Goal: Task Accomplishment & Management: Manage account settings

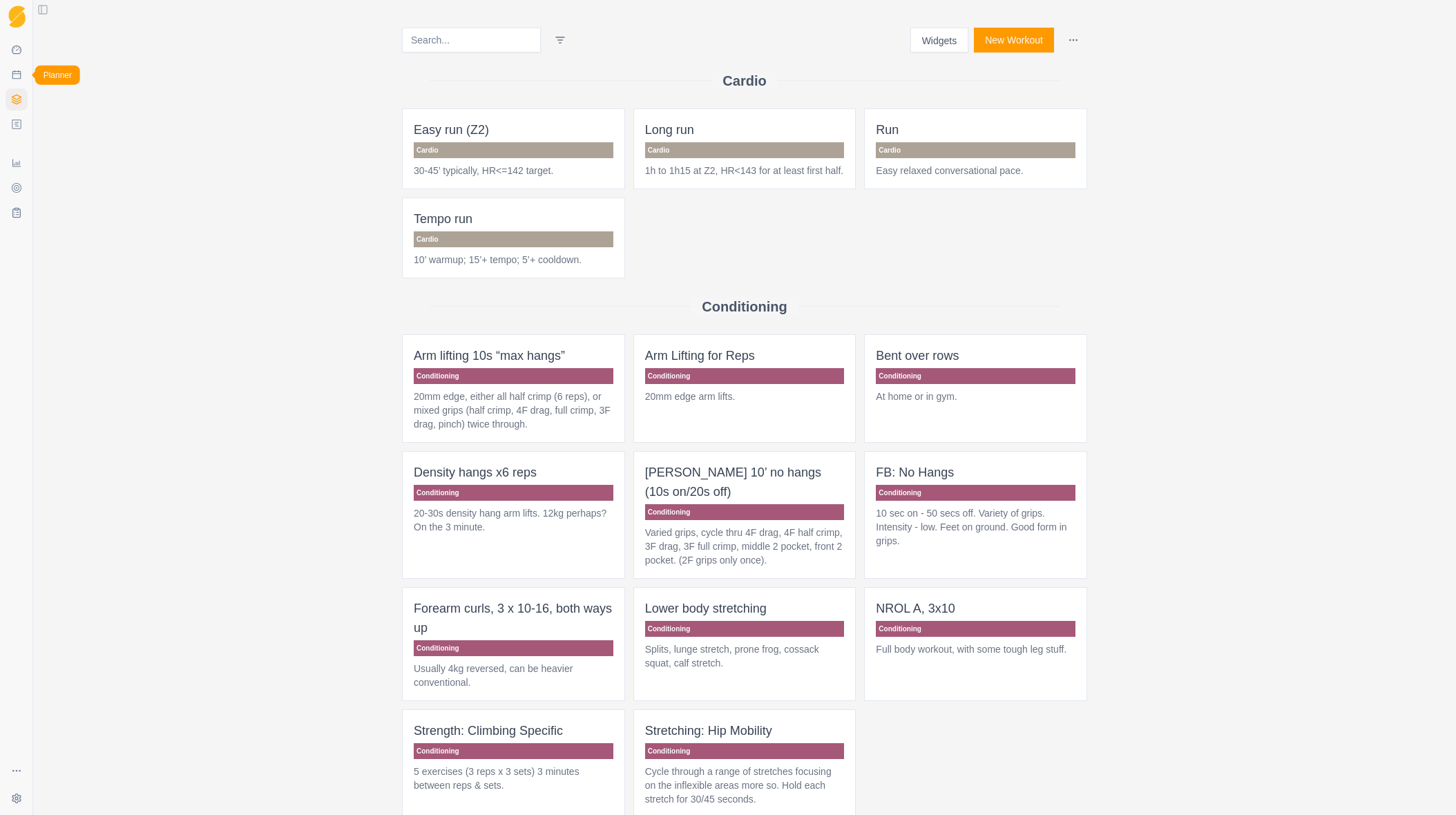
click at [15, 72] on icon at bounding box center [16, 74] width 9 height 9
select select "month"
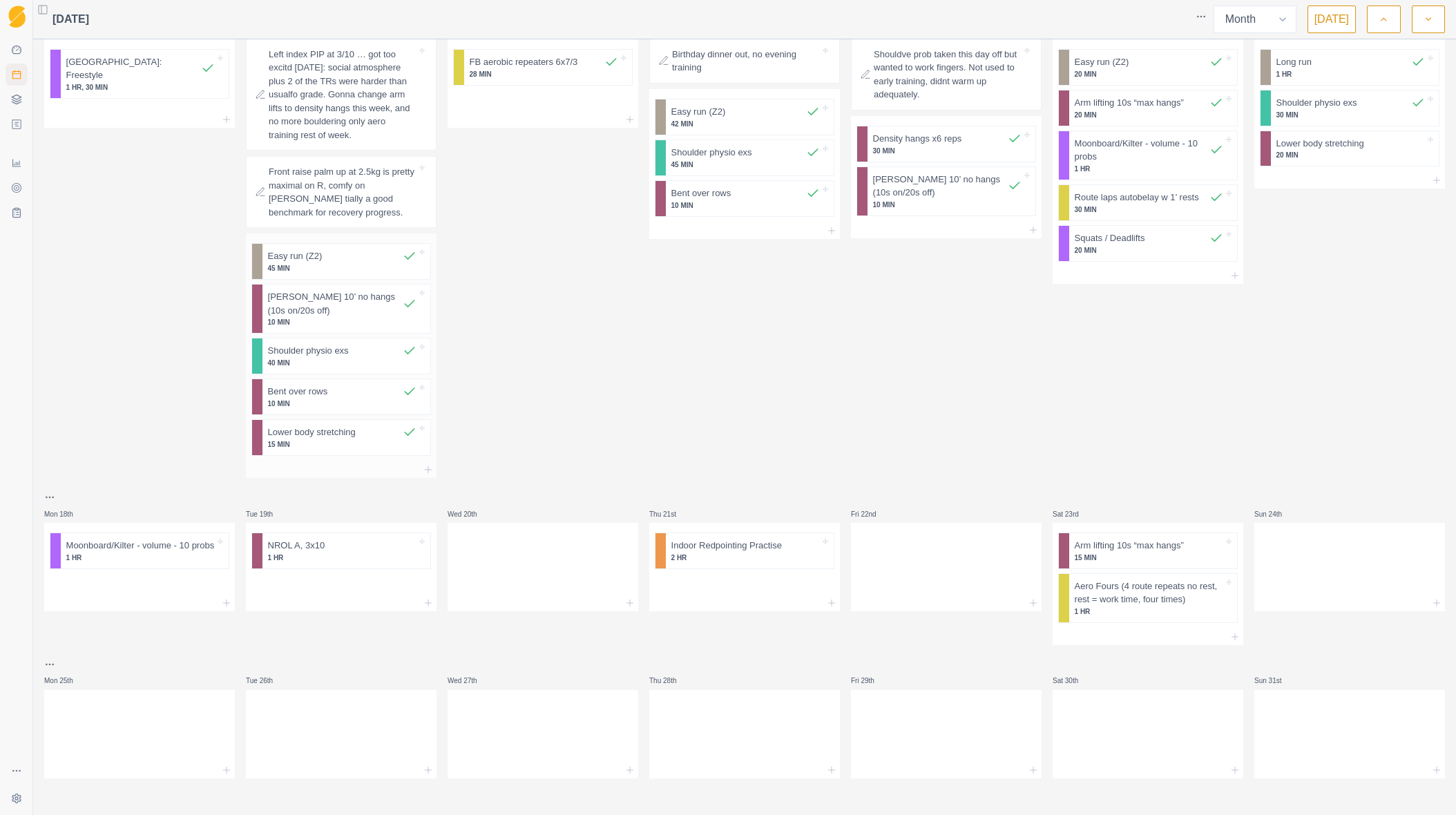
scroll to position [624, 0]
click at [51, 492] on html "Sequence Dashboard Planner Workouts Plans Performance Metrics Goals Tests Setti…" at bounding box center [728, 408] width 1456 height 815
click at [99, 553] on div "Add a week label" at bounding box center [113, 551] width 131 height 22
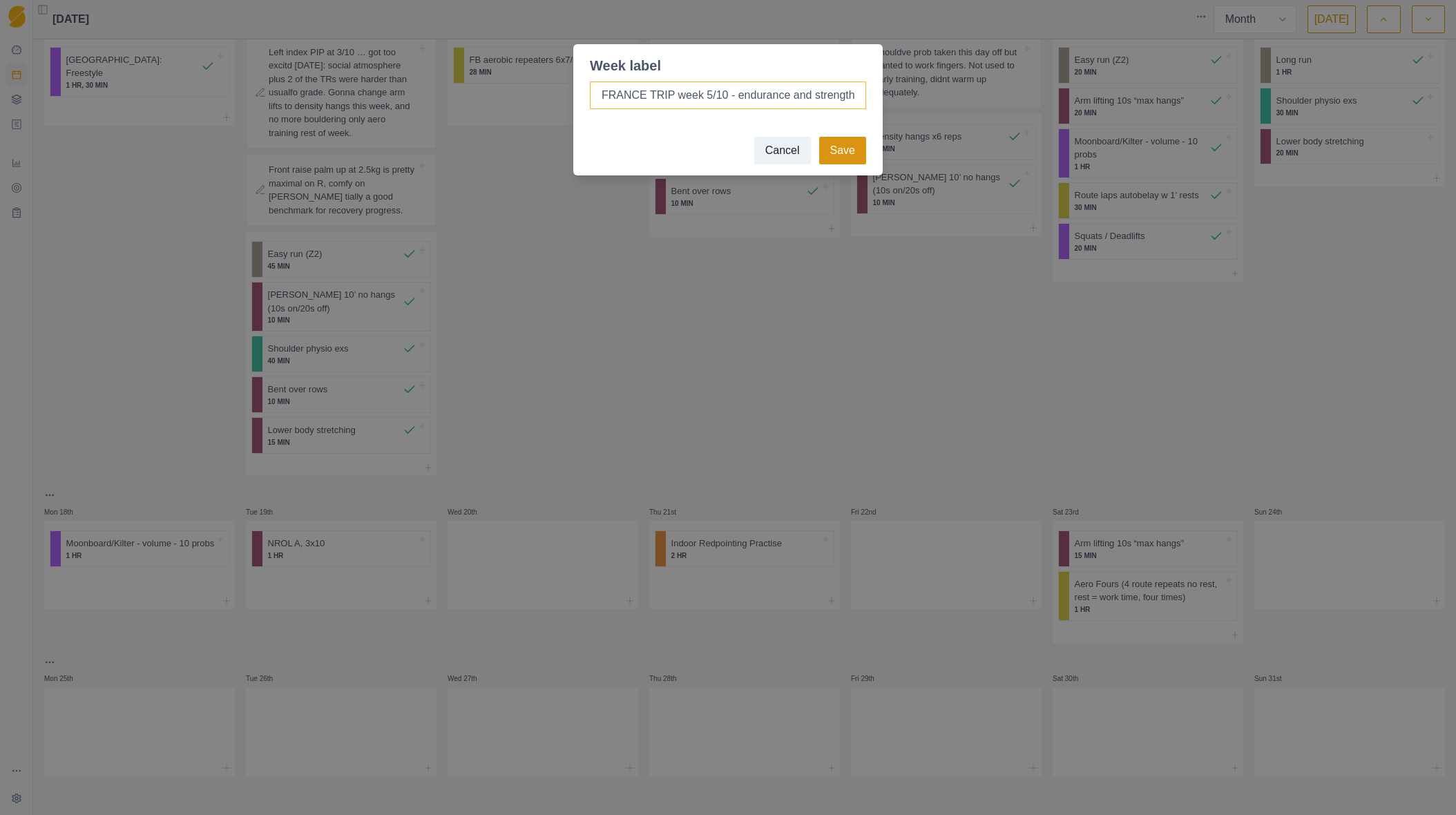
type input "FRANCE TRIP week 5/10 - endurance and strength"
click at [846, 153] on button "Save" at bounding box center [843, 150] width 47 height 28
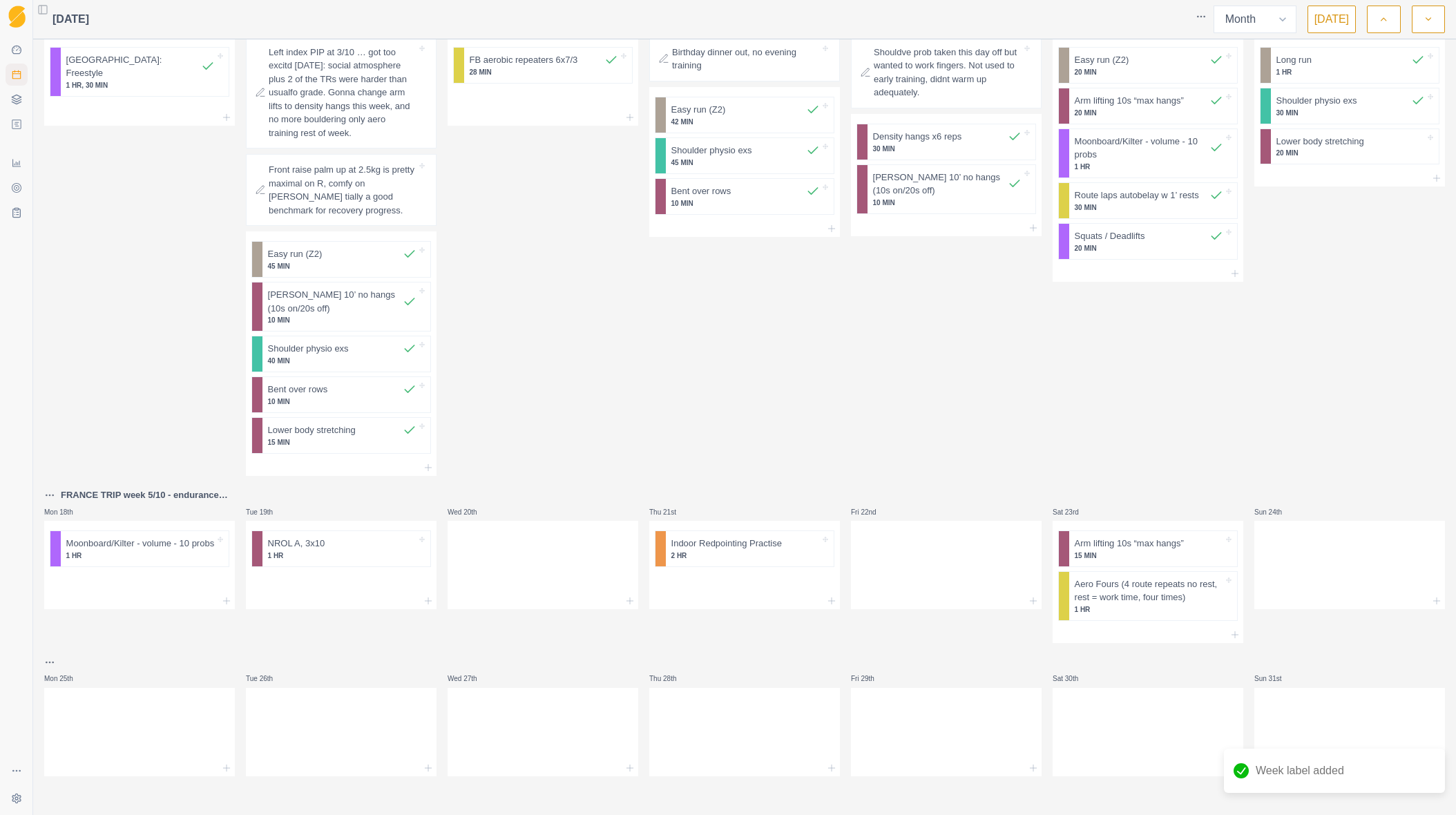
click at [197, 492] on p "FRANCE TRIP week 5/10 - endurance and strength" at bounding box center [147, 495] width 174 height 13
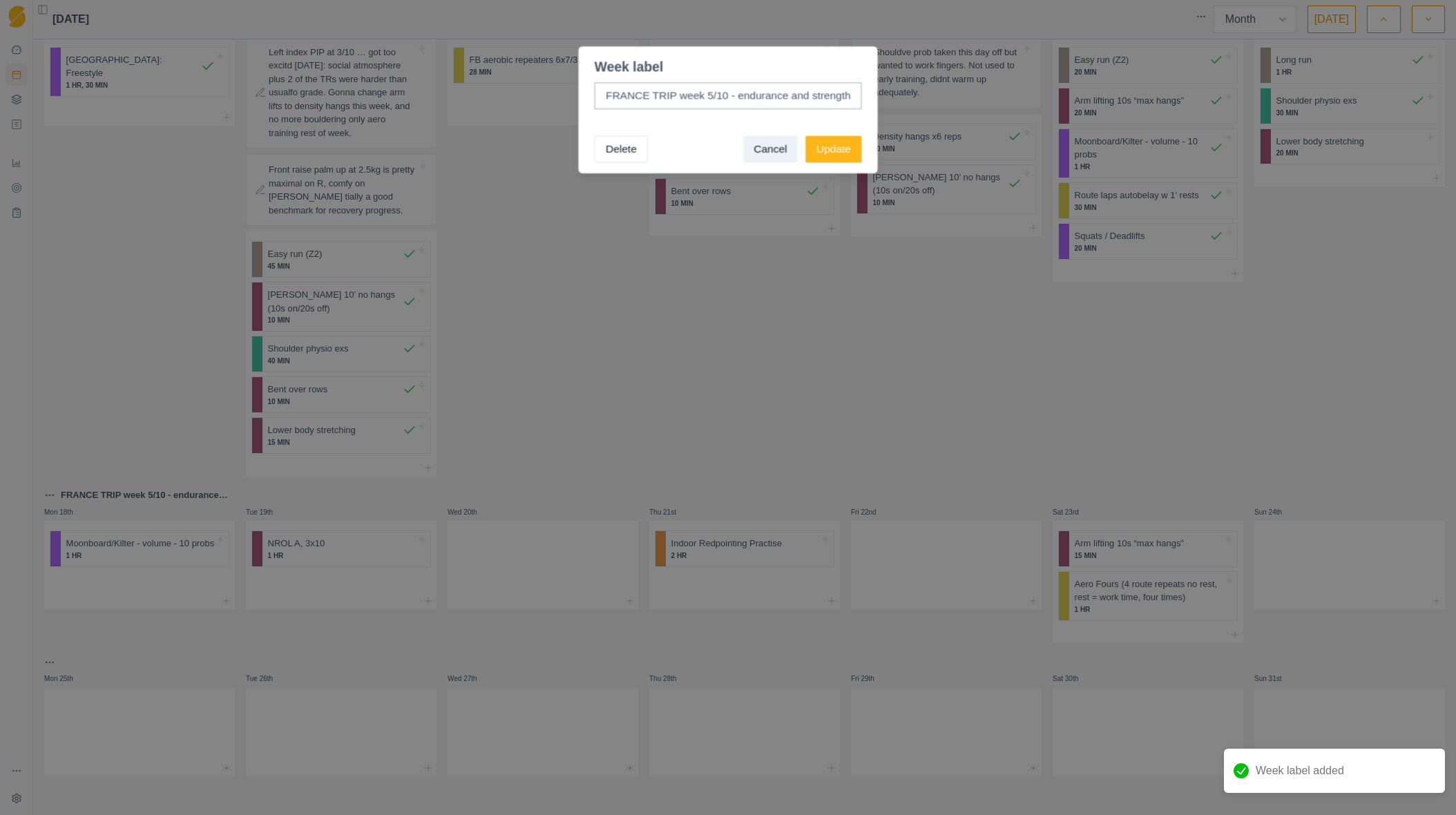
click at [197, 492] on div "Week label FRANCE TRIP week 5/10 - endurance and strength Delete Cancel Update" at bounding box center [728, 408] width 1456 height 815
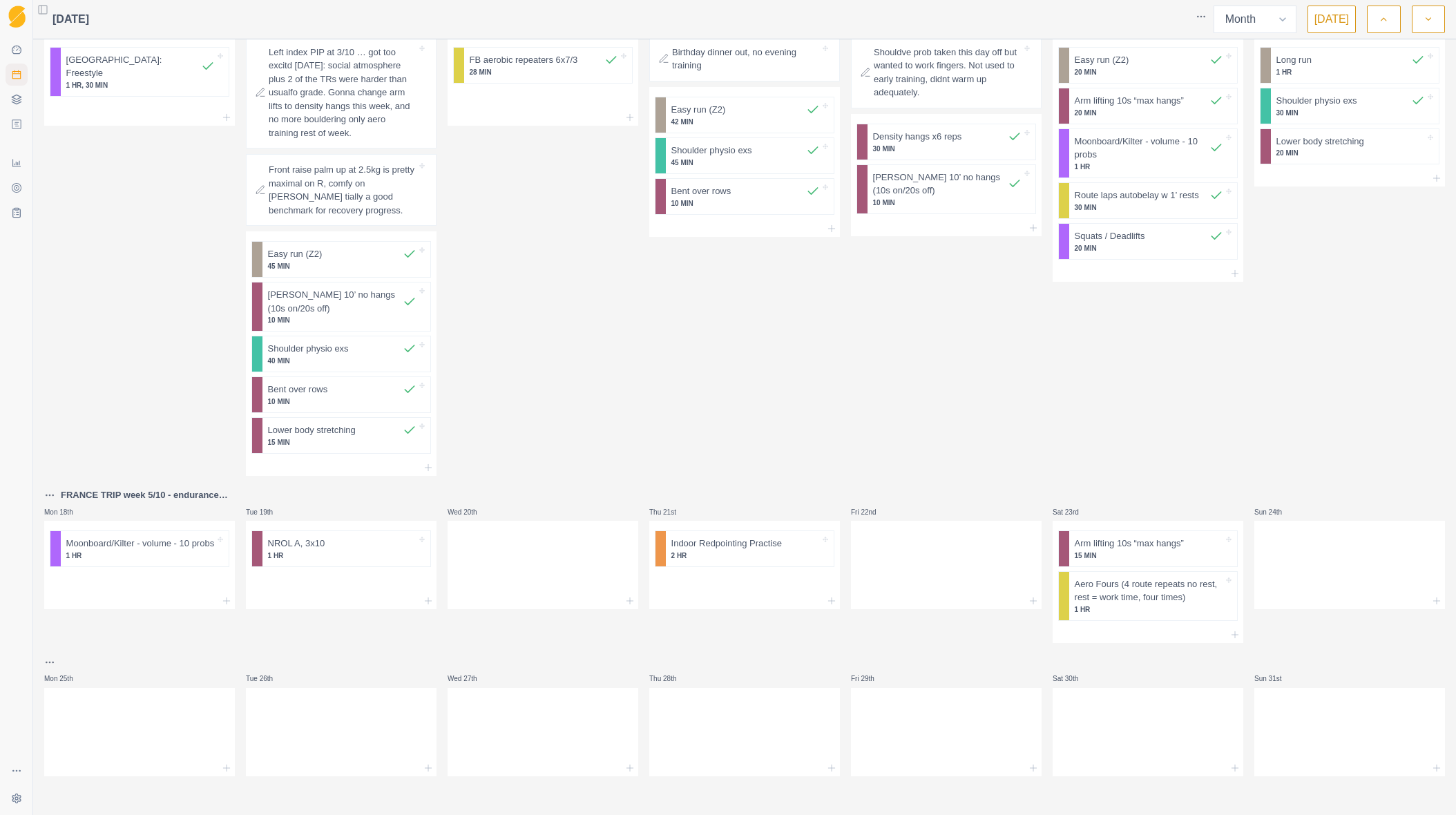
click at [186, 496] on p "FRANCE TRIP week 5/10 - endurance and strength" at bounding box center [147, 495] width 174 height 13
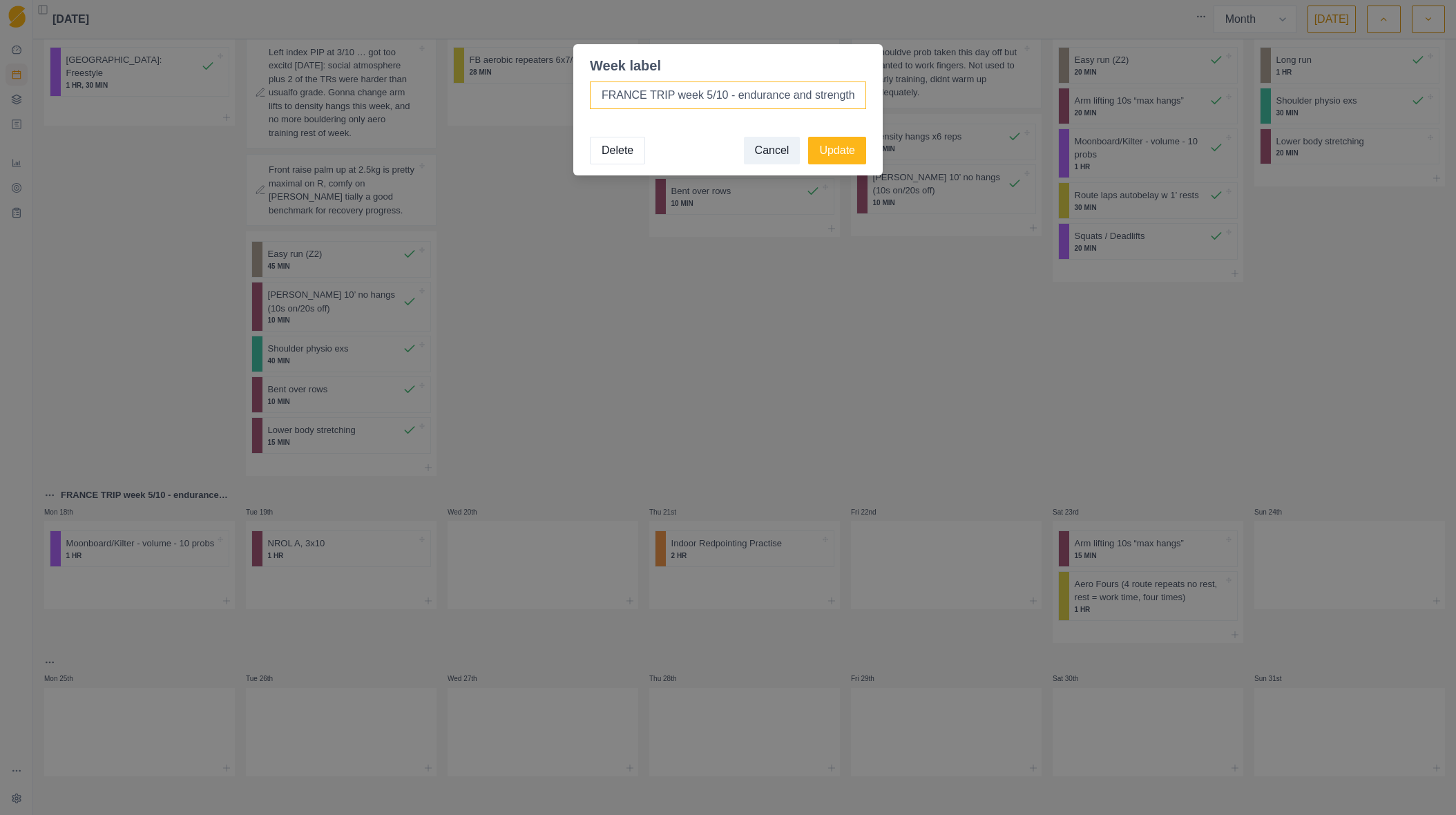
click at [652, 94] on input "FRANCE TRIP week 5/10 - endurance and strength" at bounding box center [728, 95] width 276 height 28
click at [768, 94] on input "FRANCE week 5/10 - endurance and strength" at bounding box center [728, 95] width 276 height 28
drag, startPoint x: 705, startPoint y: 96, endPoint x: 783, endPoint y: 96, distance: 78.0
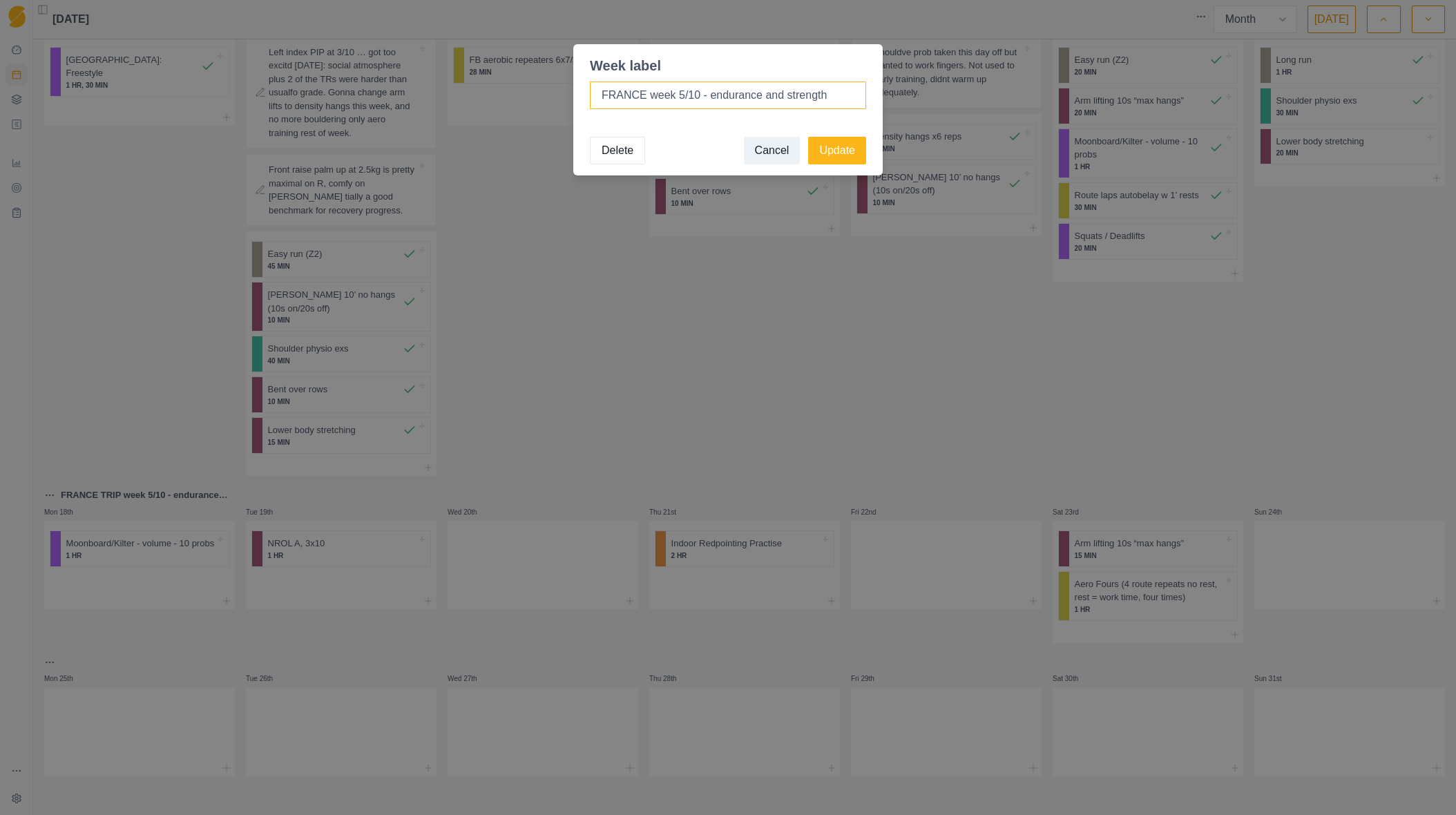
click at [783, 96] on input "FRANCE week 5/10 - endurance and strength" at bounding box center [728, 95] width 276 height 28
click at [793, 98] on input "FRANCE week 5/10 - strength" at bounding box center [728, 95] width 276 height 28
type input "FRANCE week 5/10 - strength+endurance"
click at [835, 150] on button "Update" at bounding box center [837, 150] width 58 height 28
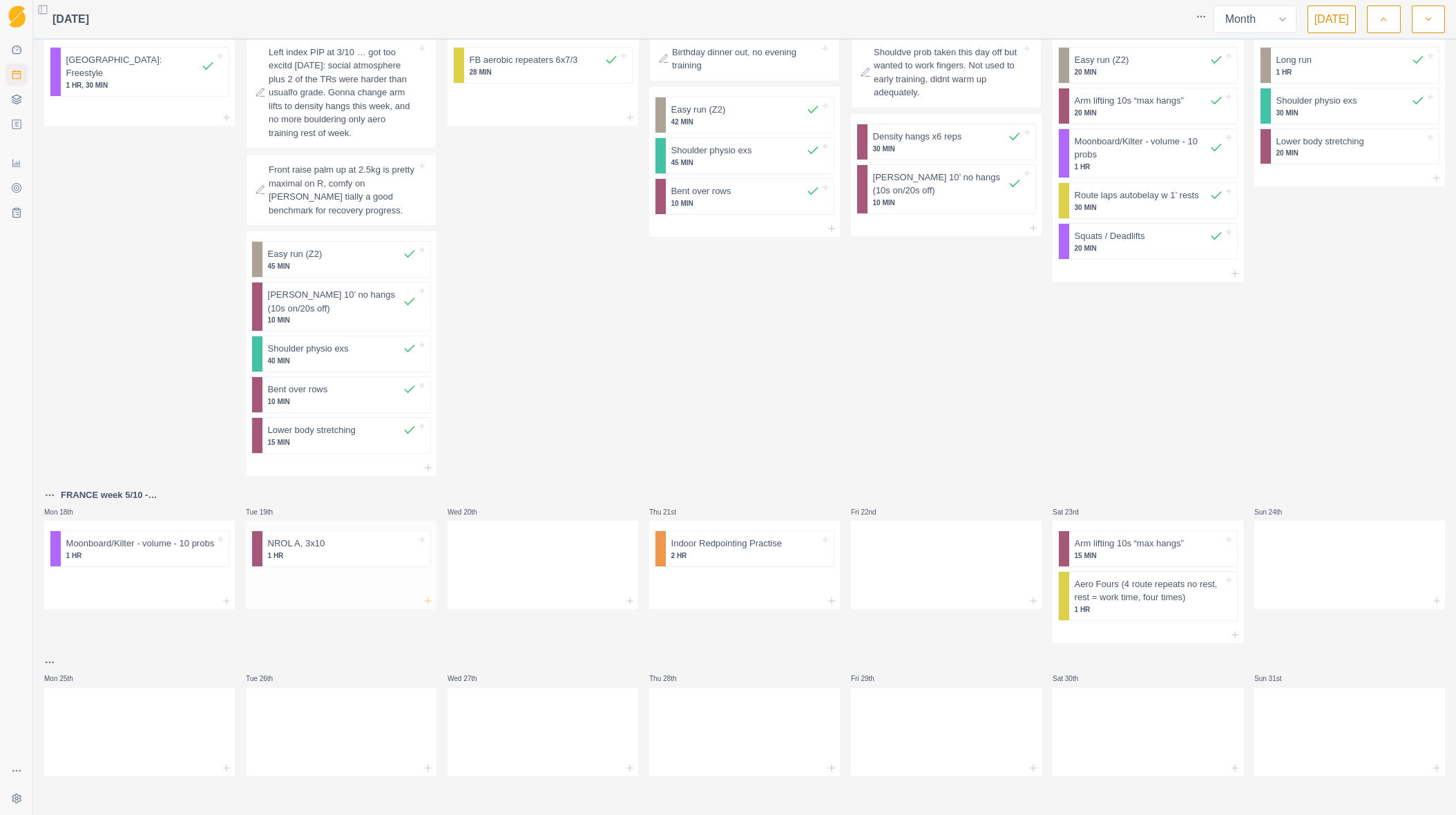
click at [423, 597] on icon at bounding box center [428, 600] width 11 height 11
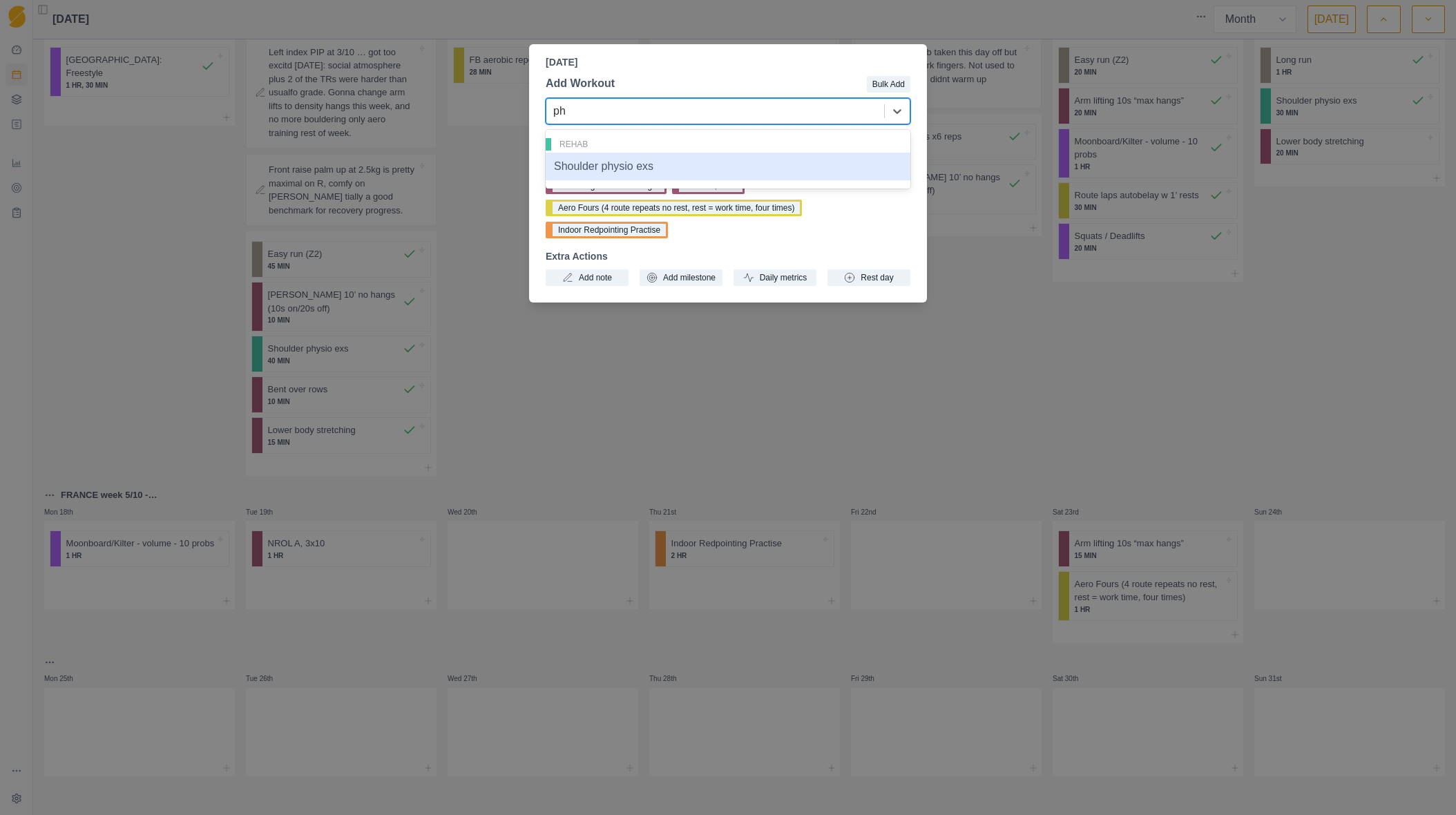
type input "phy"
click at [614, 169] on div "Shoulder physio exs" at bounding box center [728, 167] width 365 height 28
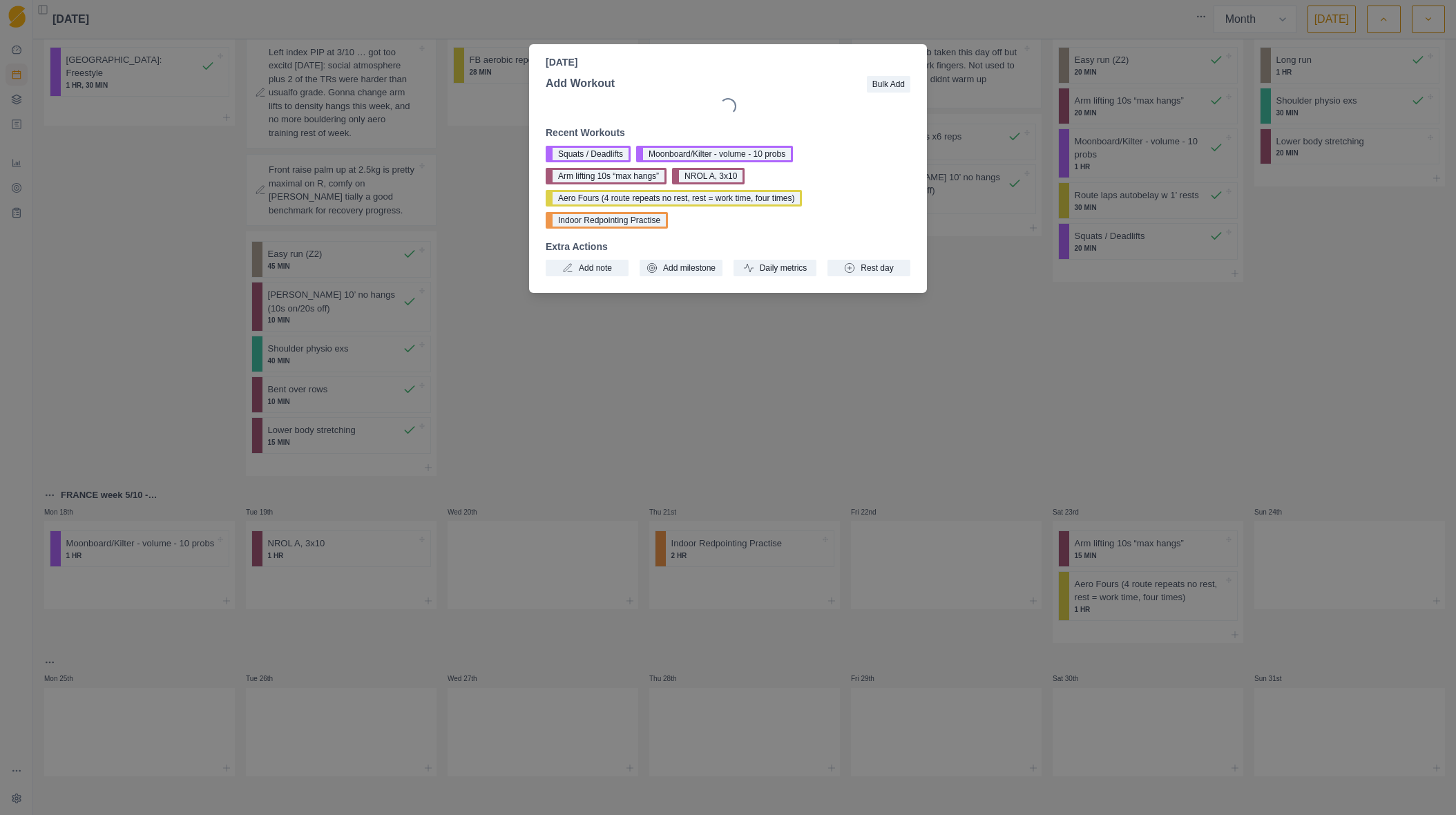
click at [614, 169] on button "Arm lifting 10s “max hangs”" at bounding box center [607, 175] width 121 height 16
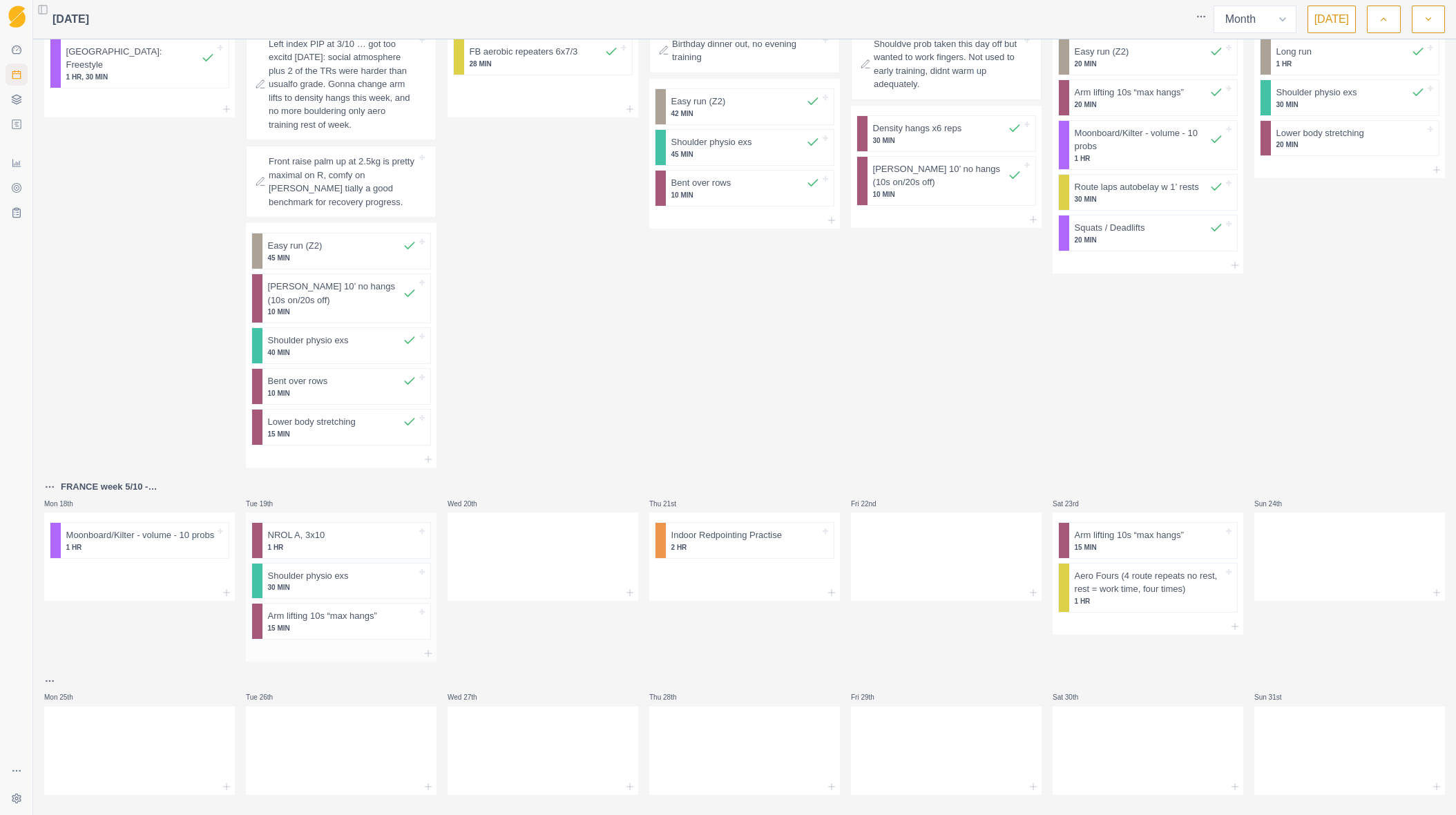
click at [346, 551] on p "1 HR" at bounding box center [342, 547] width 148 height 11
click at [291, 551] on p "1 HR" at bounding box center [342, 547] width 148 height 11
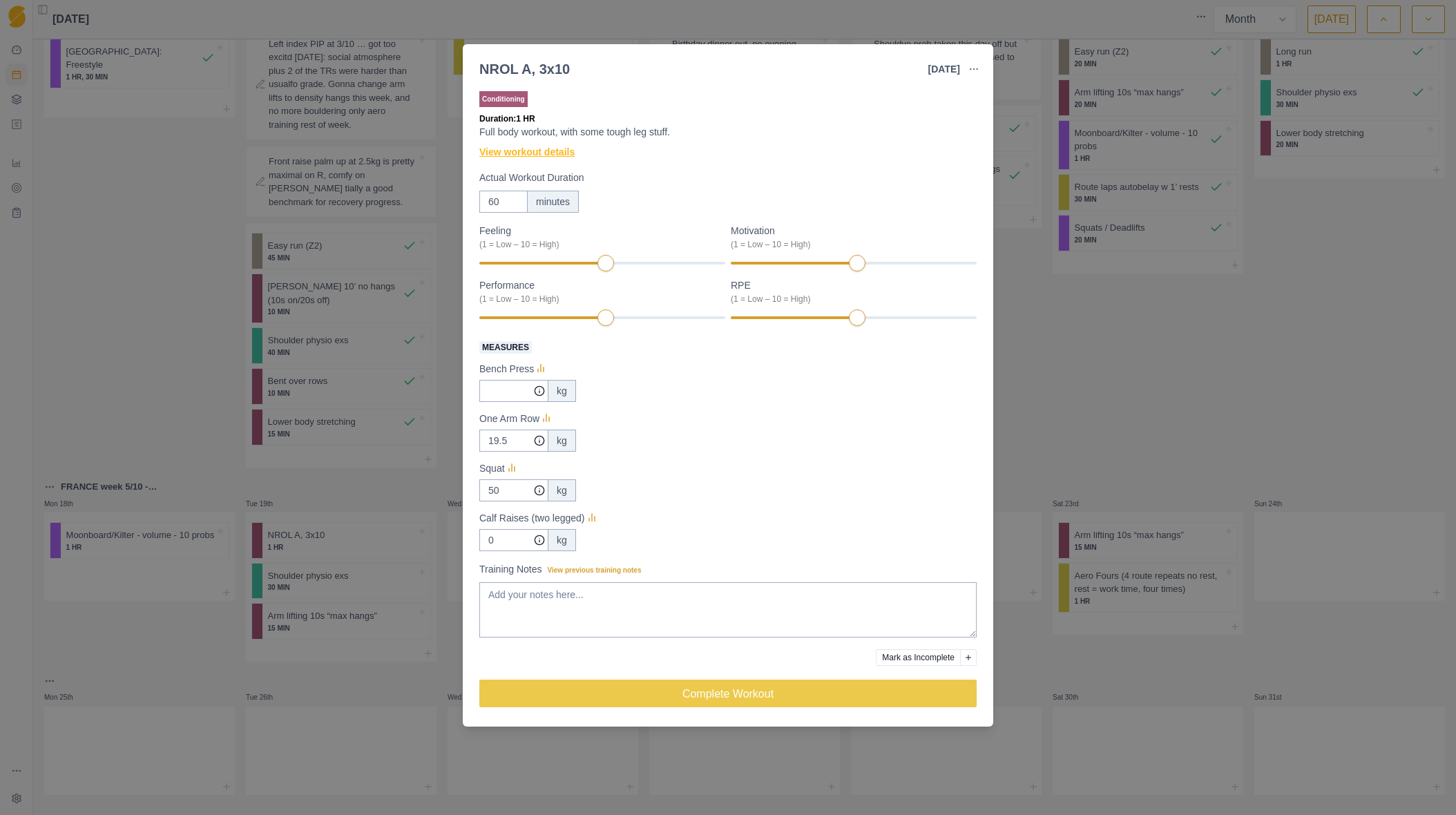
click at [559, 153] on link "View workout details" at bounding box center [527, 152] width 95 height 14
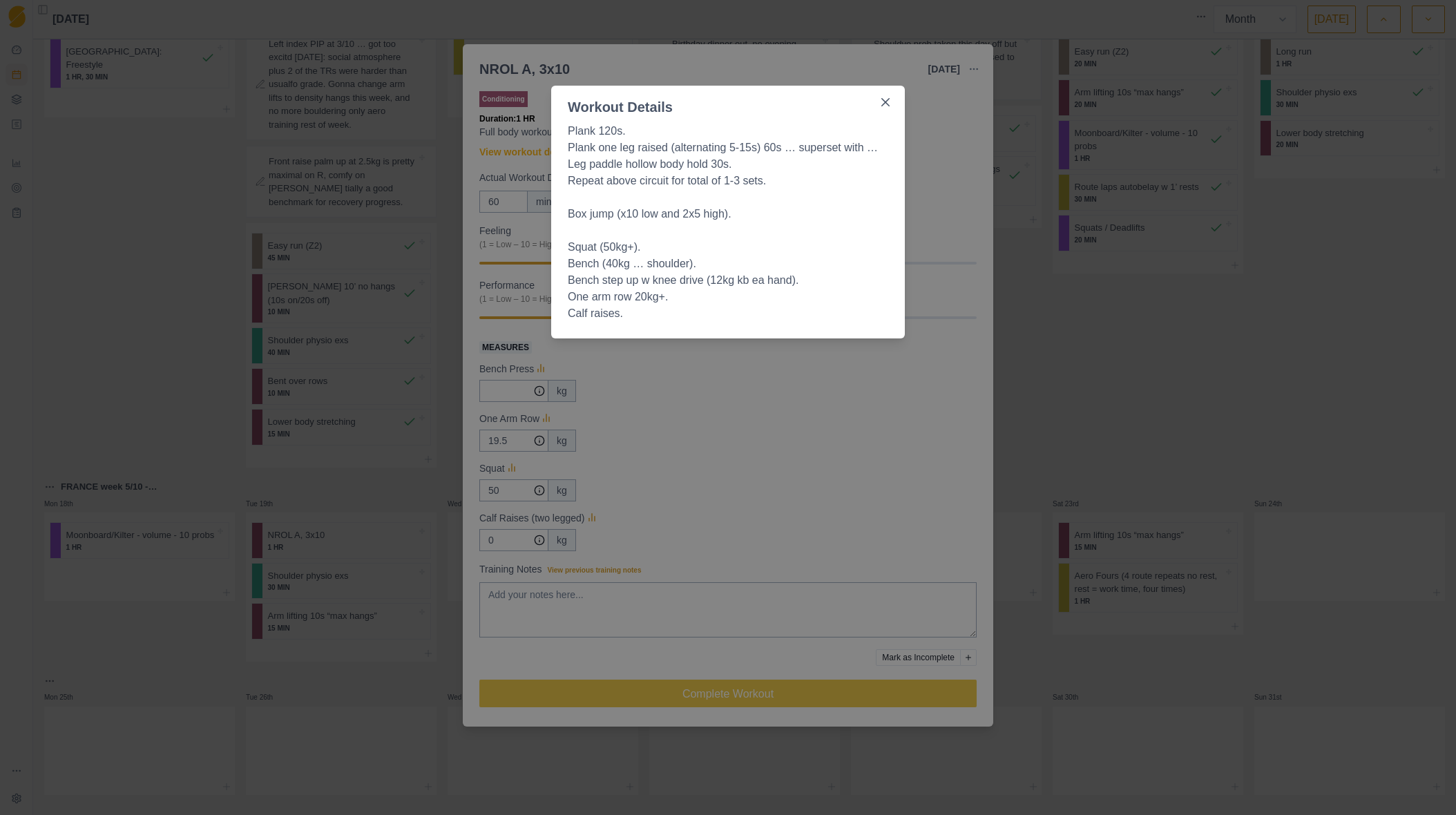
click at [1125, 76] on div "Workout Details Plank 120s. Plank one leg raised (alternating 5-15s) 60s … supe…" at bounding box center [728, 408] width 1456 height 815
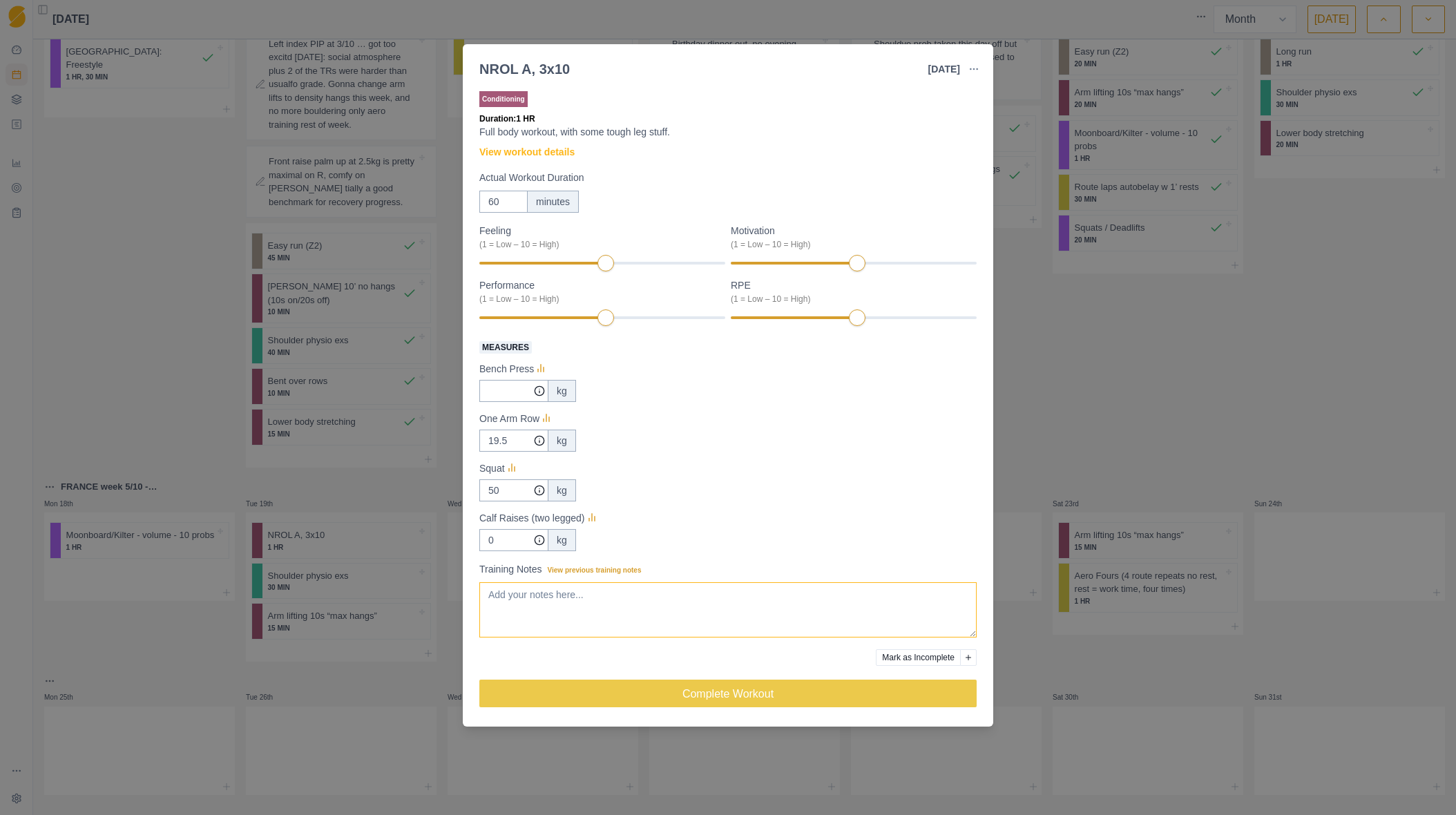
click at [661, 614] on textarea "Training Notes View previous training notes" at bounding box center [728, 610] width 497 height 55
click at [557, 153] on link "View workout details" at bounding box center [527, 152] width 95 height 14
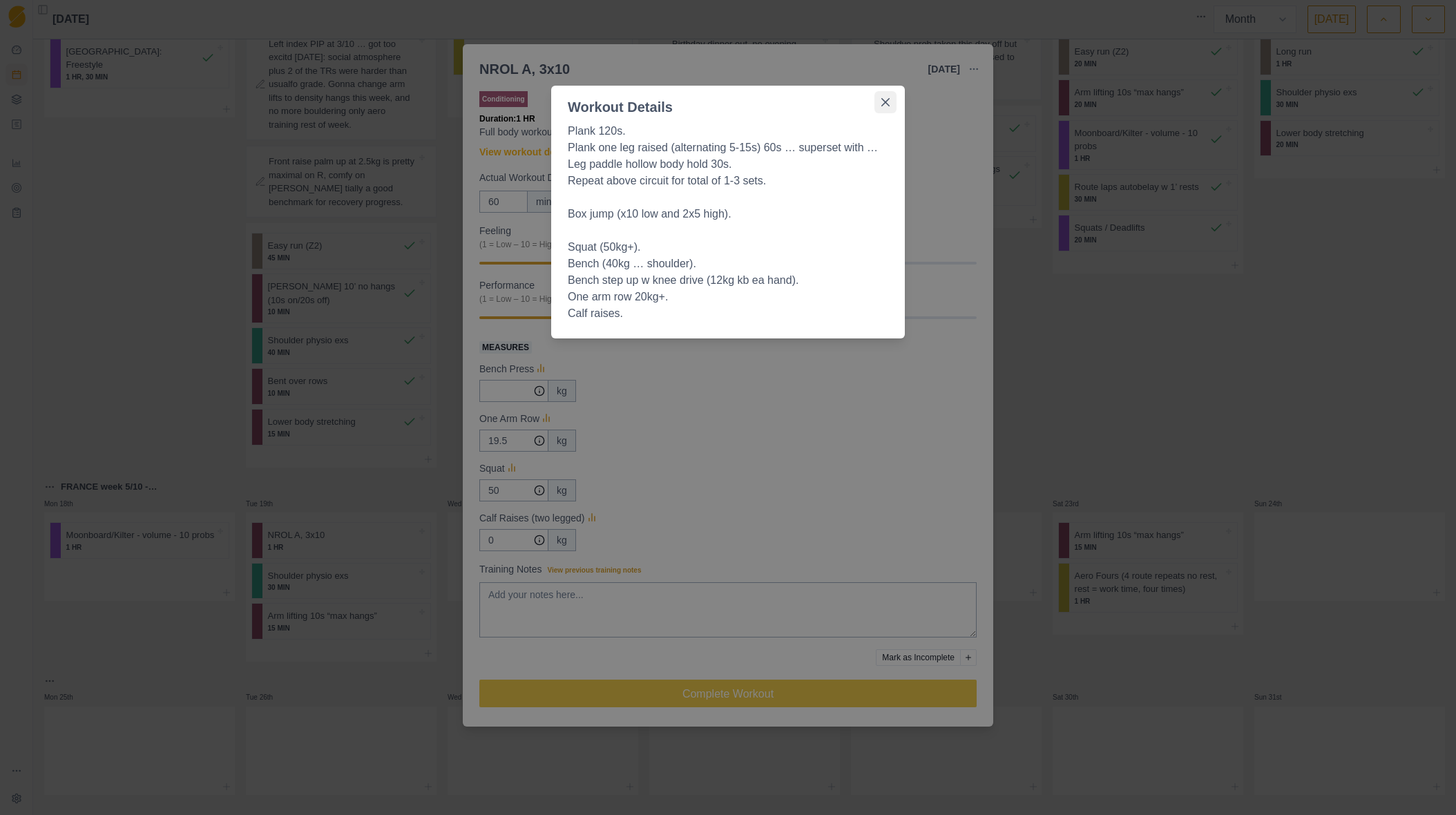
click at [883, 102] on icon "Close" at bounding box center [885, 102] width 9 height 9
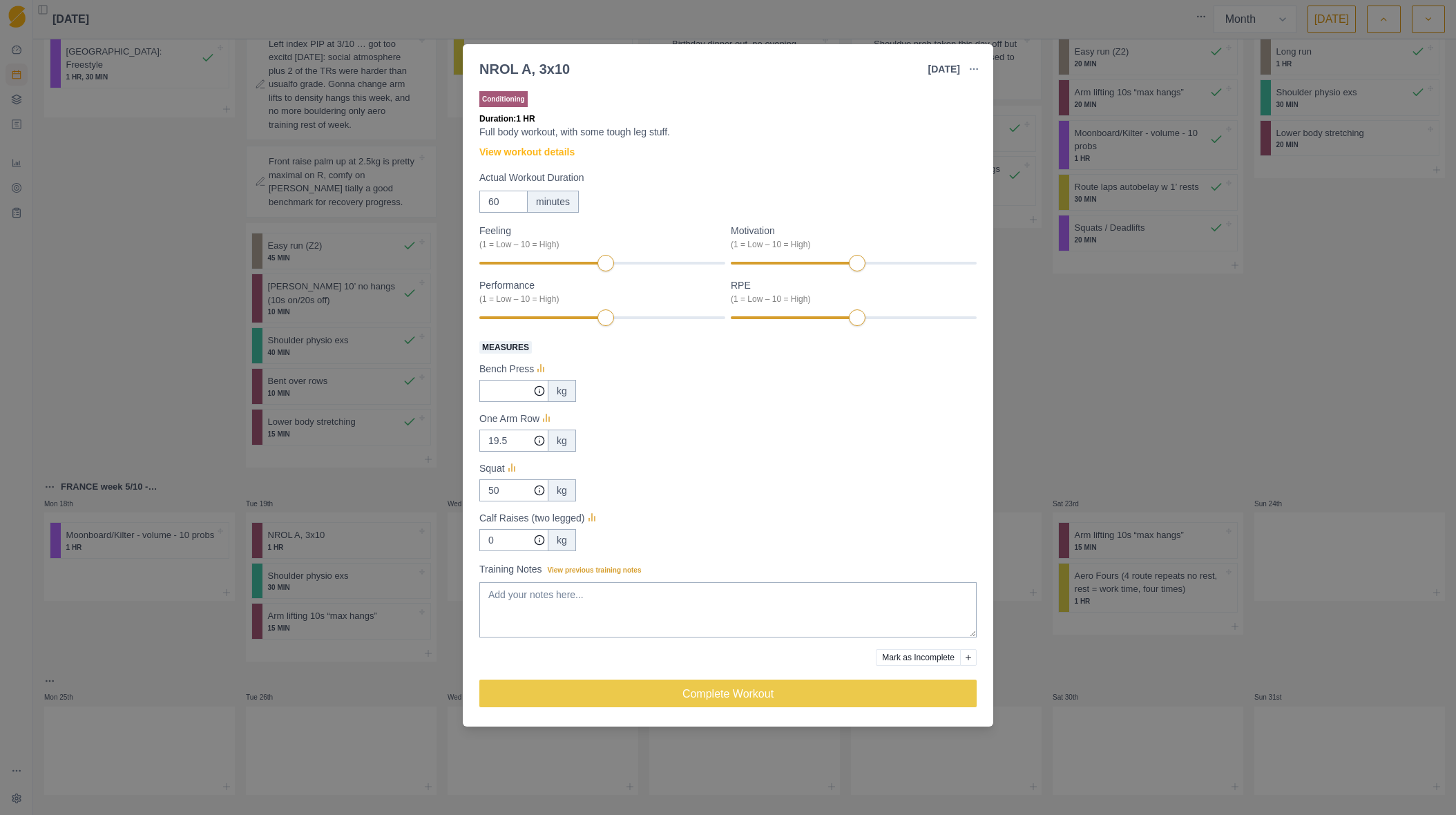
click at [511, 72] on div "NROL A, 3x10" at bounding box center [525, 69] width 91 height 21
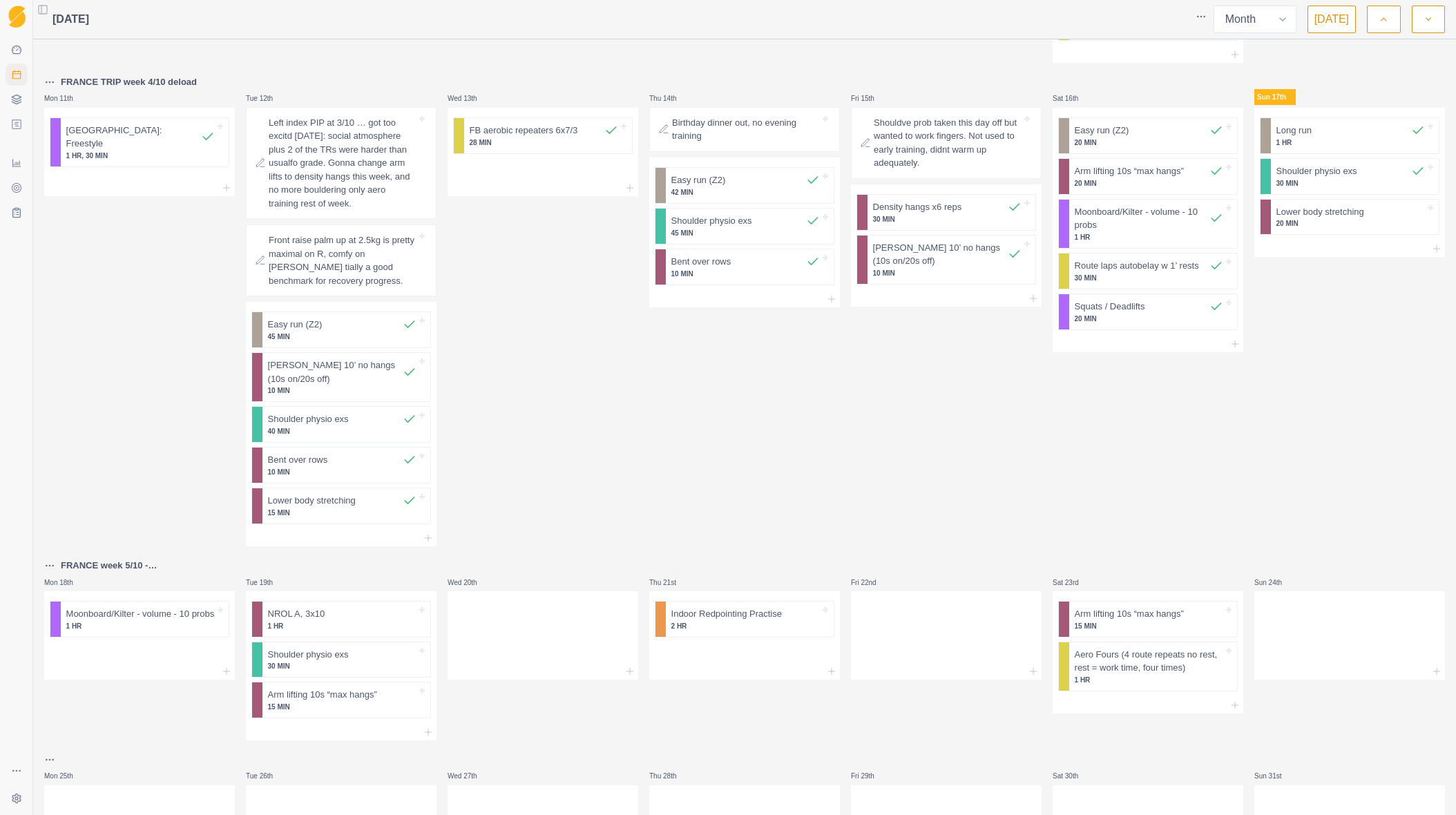
scroll to position [651, 0]
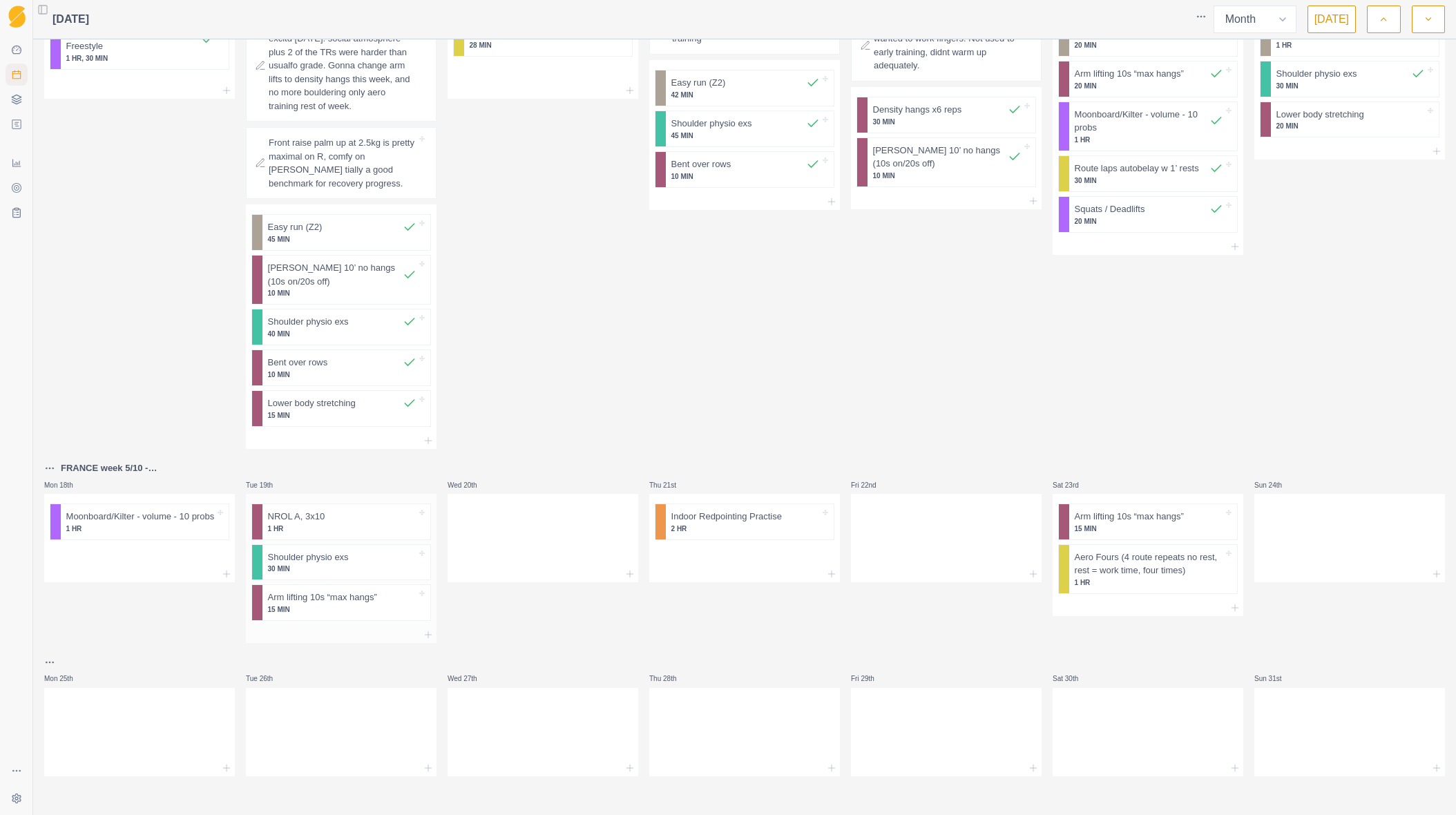
click at [335, 610] on p "15 MIN" at bounding box center [342, 610] width 148 height 11
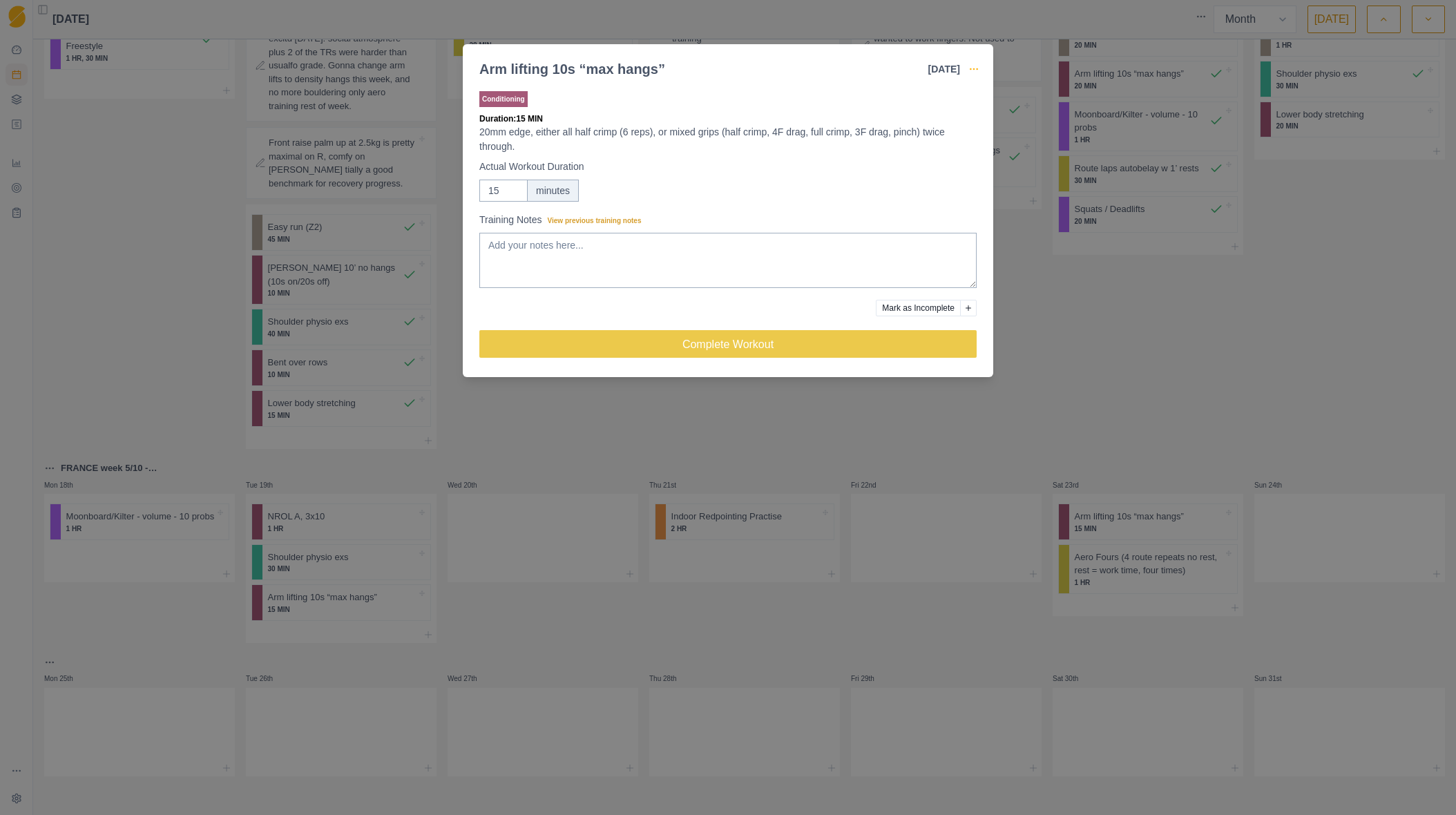
click at [976, 69] on circle "button" at bounding box center [976, 68] width 1 height 1
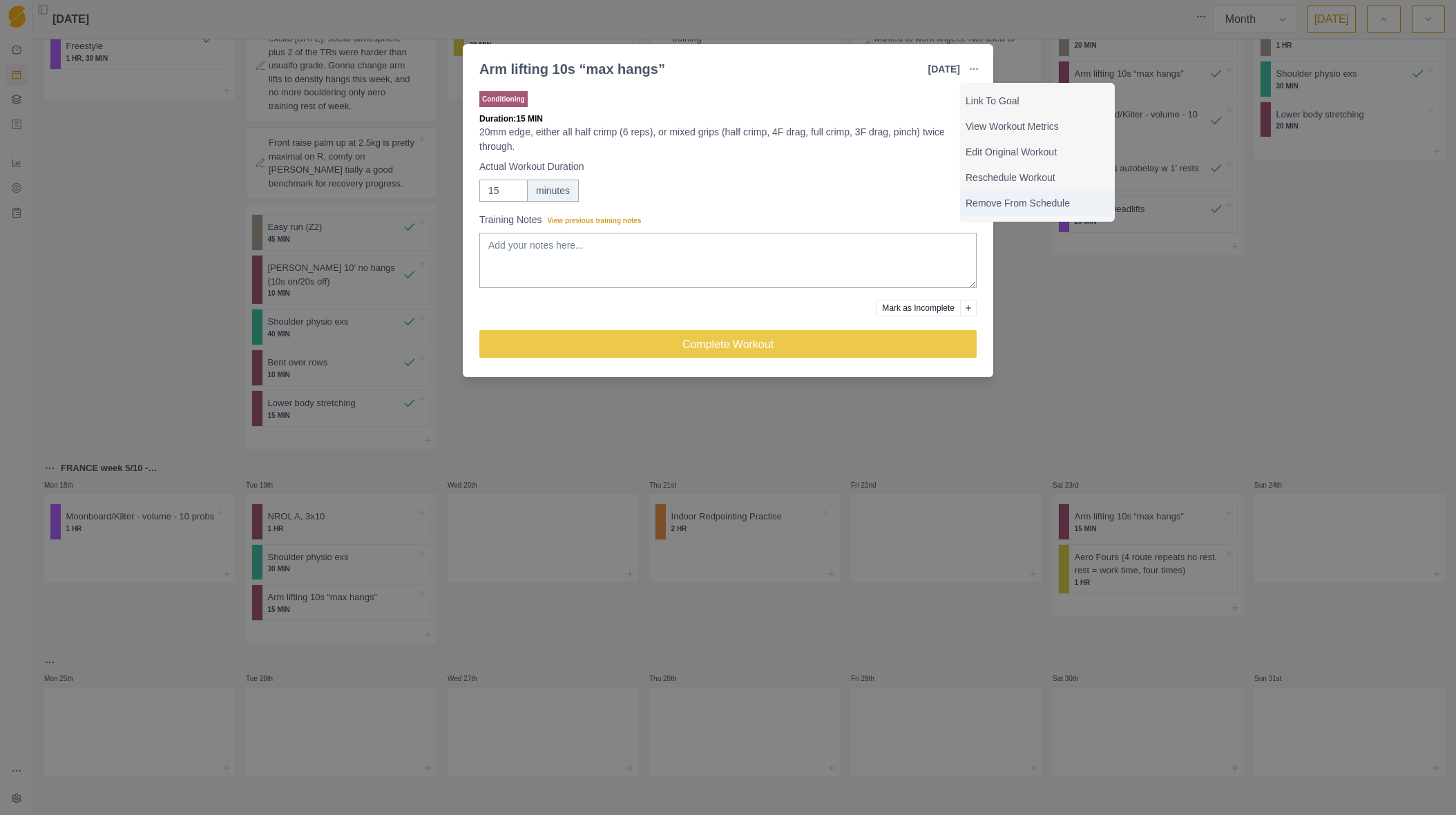
click at [984, 204] on p "Remove From Schedule" at bounding box center [1037, 203] width 143 height 14
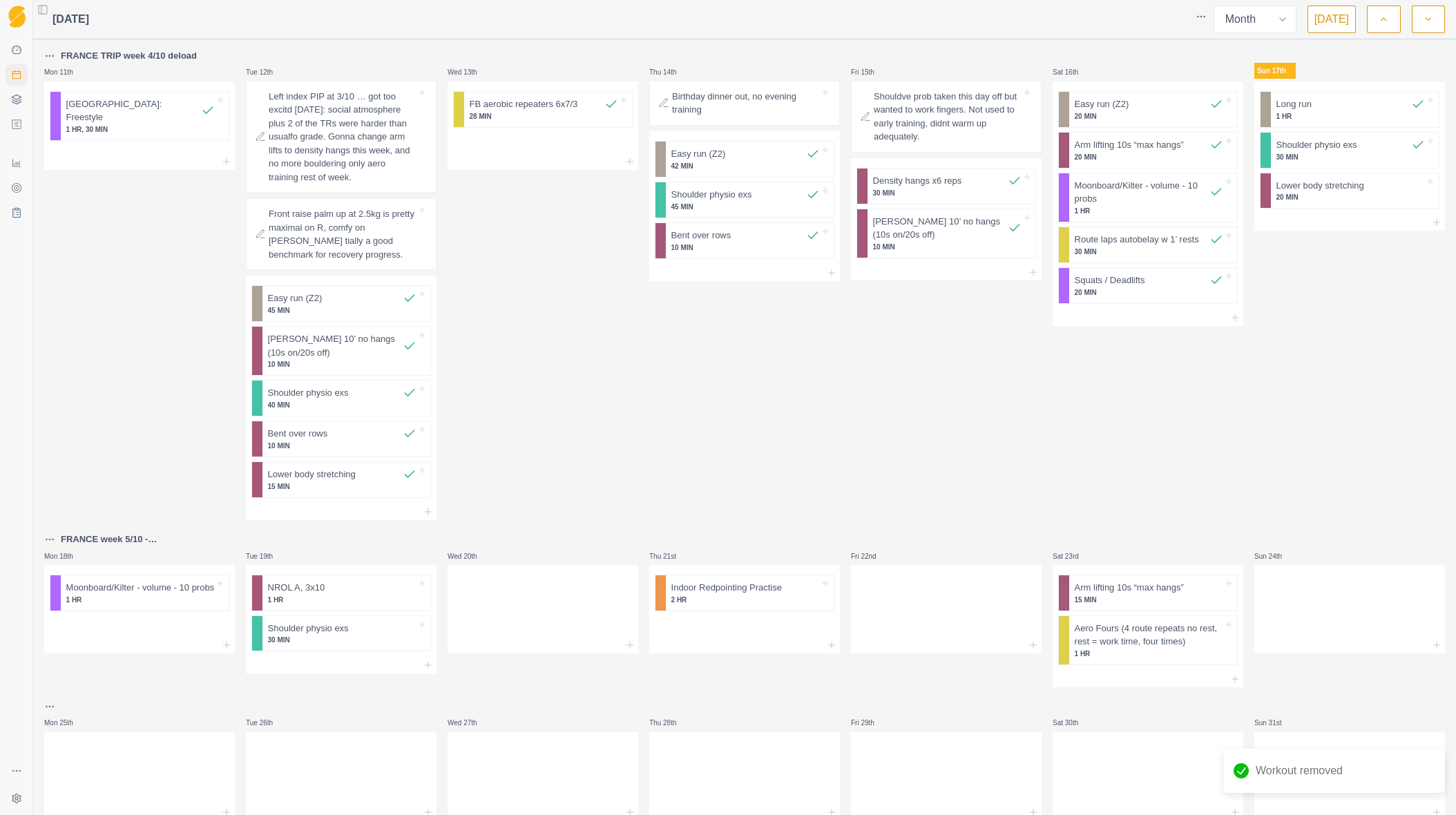
scroll to position [624, 0]
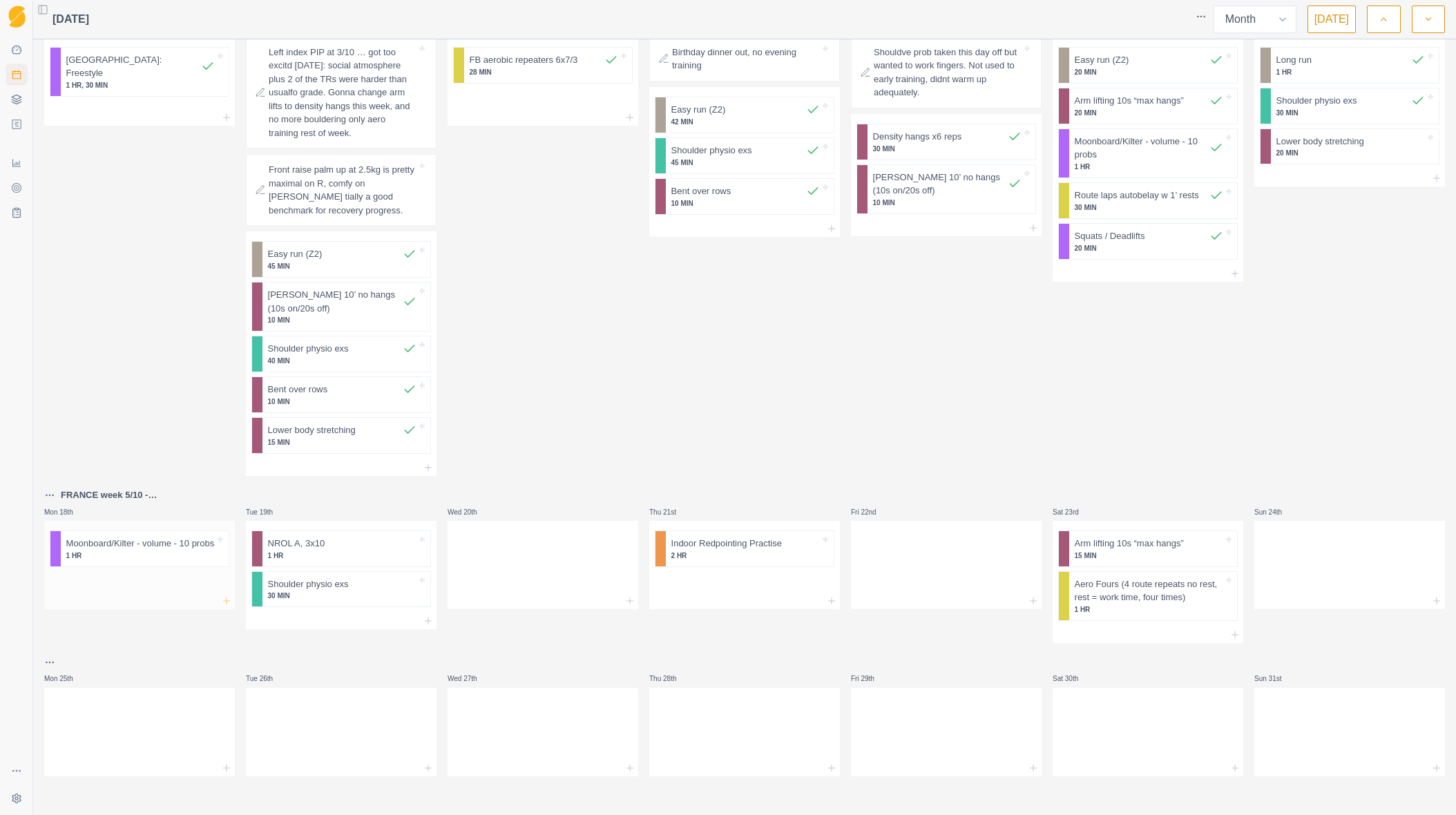
click at [222, 600] on icon at bounding box center [226, 600] width 11 height 11
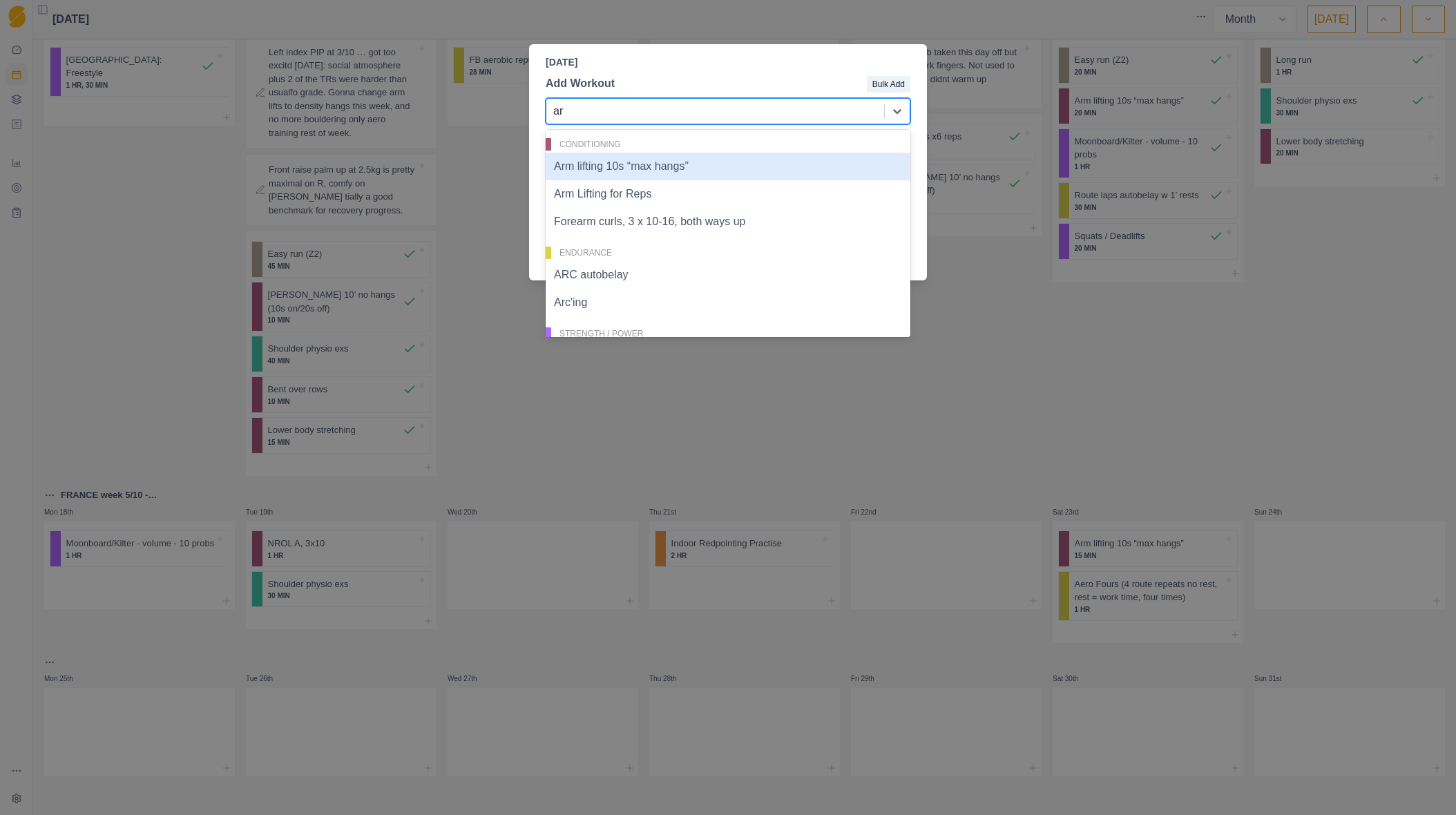
type input "arc"
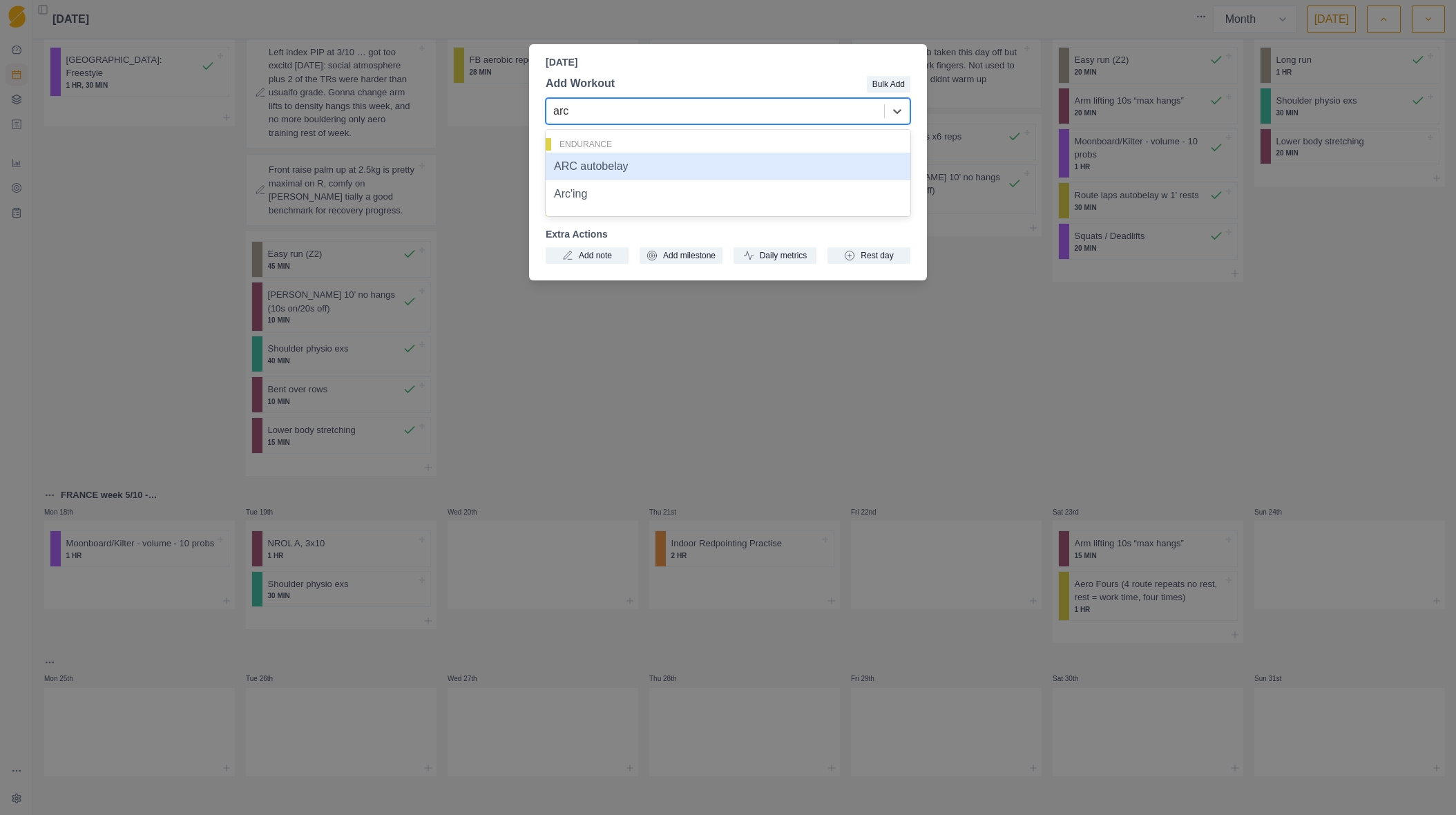
click at [606, 177] on div "ARC autobelay" at bounding box center [728, 167] width 365 height 28
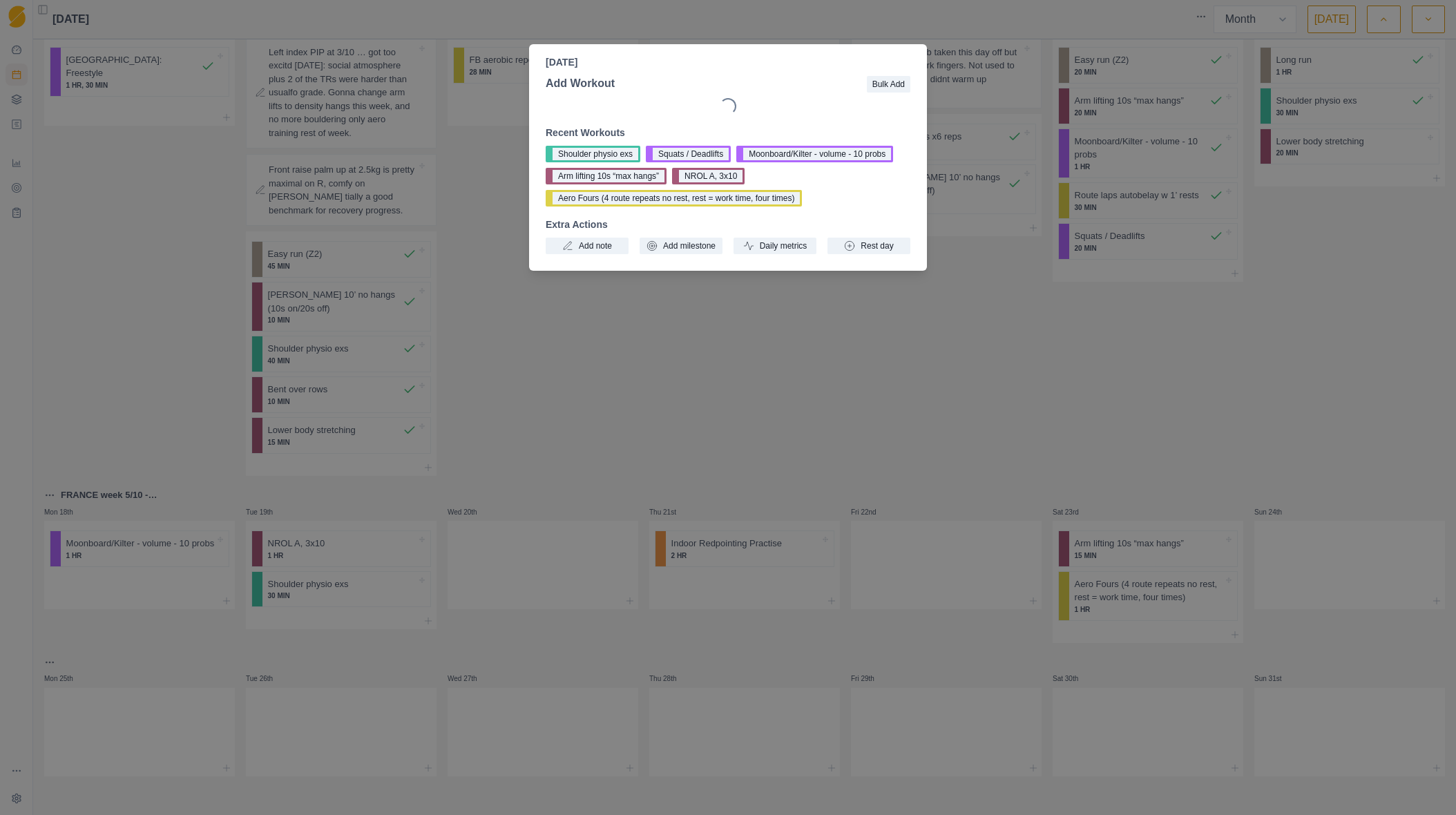
click at [606, 177] on button "Arm lifting 10s “max hangs”" at bounding box center [607, 175] width 121 height 16
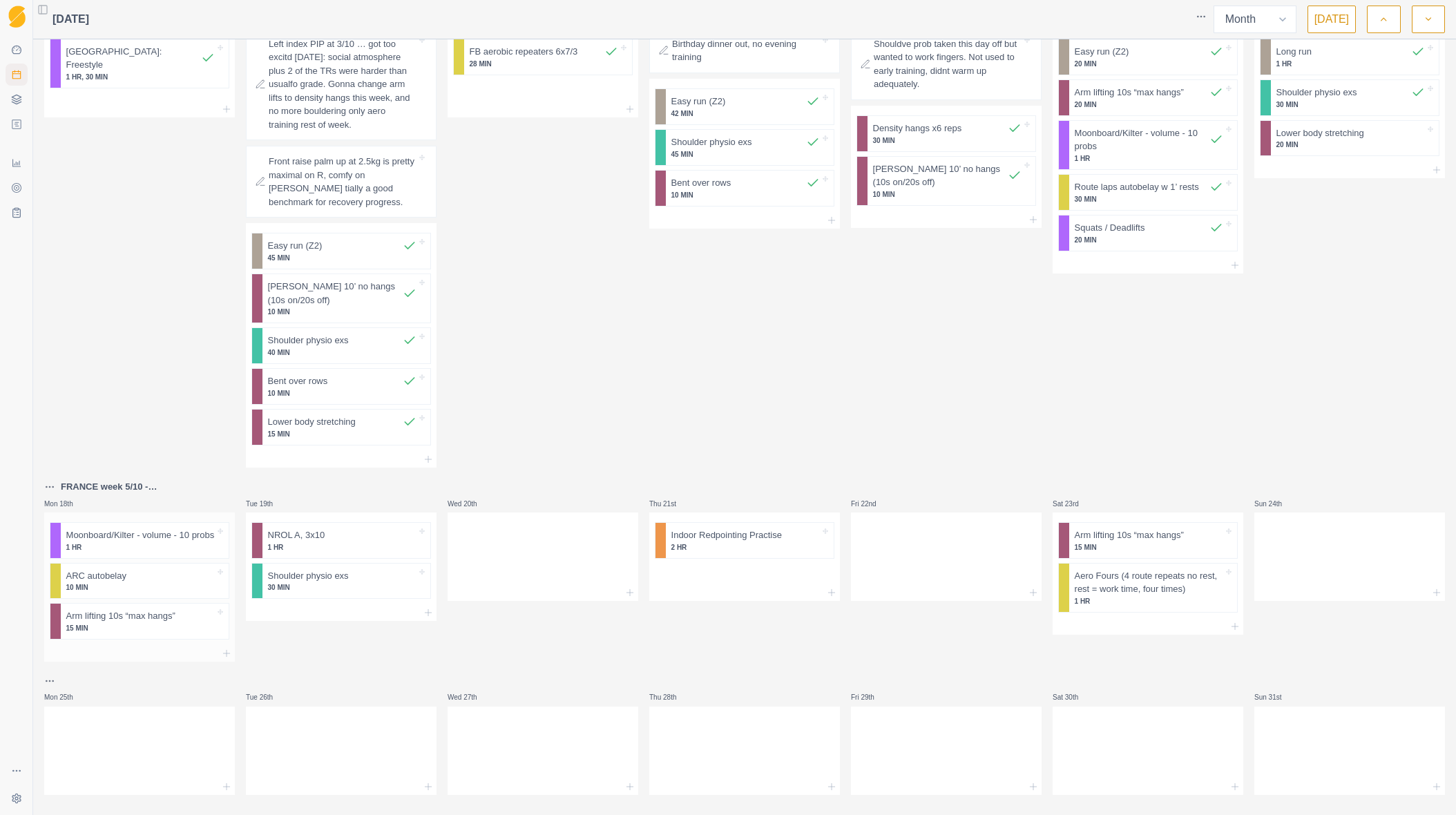
drag, startPoint x: 211, startPoint y: 649, endPoint x: 161, endPoint y: 649, distance: 50.0
click at [161, 645] on div "Moonboard/Kilter - volume - 10 probs 1 HR ARC autobelay 10 MIN Arm lifting 10s …" at bounding box center [140, 579] width 191 height 133
click at [175, 622] on div at bounding box center [195, 616] width 39 height 13
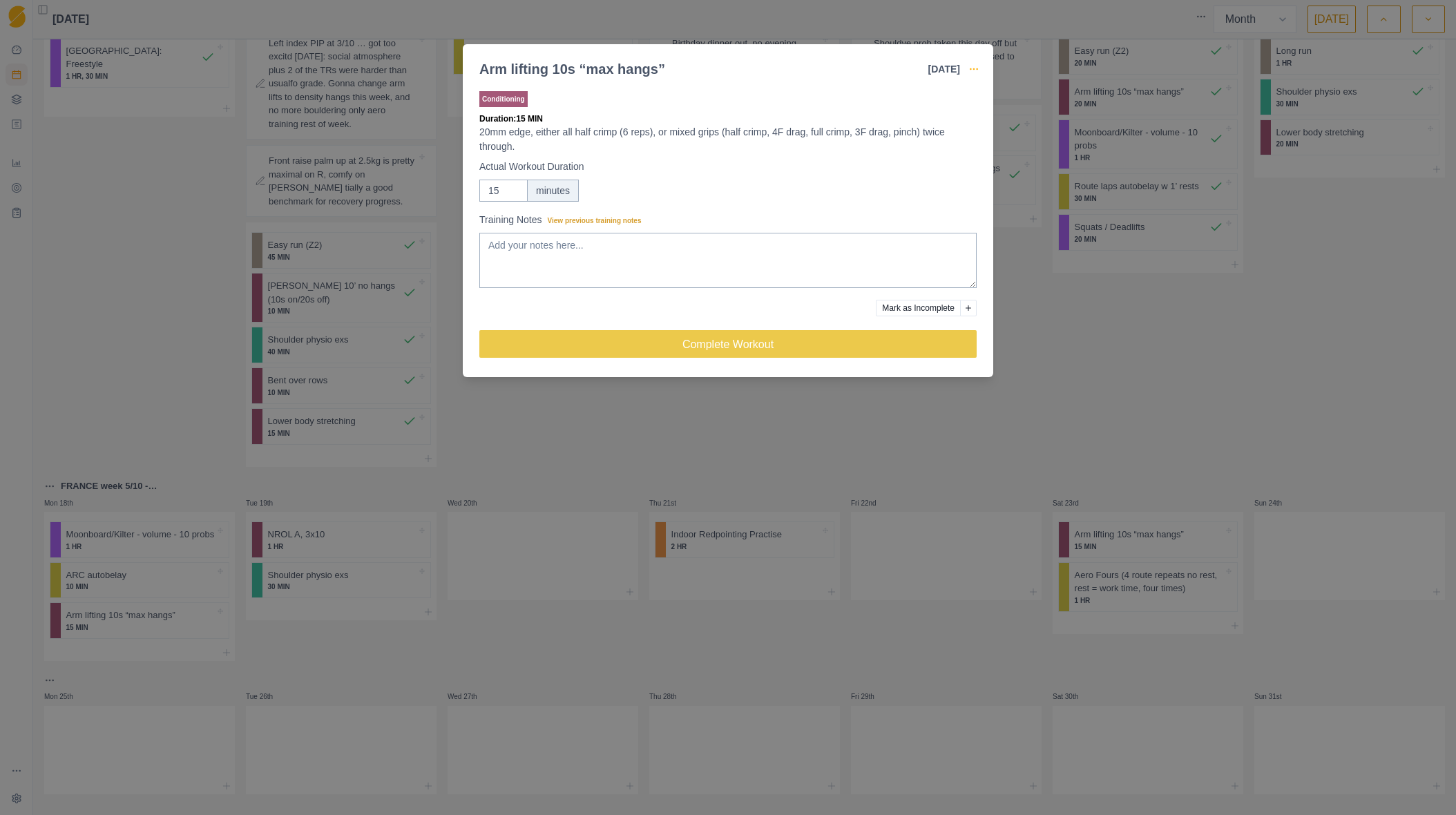
click at [974, 66] on icon "button" at bounding box center [974, 68] width 11 height 11
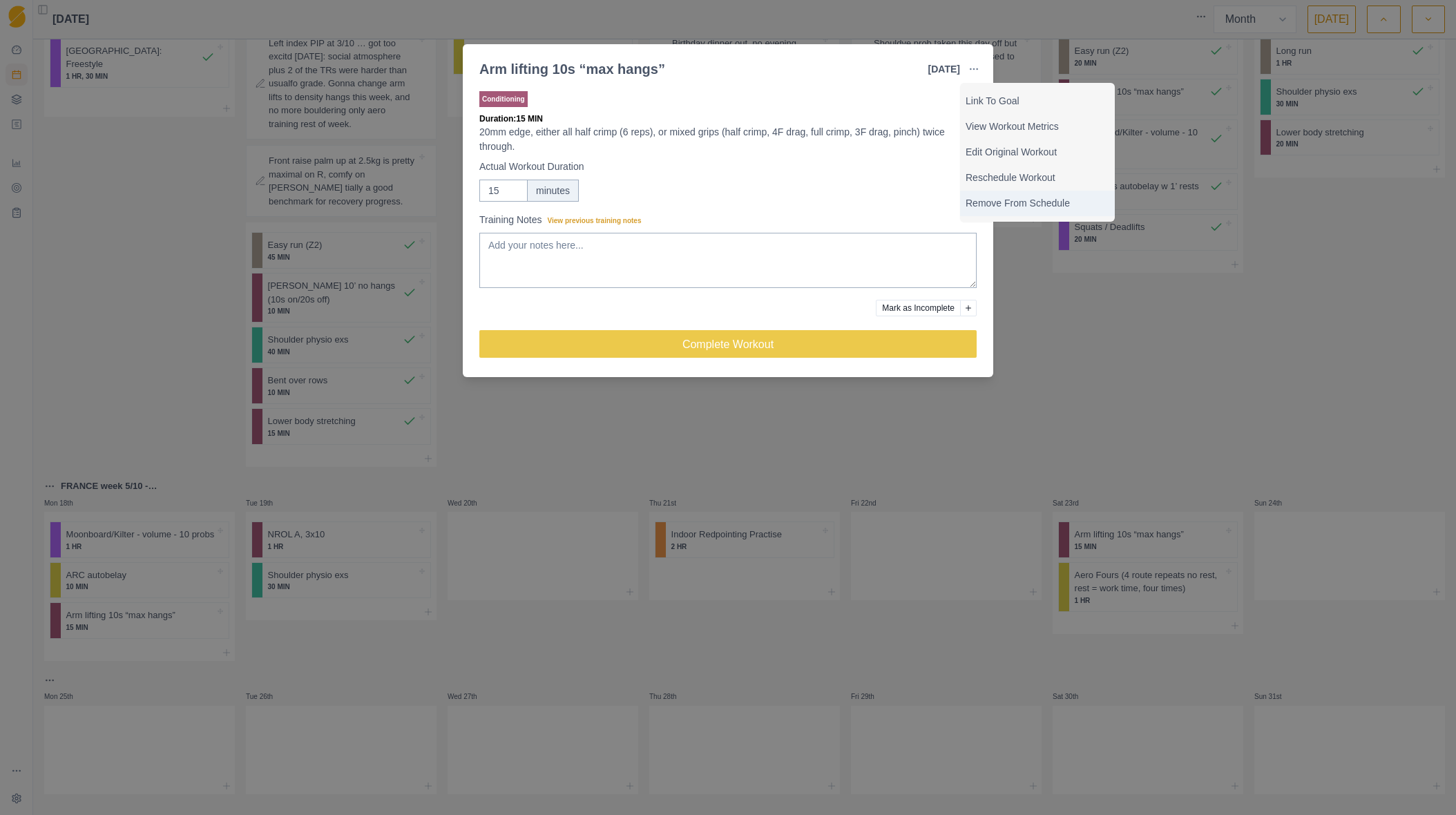
click at [1010, 199] on p "Remove From Schedule" at bounding box center [1037, 203] width 143 height 14
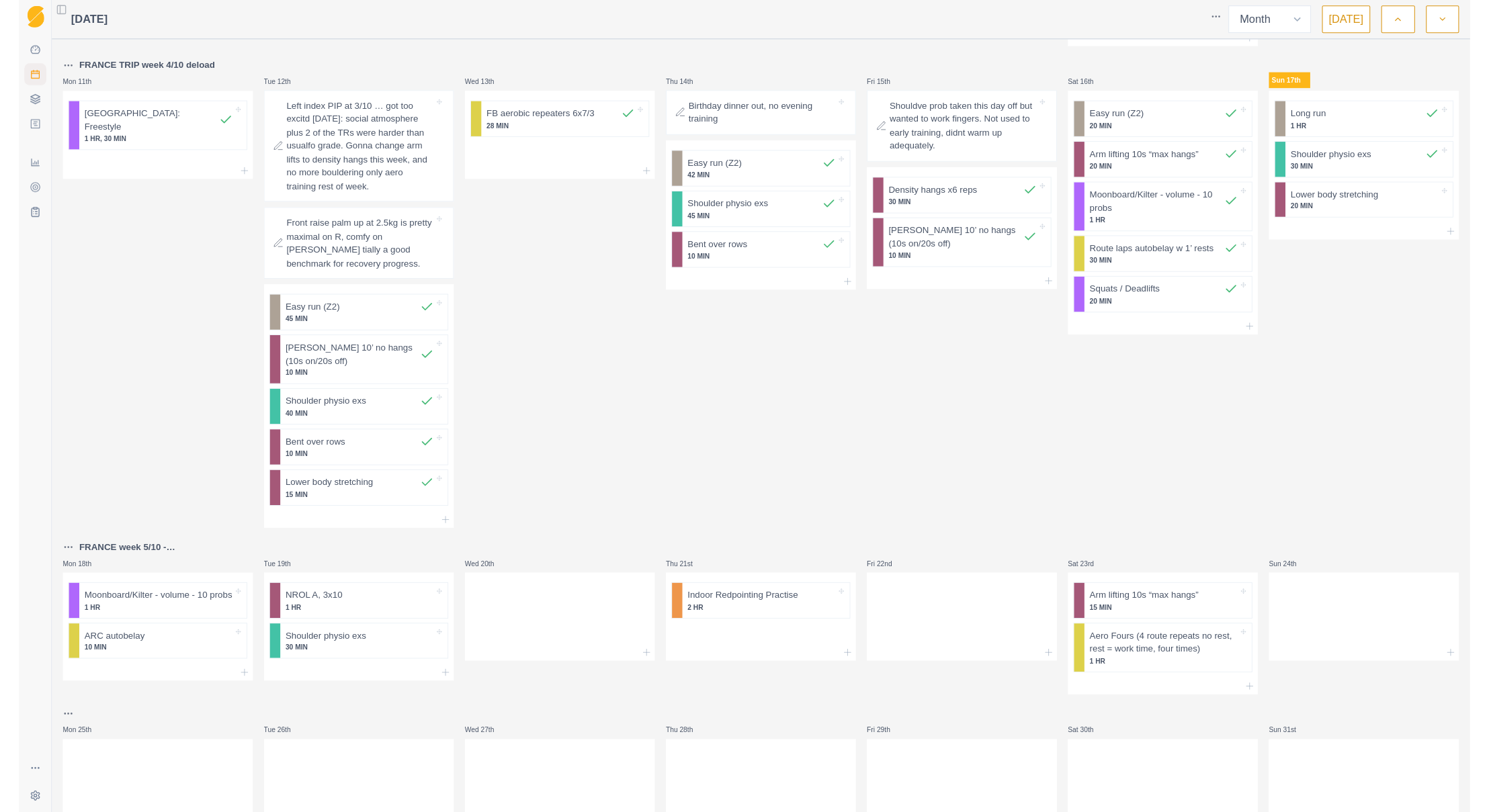
scroll to position [517, 0]
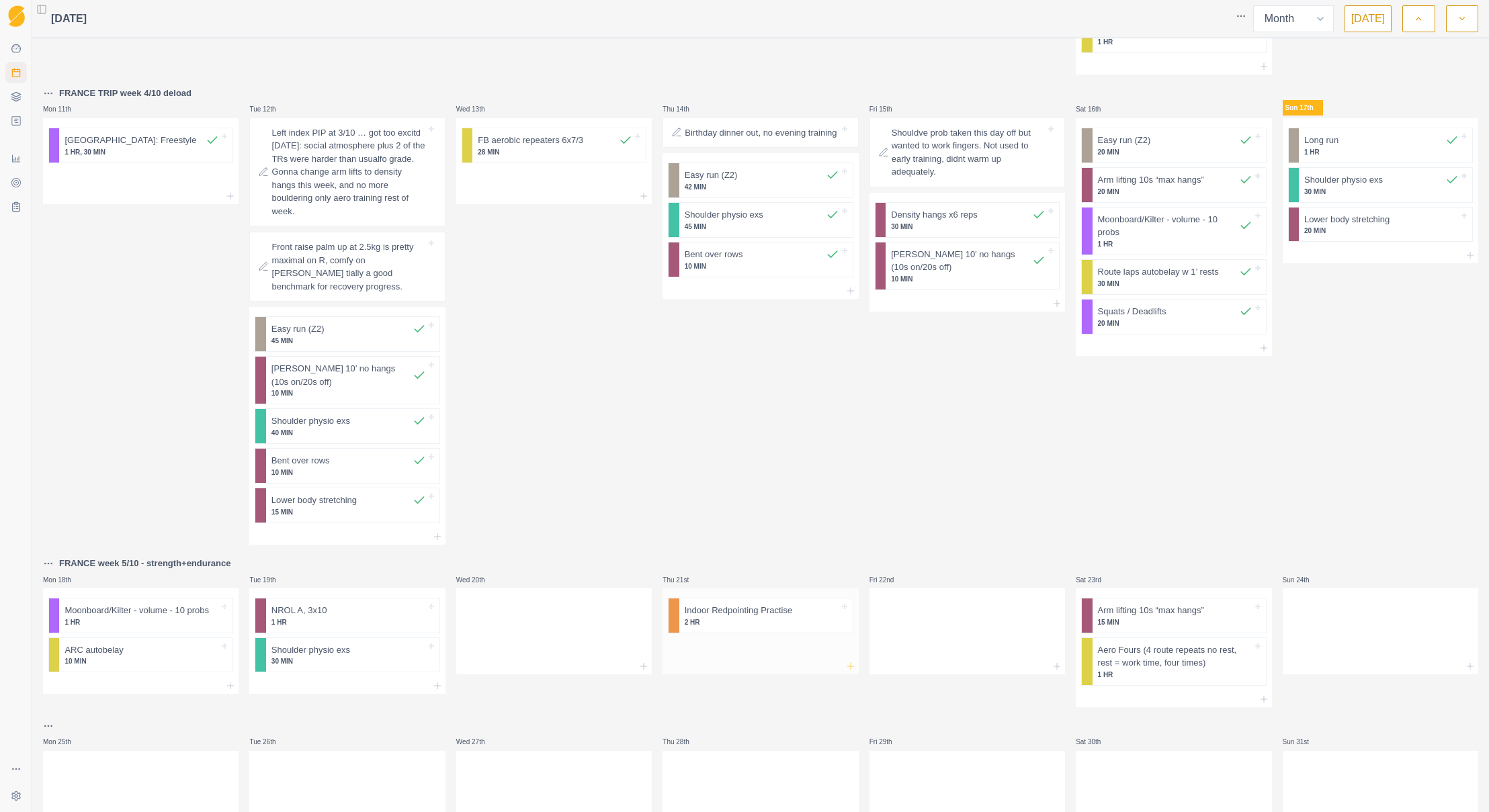
click at [845, 662] on icon at bounding box center [850, 666] width 10 height 10
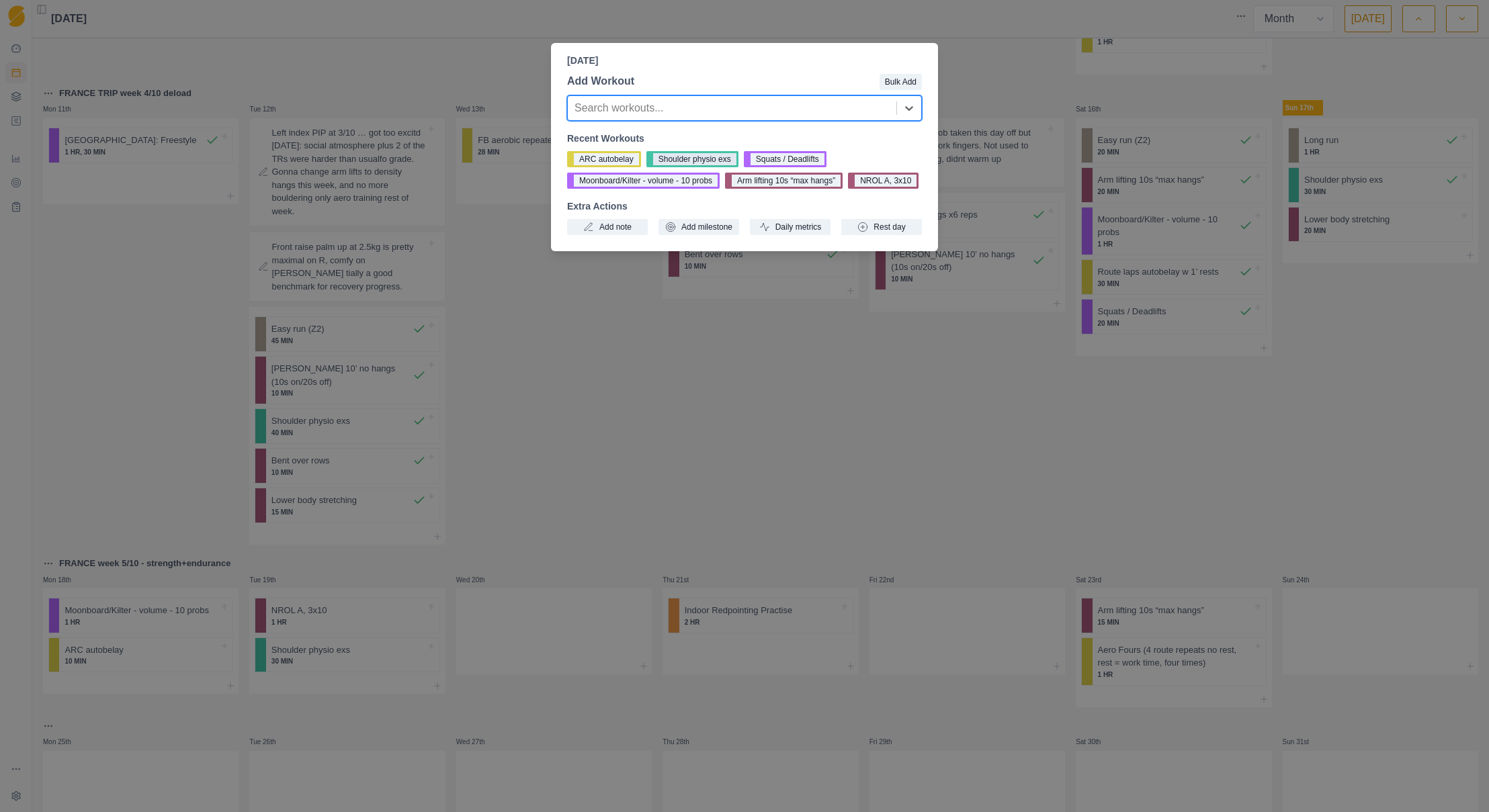
click at [705, 159] on button "Shoulder physio exs" at bounding box center [692, 158] width 92 height 16
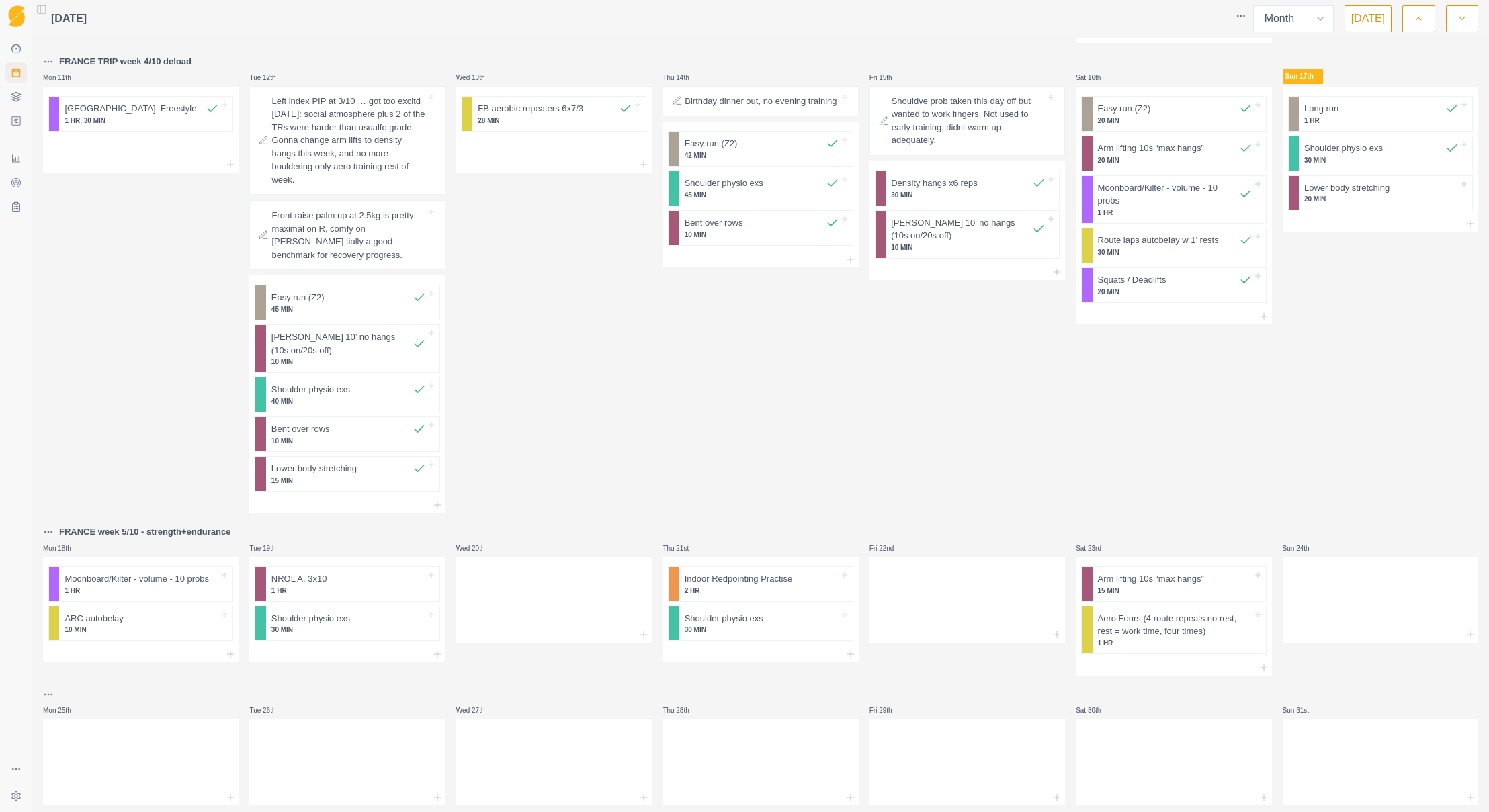
scroll to position [574, 0]
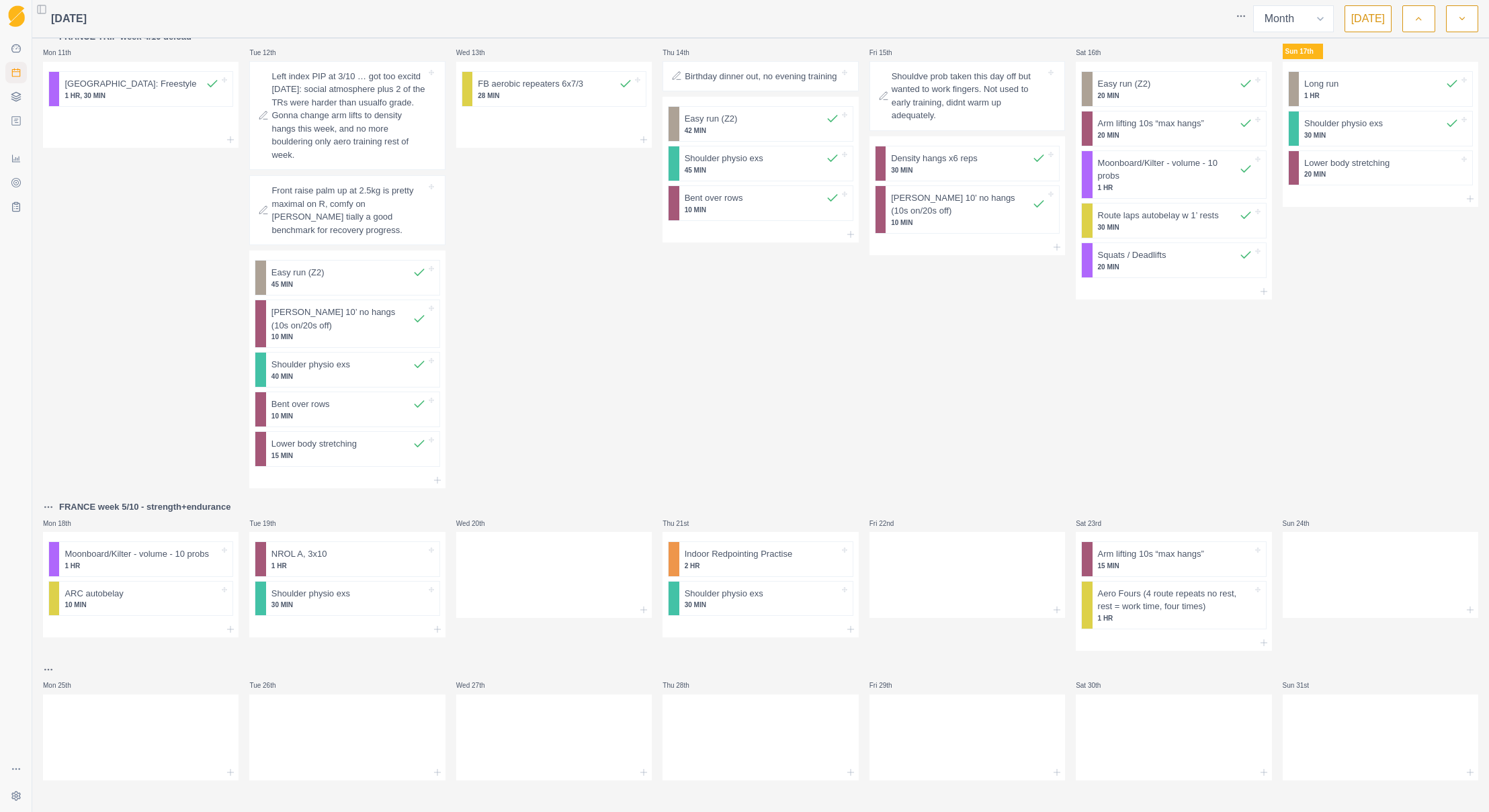
click at [969, 424] on div "Fri 15th Shouldve prob taken this day off but wanted to work fingers. Not used …" at bounding box center [967, 258] width 196 height 460
click at [1416, 607] on line at bounding box center [1470, 610] width 0 height 6
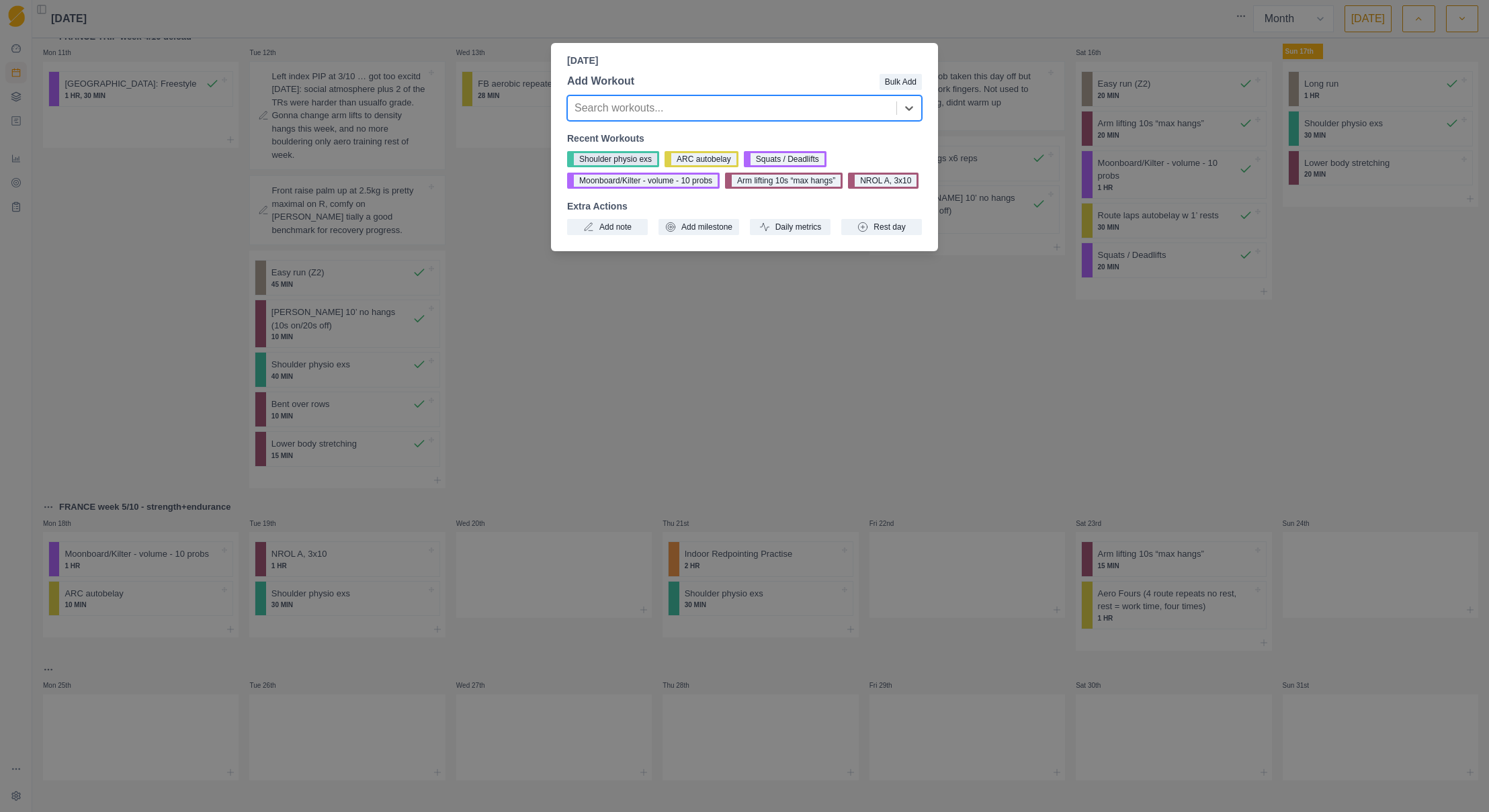
click at [631, 157] on button "Shoulder physio exs" at bounding box center [613, 158] width 92 height 16
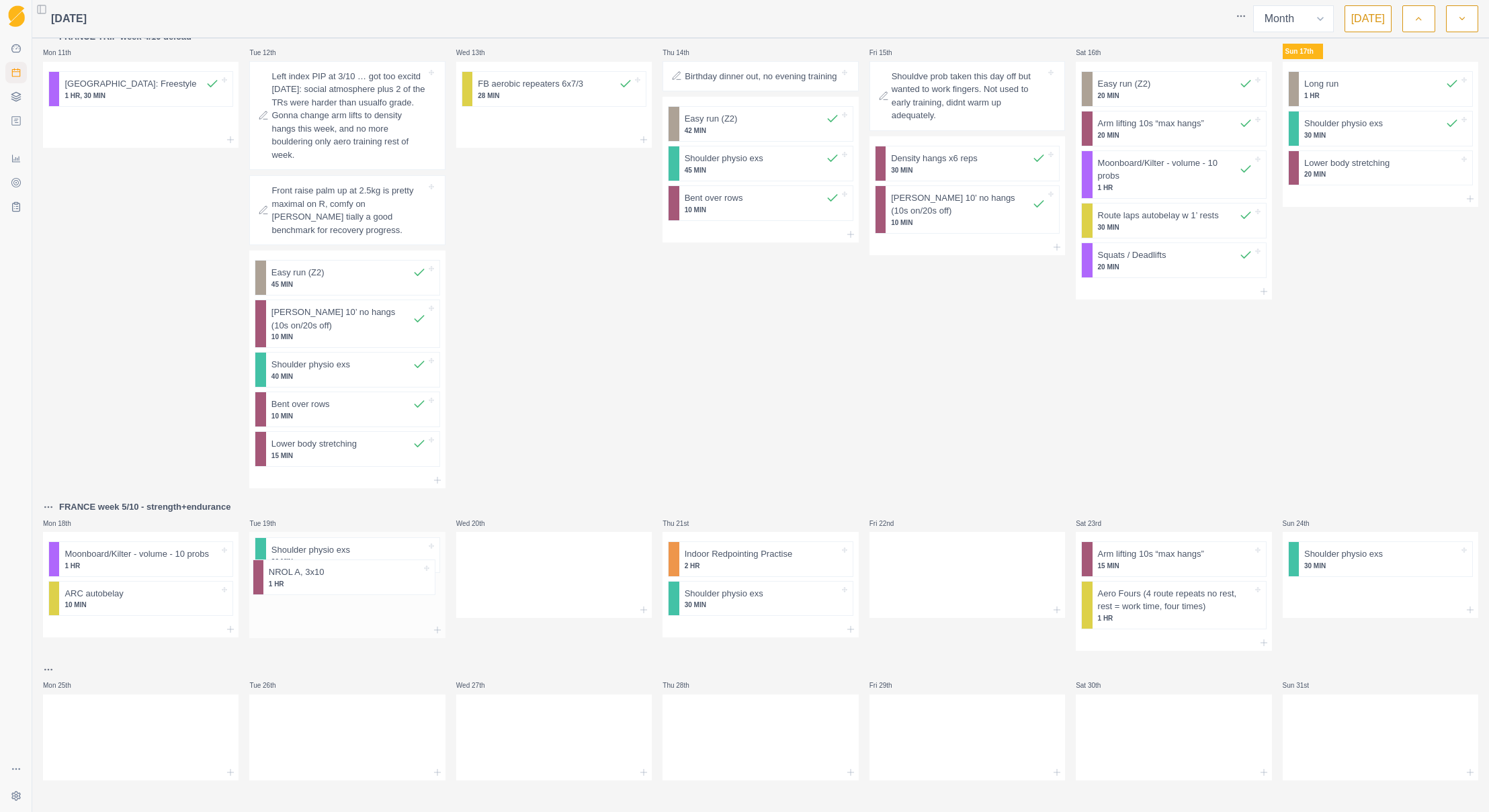
drag, startPoint x: 394, startPoint y: 554, endPoint x: 395, endPoint y: 583, distance: 29.0
click at [395, 583] on div "NROL A, 3x10 1 HR Shoulder physio exs 30 MIN" at bounding box center [347, 577] width 196 height 90
click at [434, 629] on line at bounding box center [437, 629] width 6 height 0
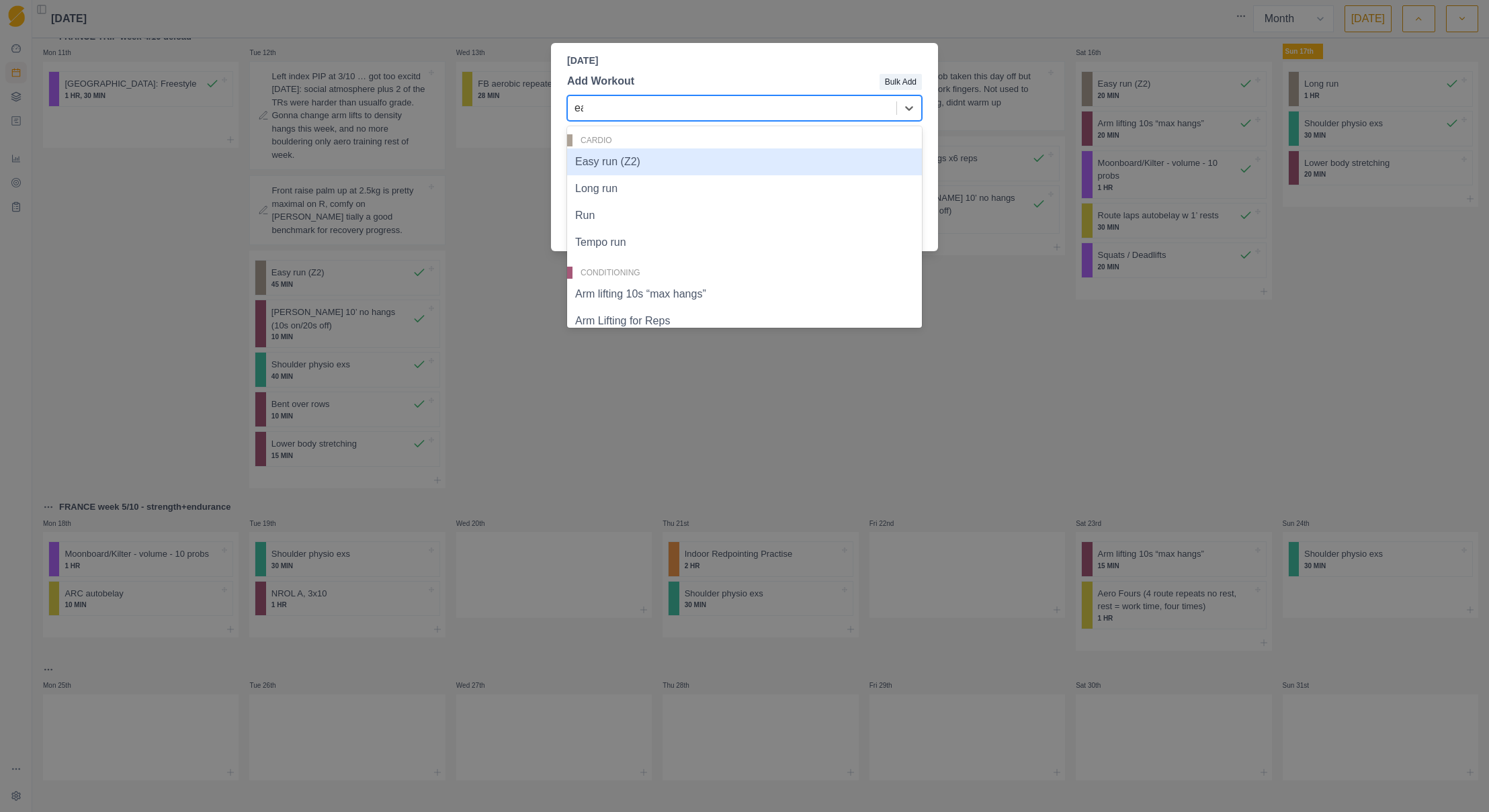
type input "eas"
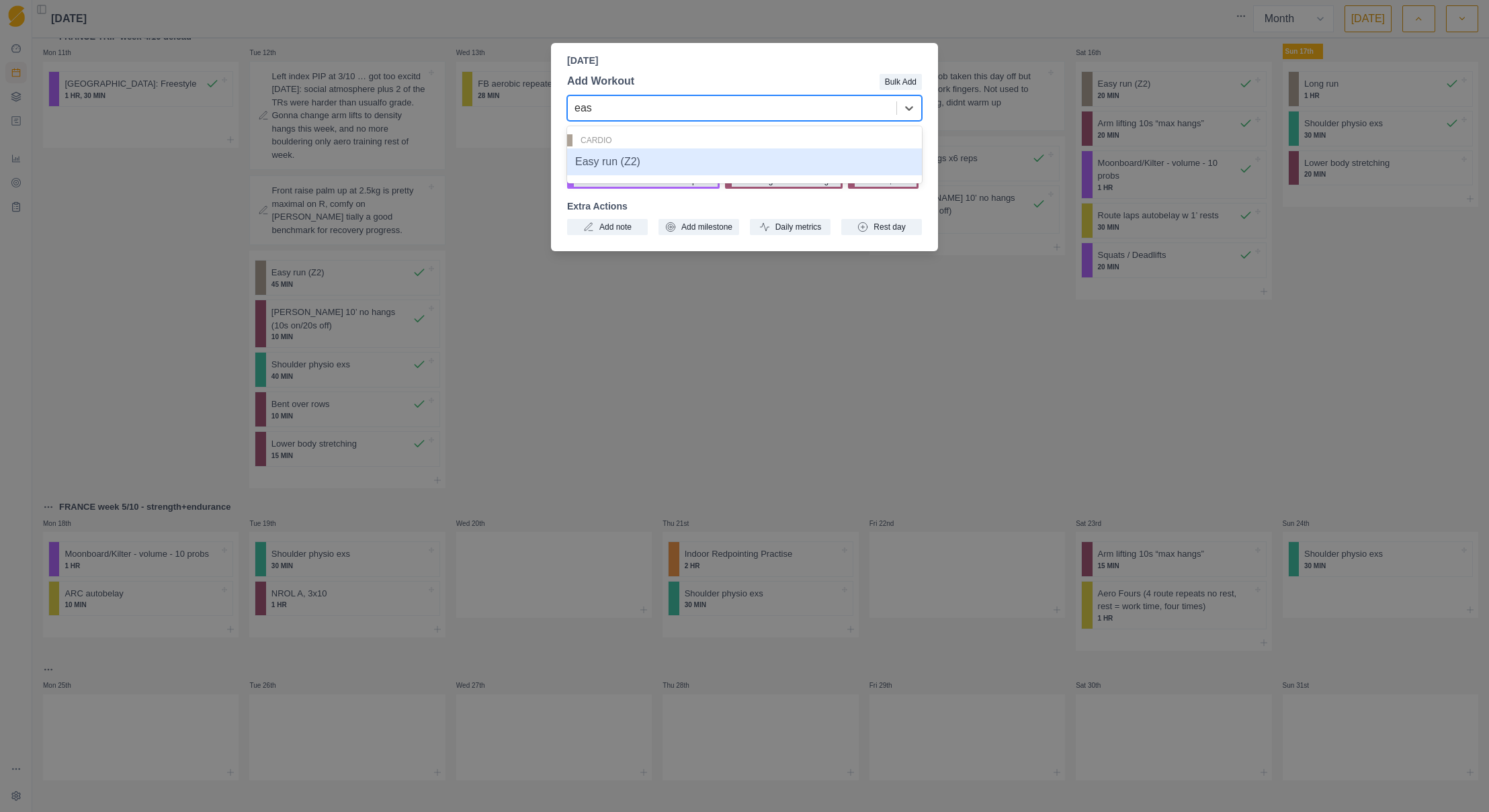
click at [621, 167] on div "Easy run (Z2)" at bounding box center [744, 162] width 355 height 27
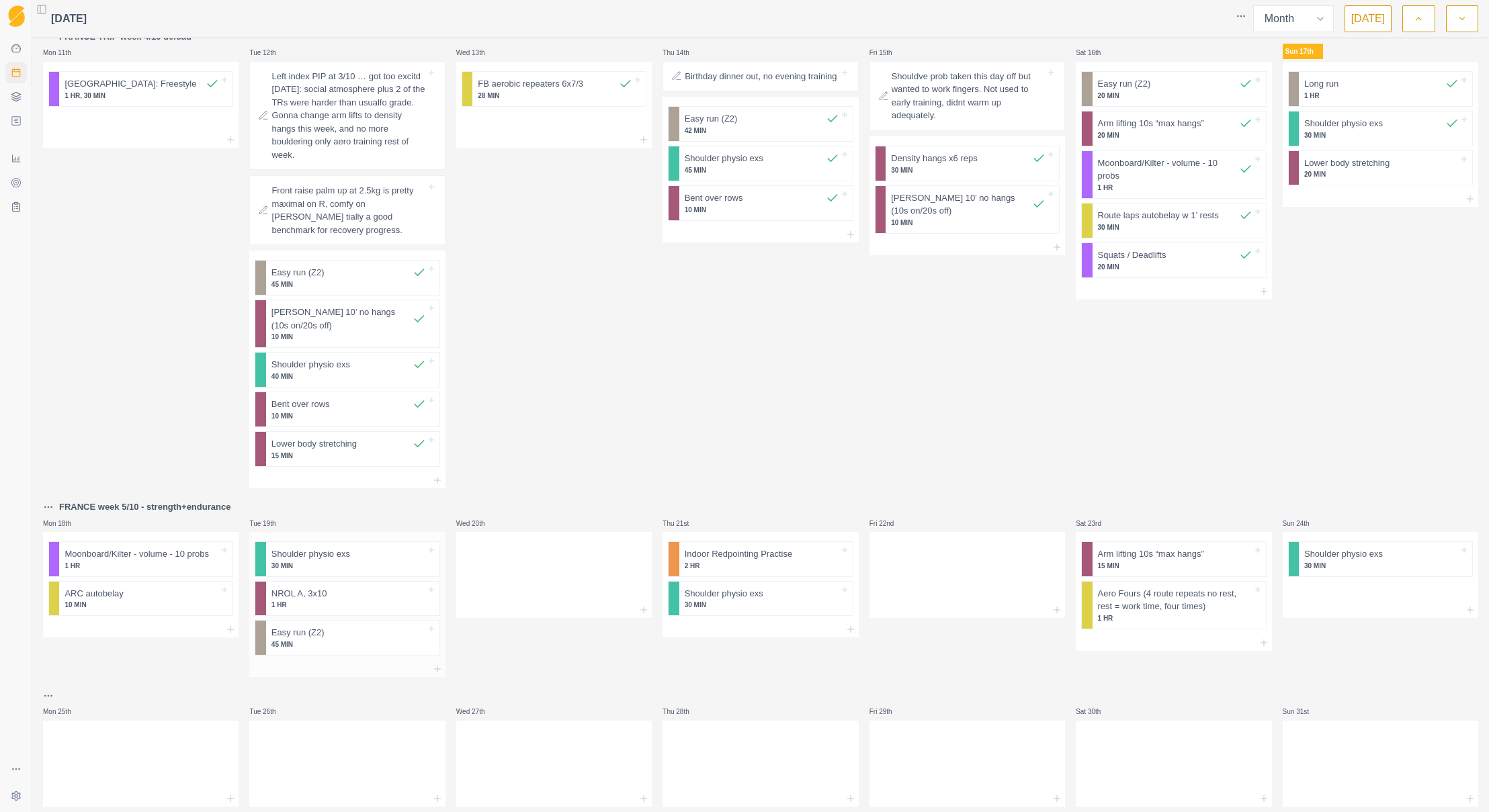
scroll to position [575, 0]
drag, startPoint x: 320, startPoint y: 646, endPoint x: 334, endPoint y: 556, distance: 91.1
click at [335, 556] on div "Shoulder physio exs 30 MIN NROL A, 3x10 1 HR Easy run (Z2) 45 MIN" at bounding box center [347, 596] width 196 height 129
click at [638, 603] on icon at bounding box center [643, 608] width 10 height 10
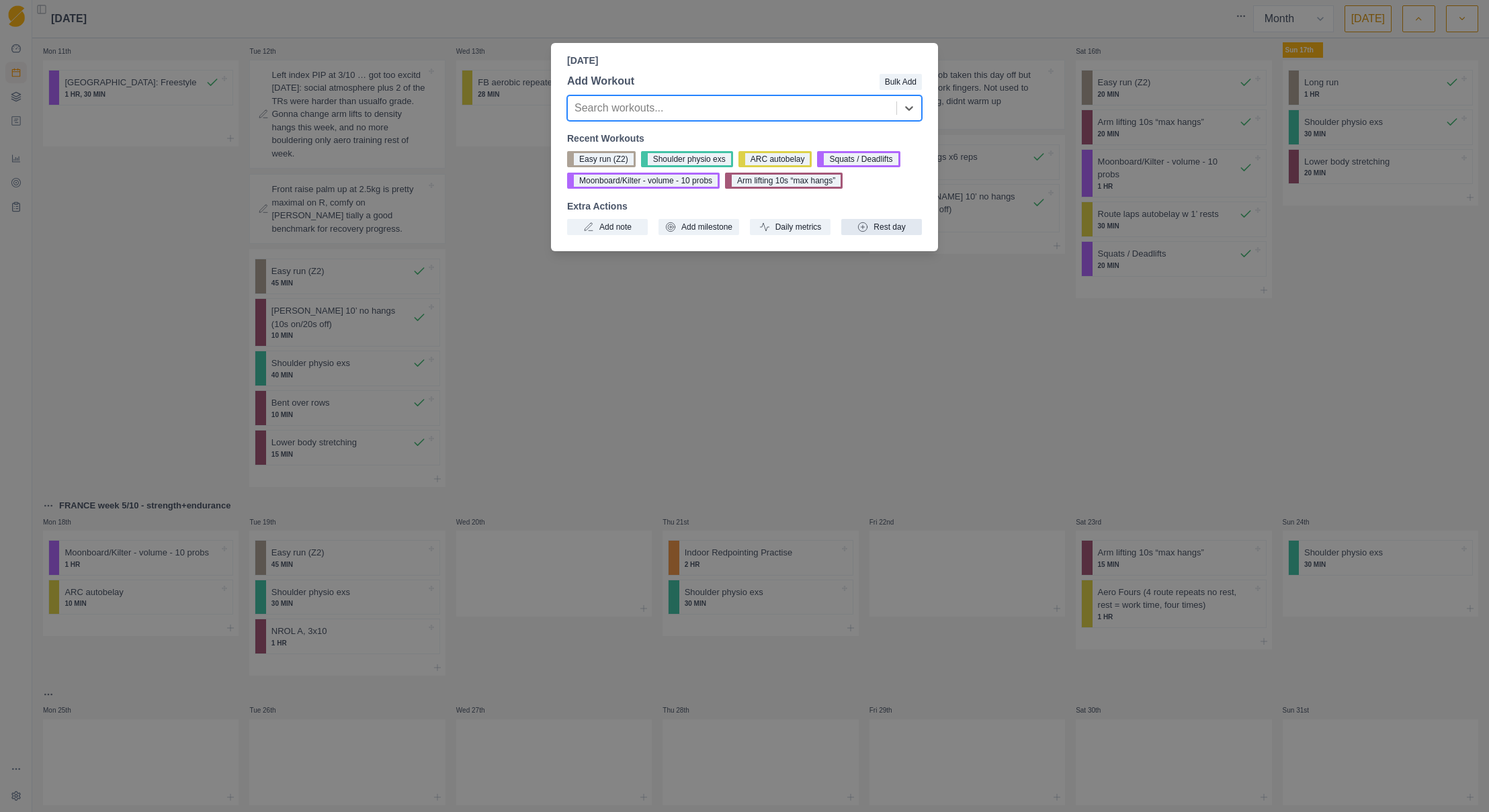
click at [883, 231] on button "Rest day" at bounding box center [882, 227] width 81 height 16
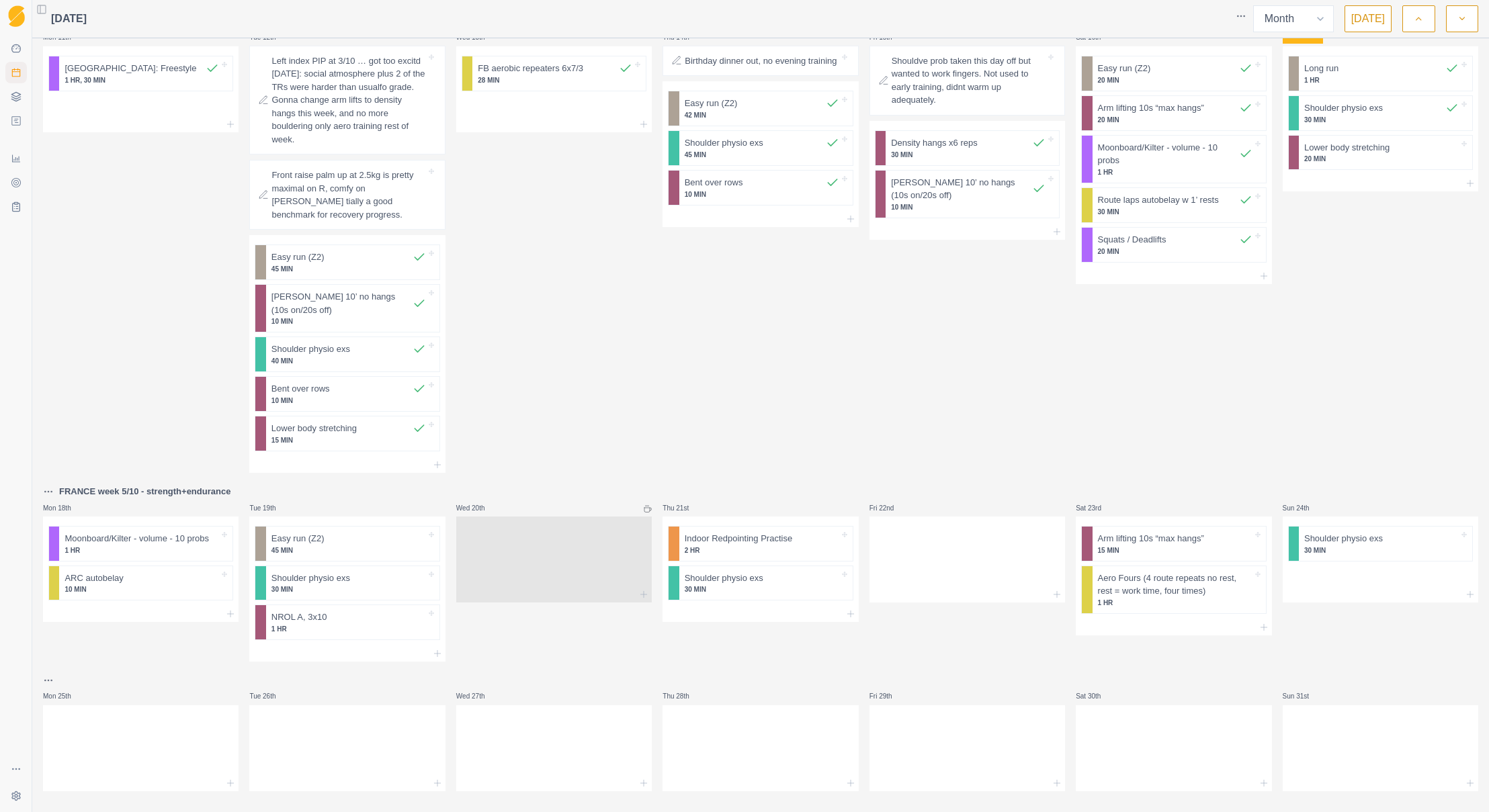
scroll to position [600, 0]
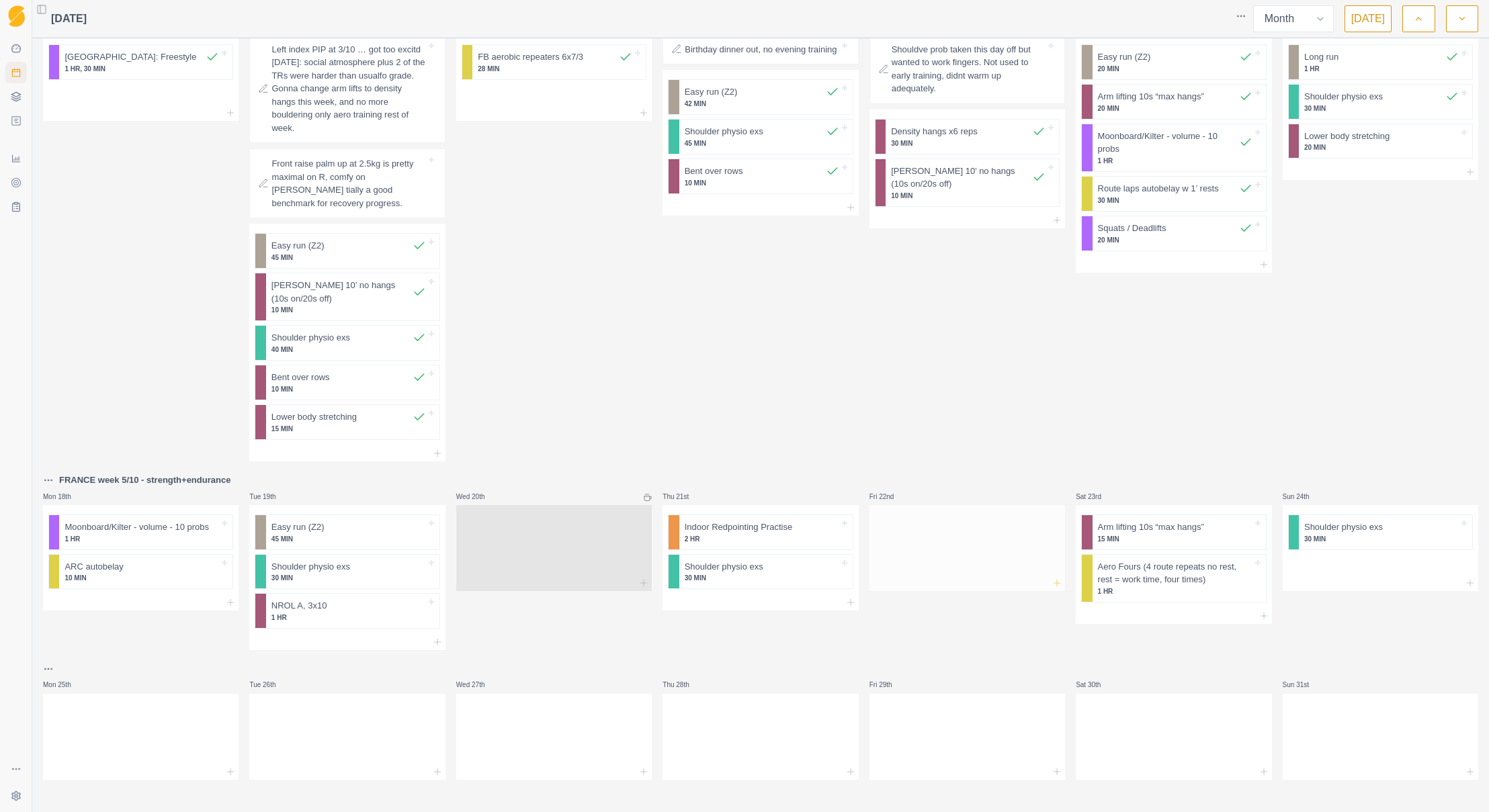
click at [1057, 580] on line at bounding box center [1057, 583] width 0 height 6
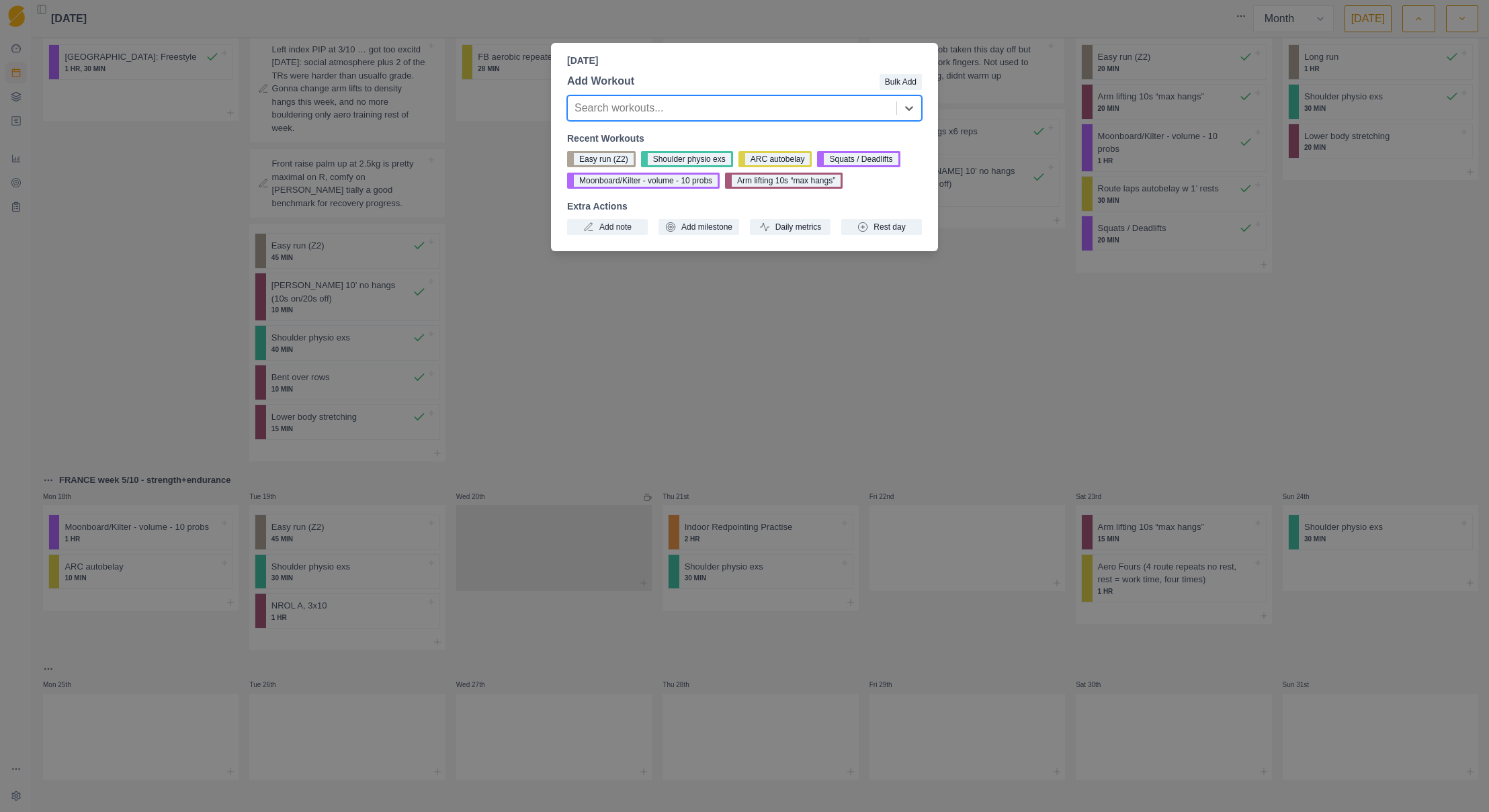
type input "e"
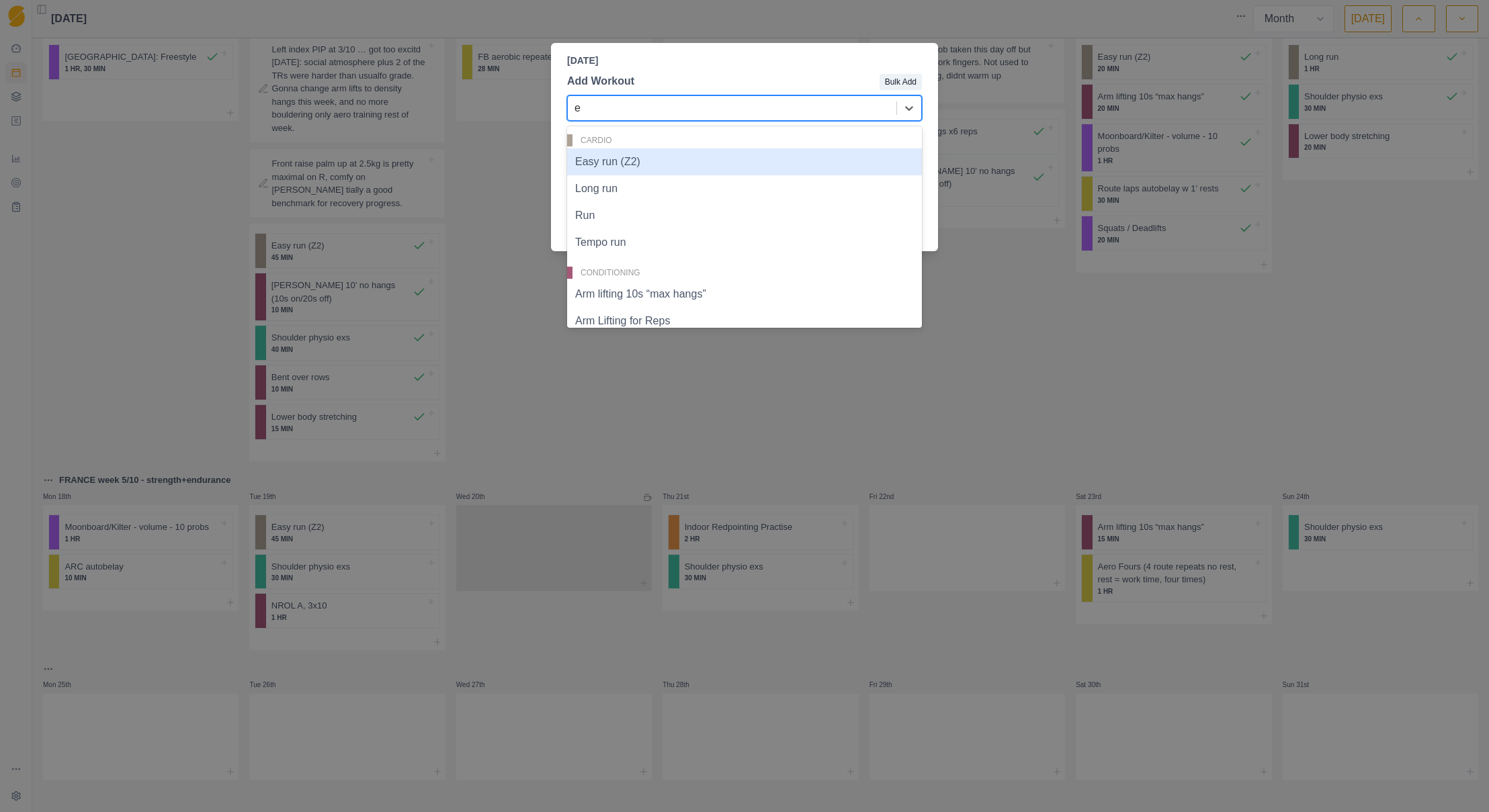
click at [613, 168] on div "Easy run (Z2)" at bounding box center [744, 162] width 355 height 27
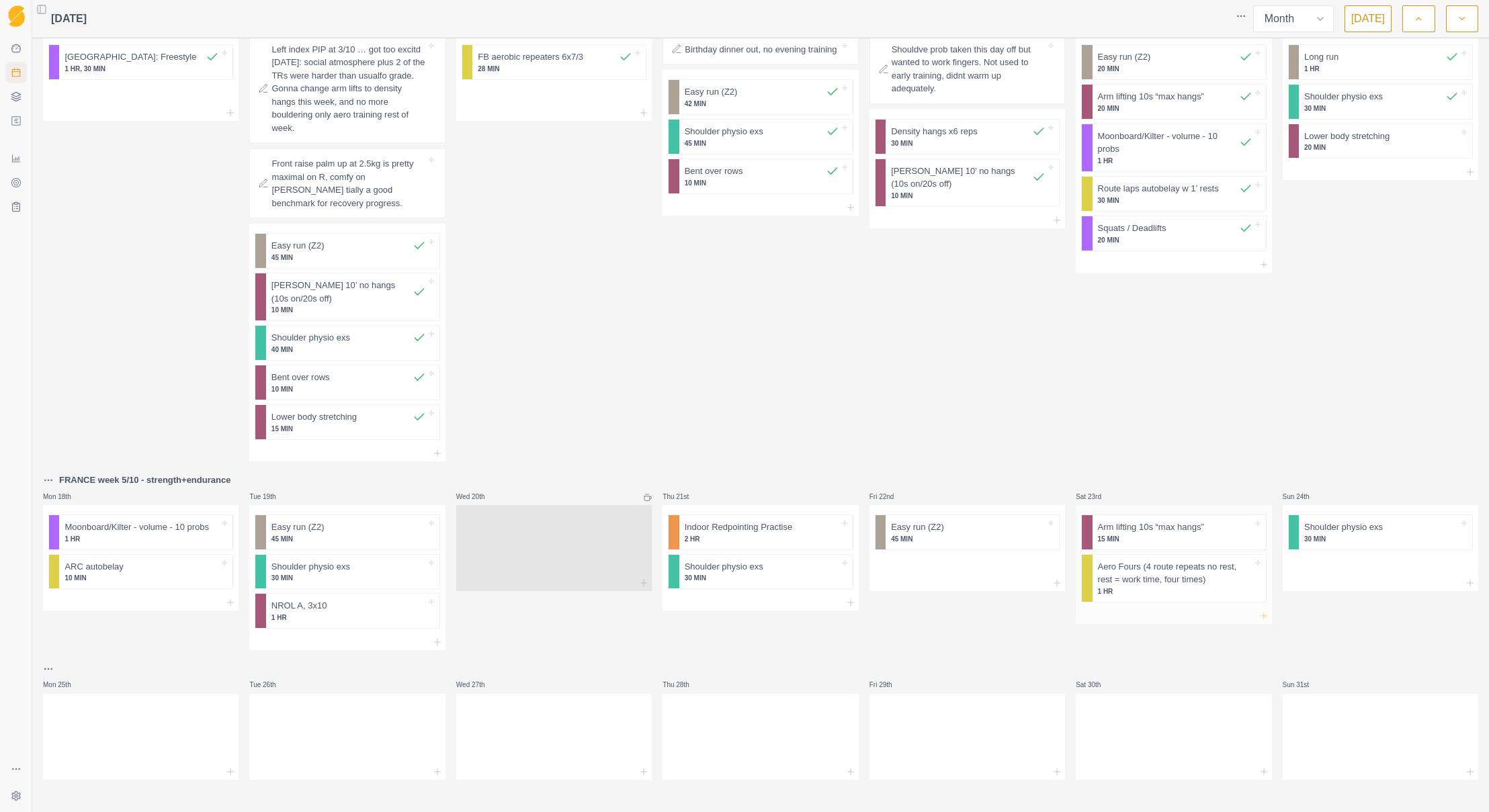
click at [1258, 613] on icon at bounding box center [1263, 615] width 10 height 10
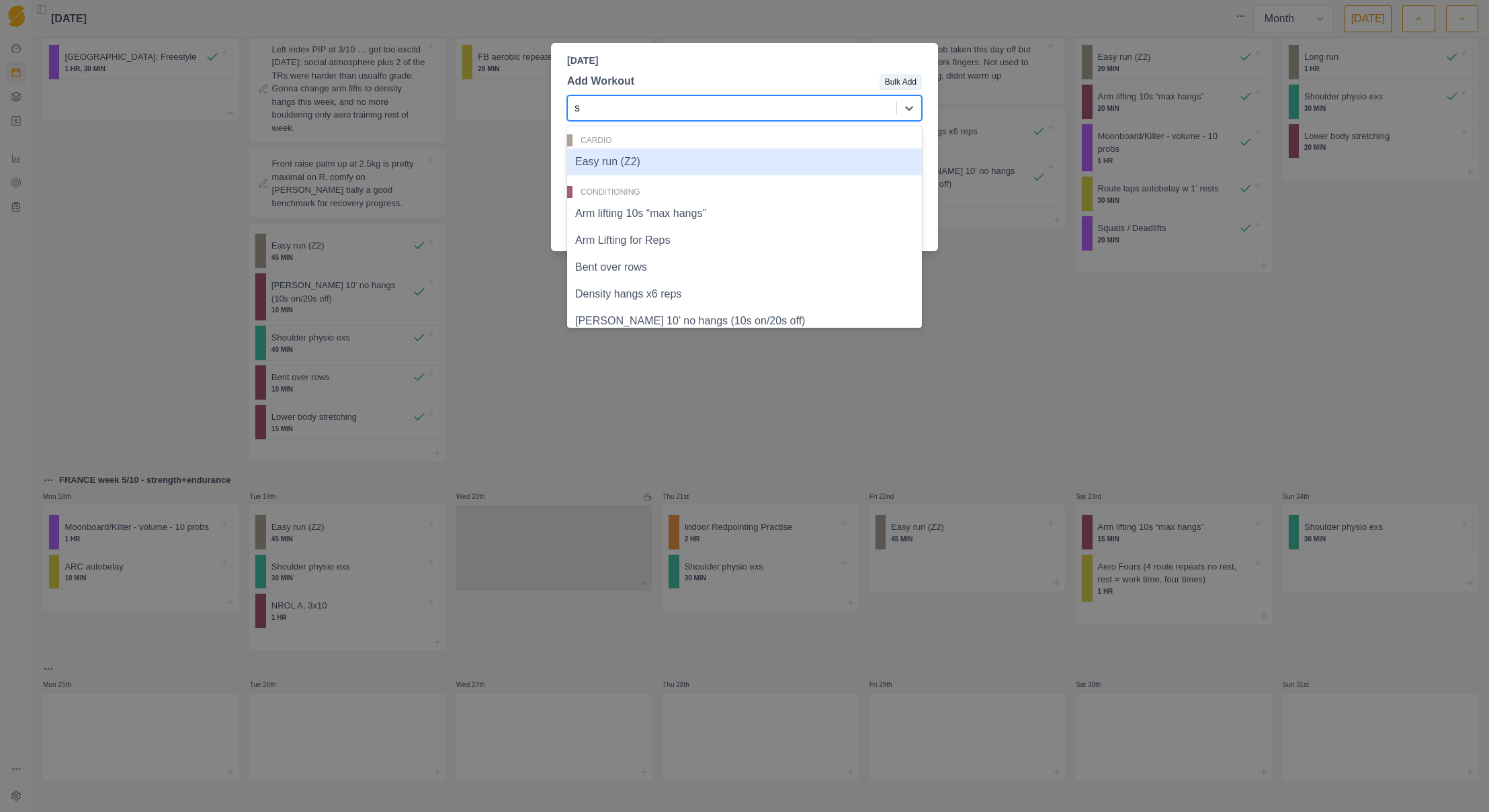
type input "sq"
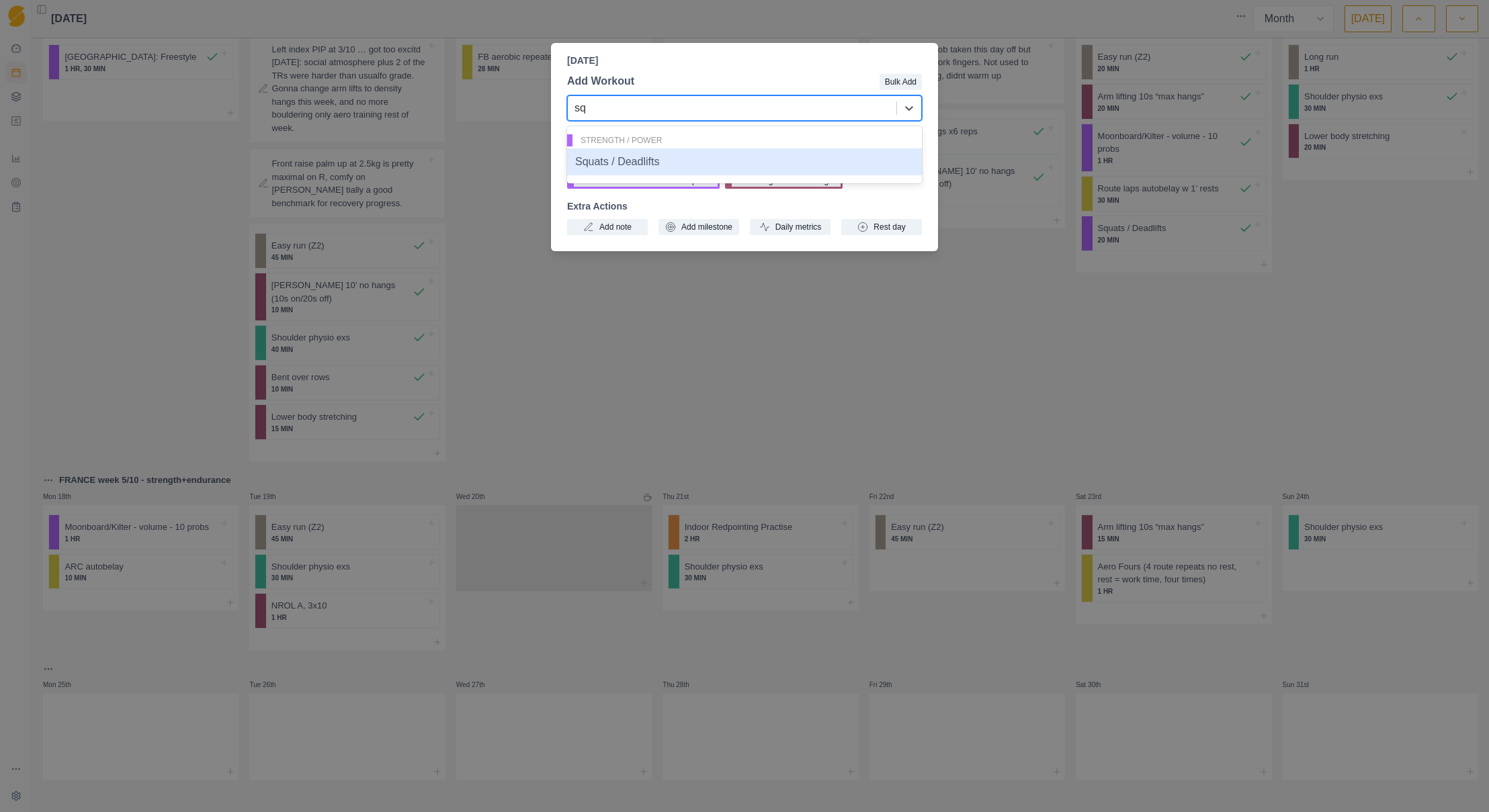
click at [697, 165] on div "Squats / Deadlifts" at bounding box center [744, 162] width 355 height 27
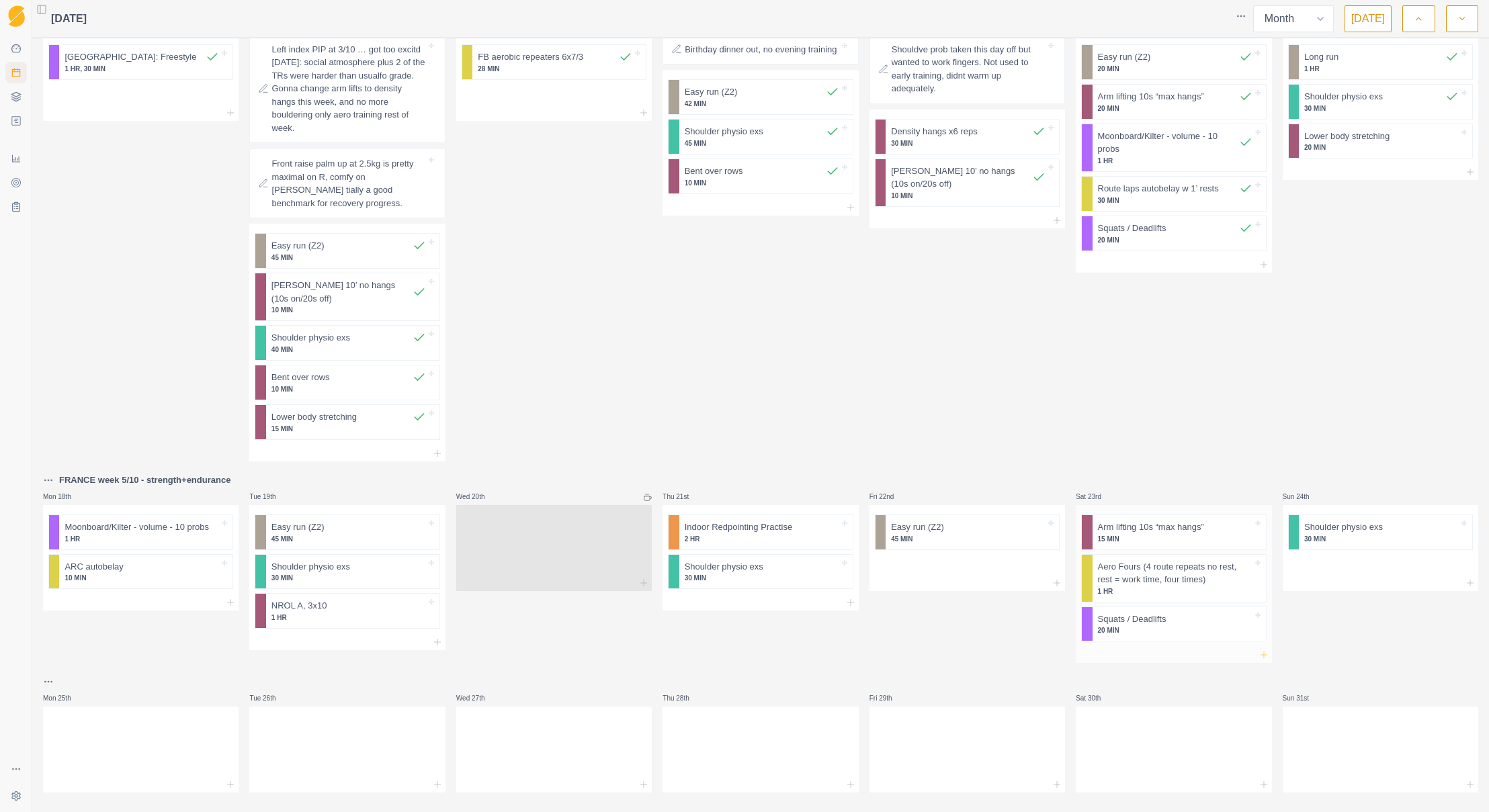
scroll to position [511, 0]
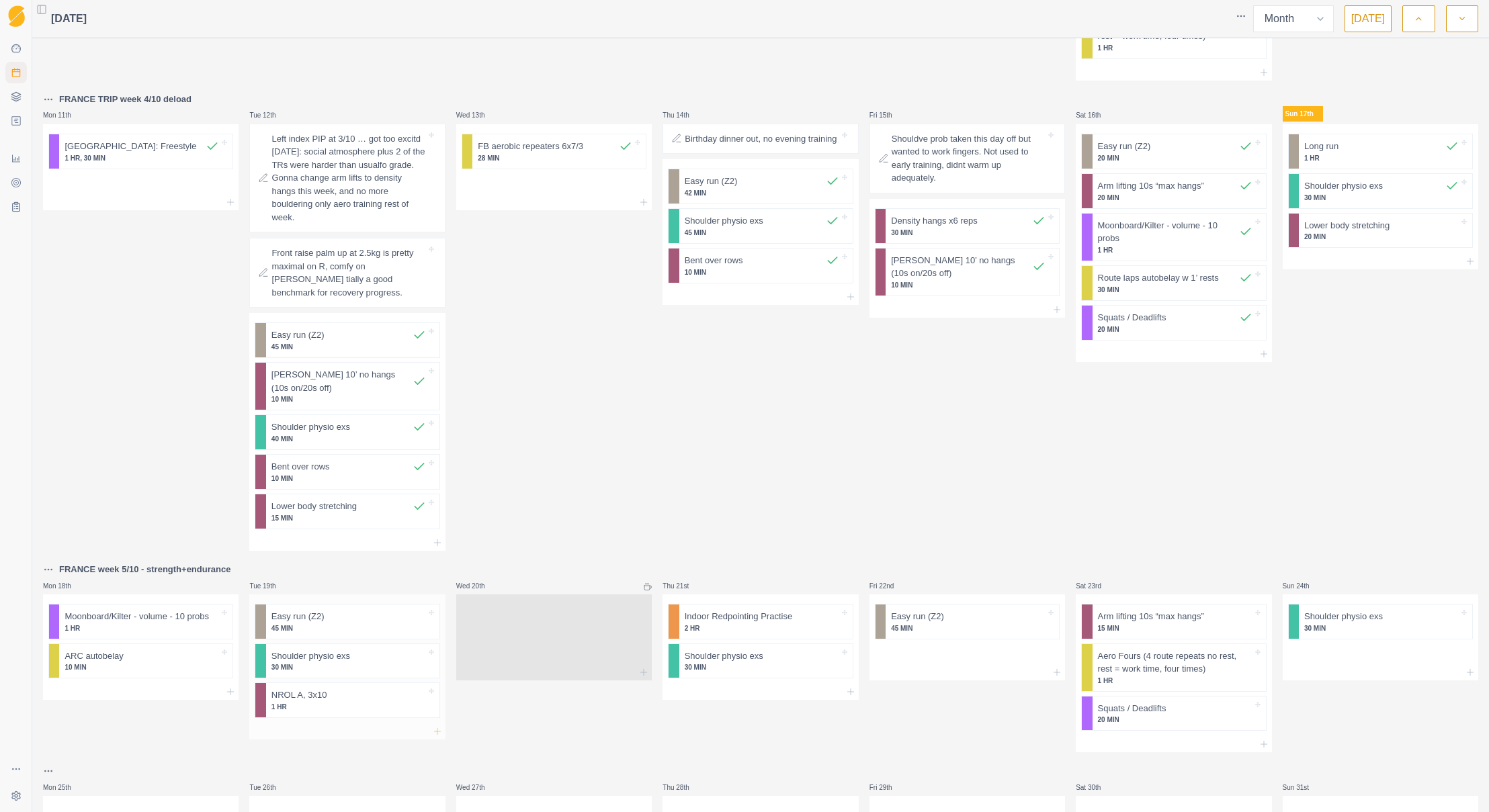
click at [432, 727] on icon at bounding box center [437, 731] width 10 height 10
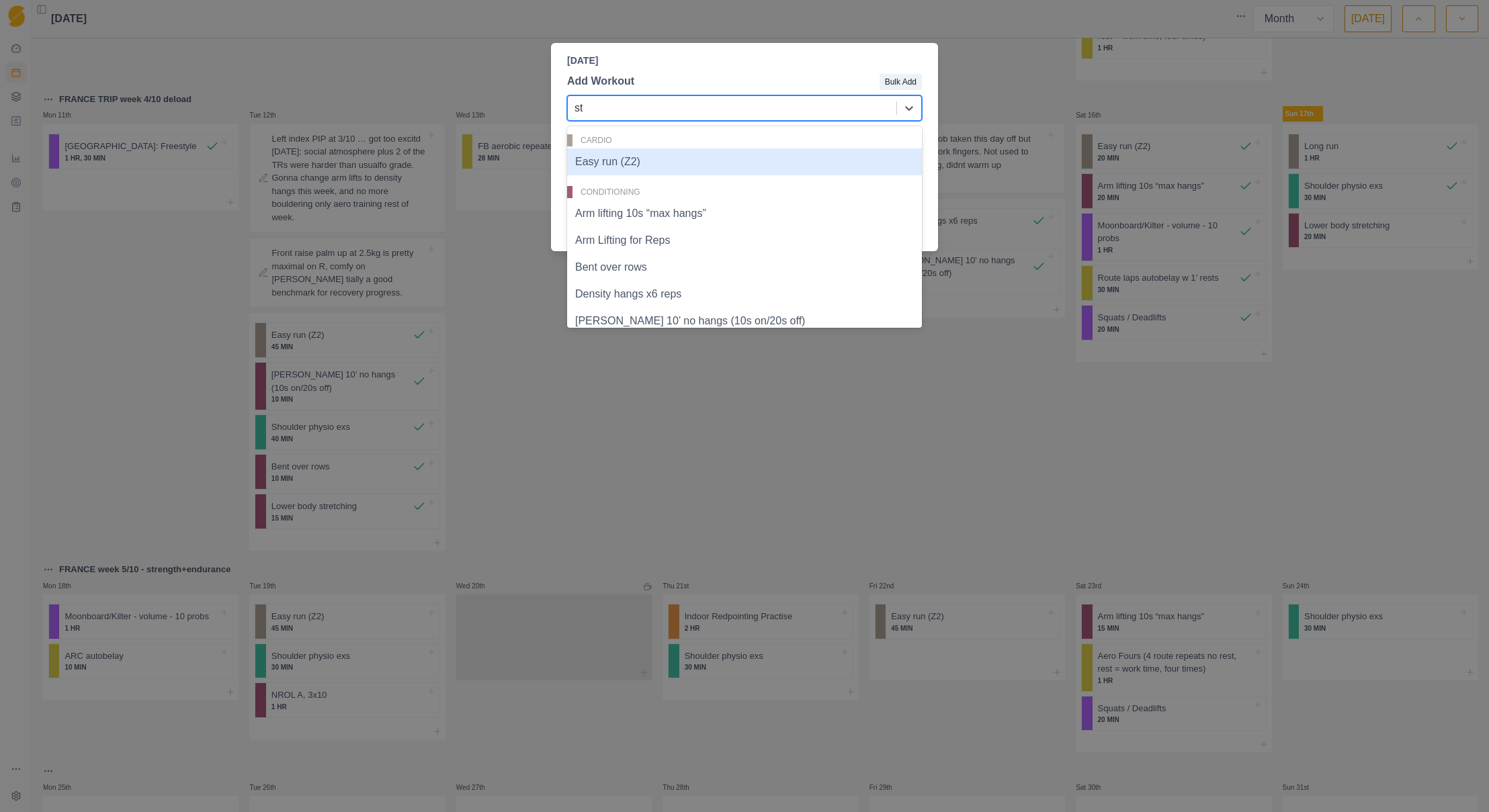
type input "str"
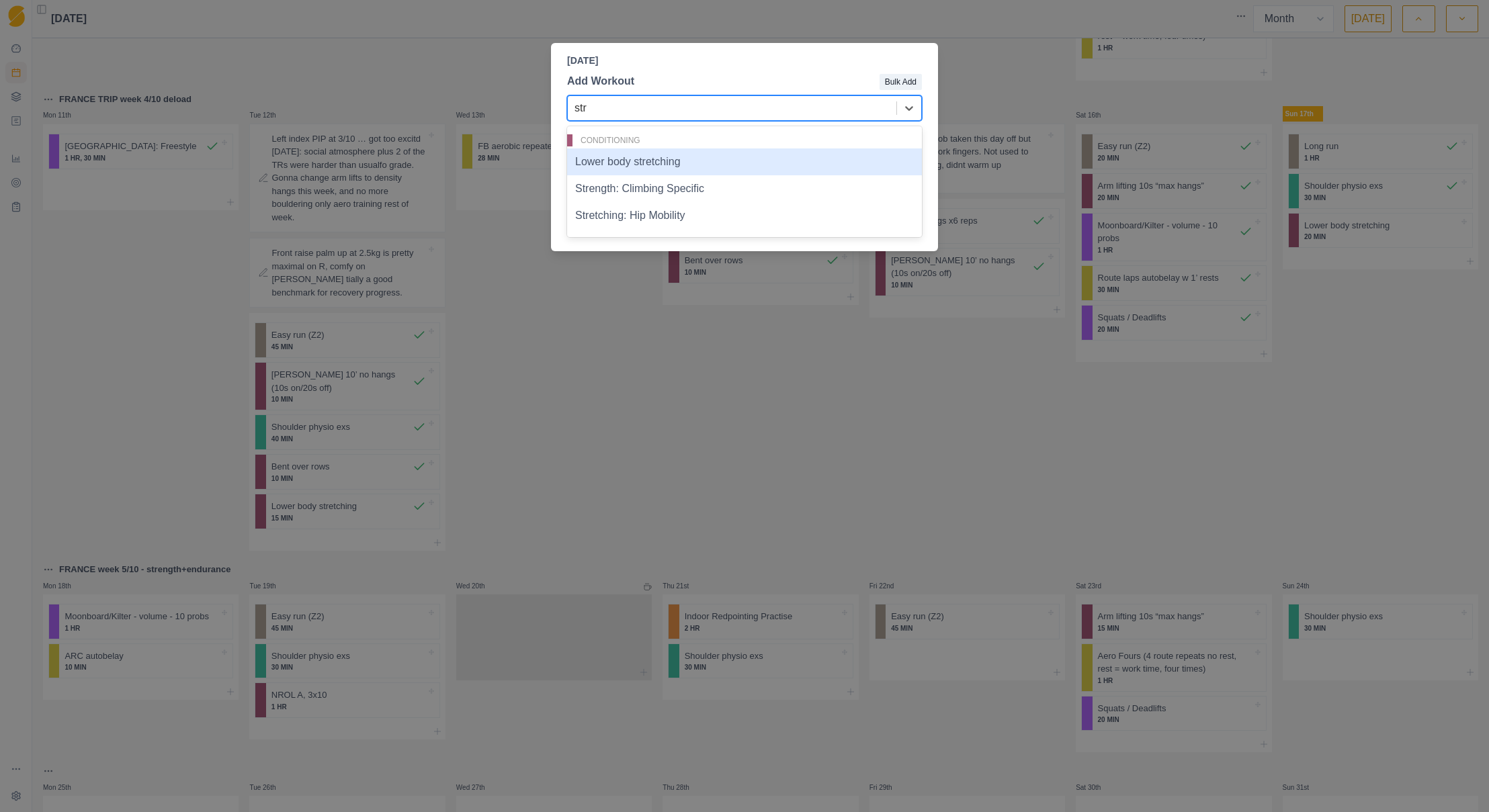
click at [646, 163] on div "Lower body stretching" at bounding box center [744, 162] width 355 height 27
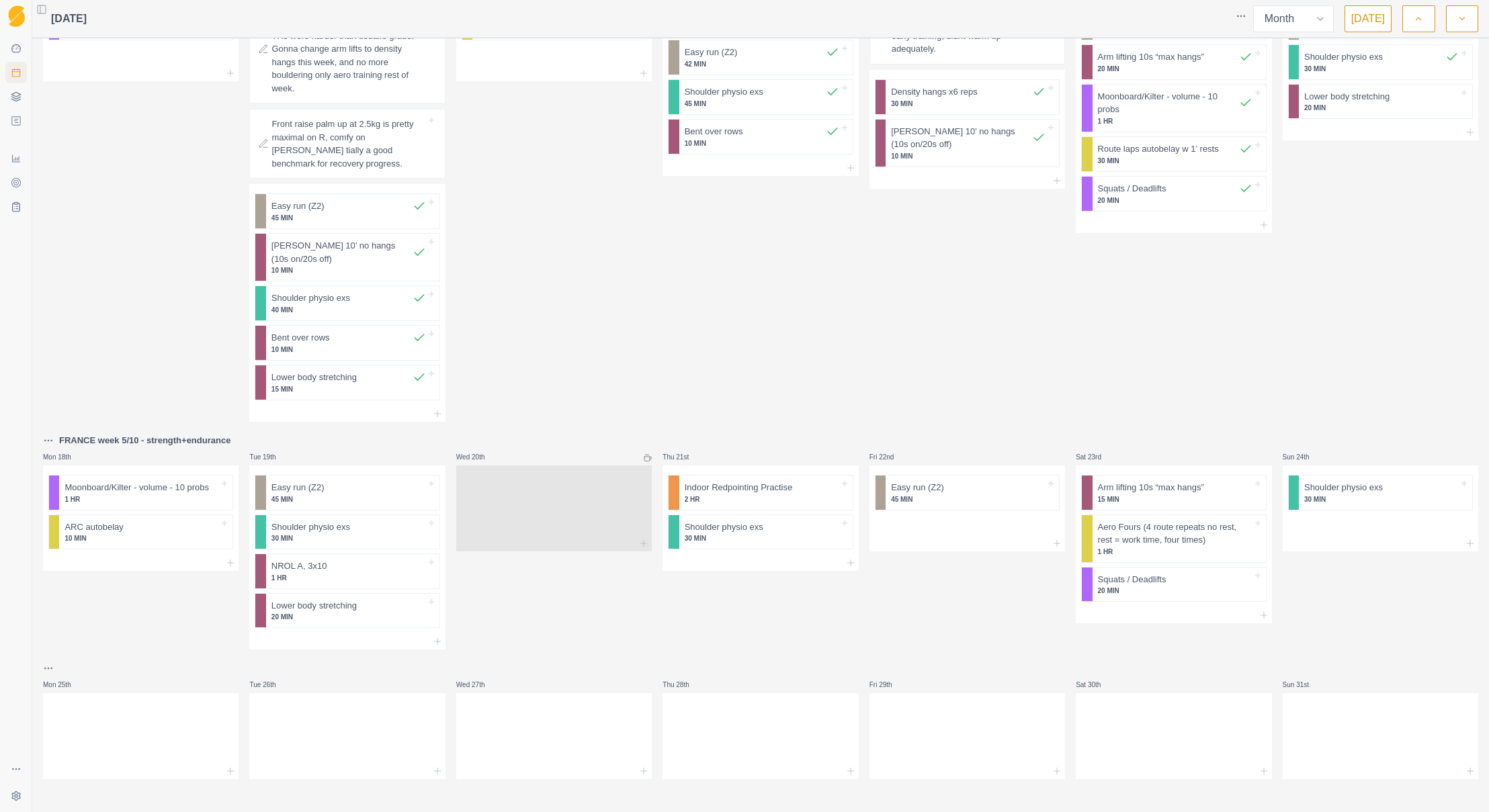
scroll to position [641, 0]
drag, startPoint x: 749, startPoint y: 536, endPoint x: 958, endPoint y: 531, distance: 209.1
click at [958, 531] on div "Mon 28th Moonboard/Kilter - volume - 10 probs 1 HR Tue 29th Easy run (Z2) 45 MI…" at bounding box center [761, 91] width 1436 height 1375
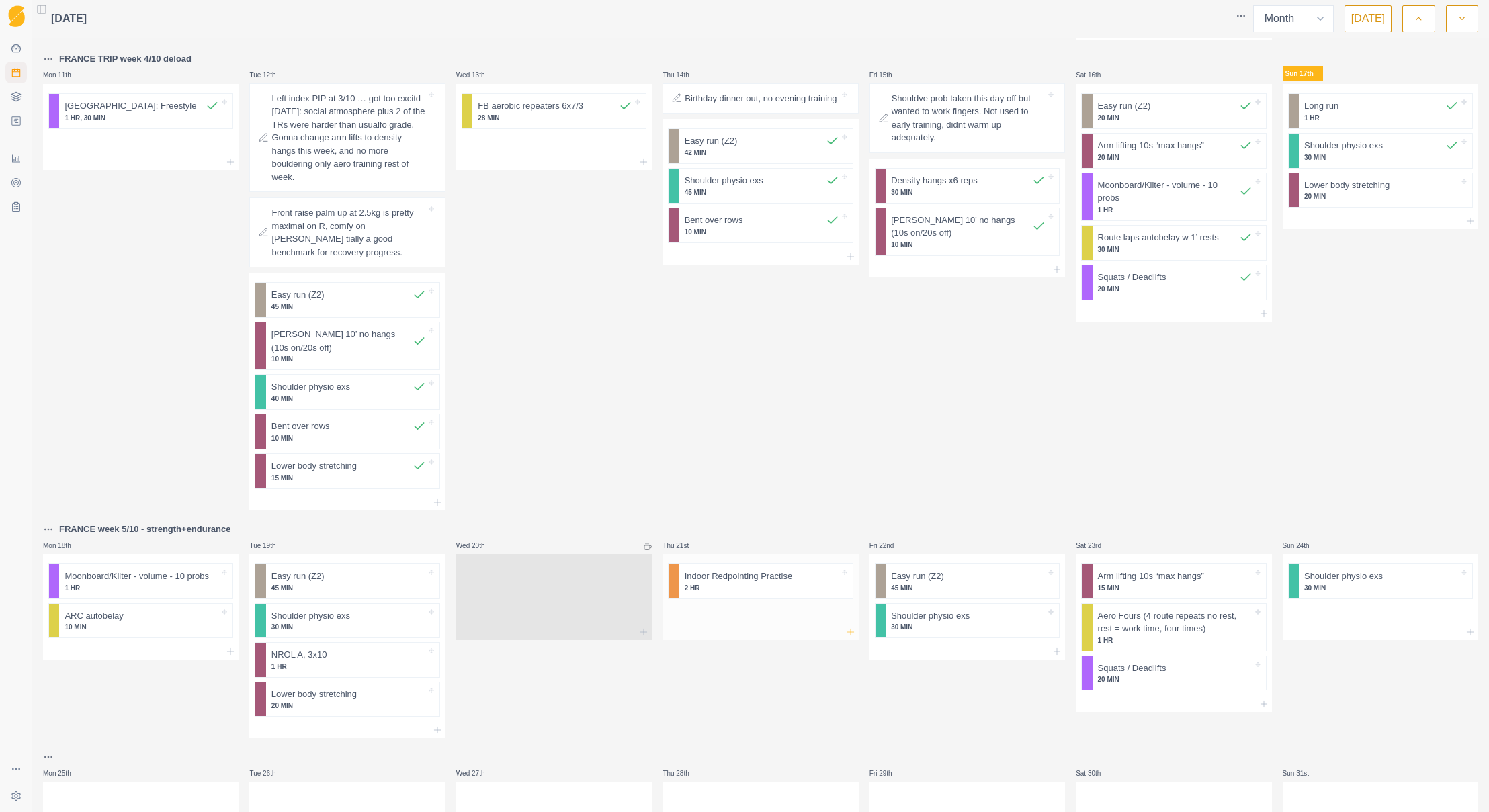
click at [845, 627] on icon at bounding box center [850, 631] width 10 height 10
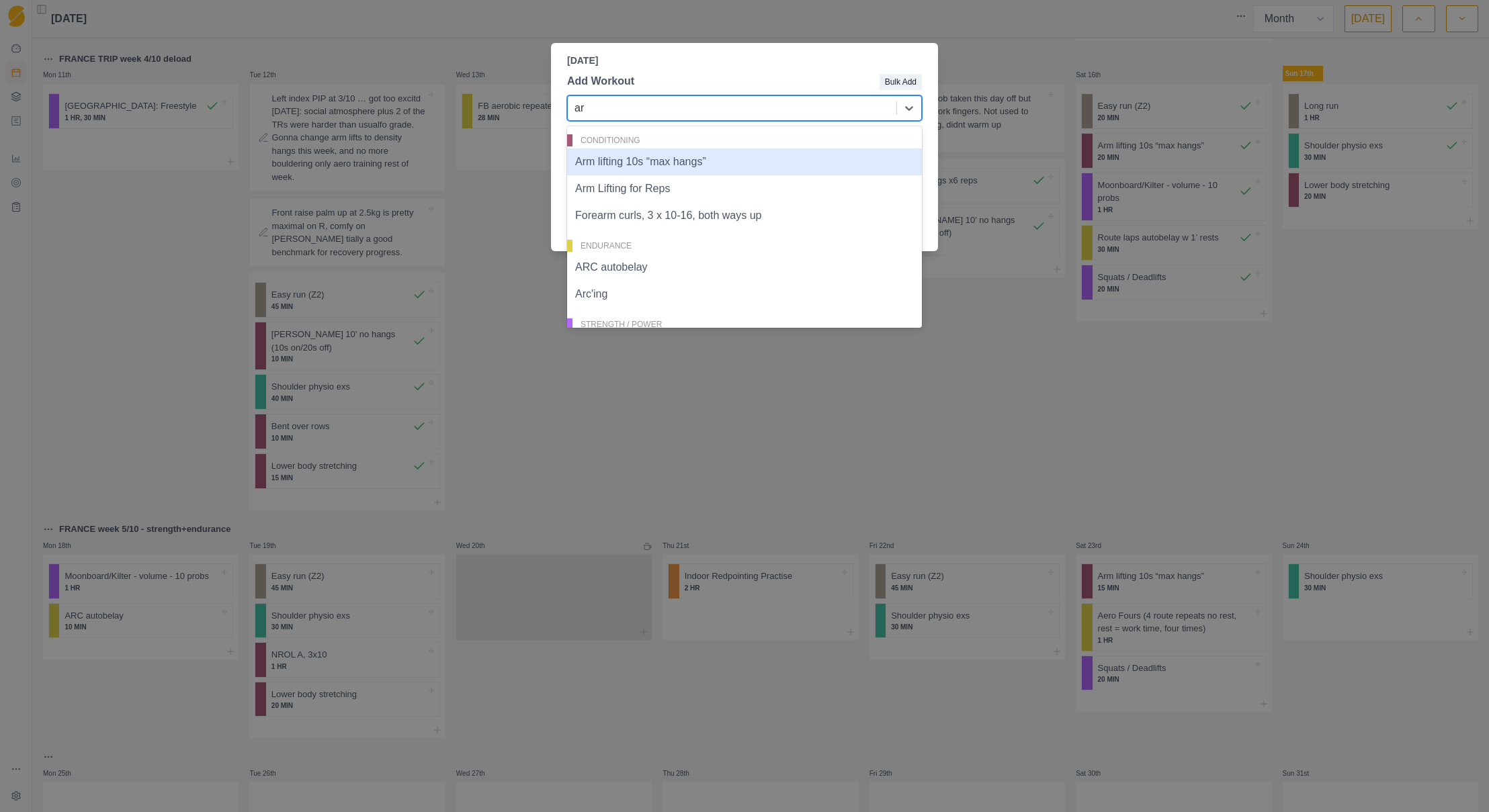
type input "arm"
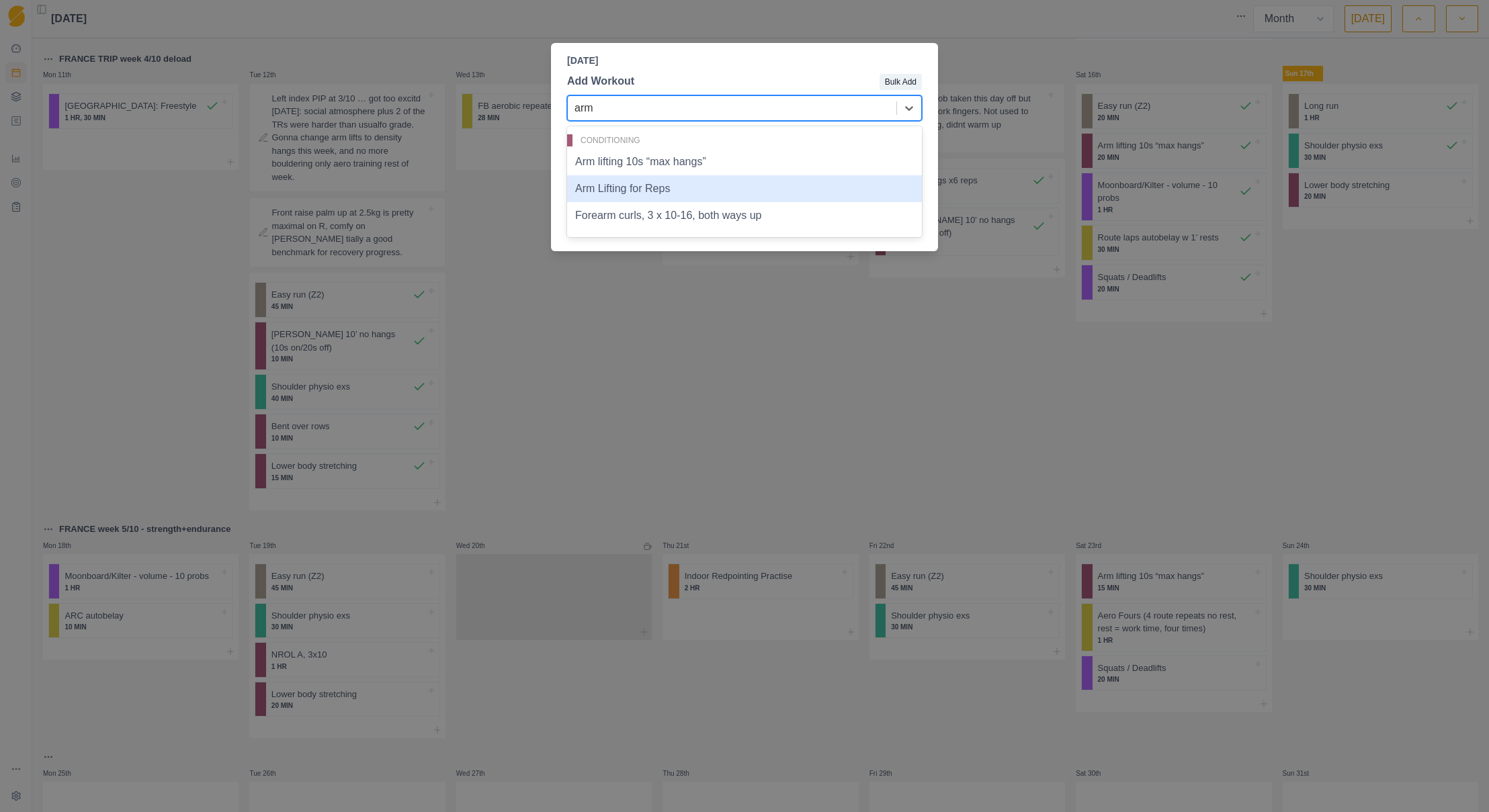
click at [665, 194] on div "Arm Lifting for Reps" at bounding box center [744, 188] width 355 height 27
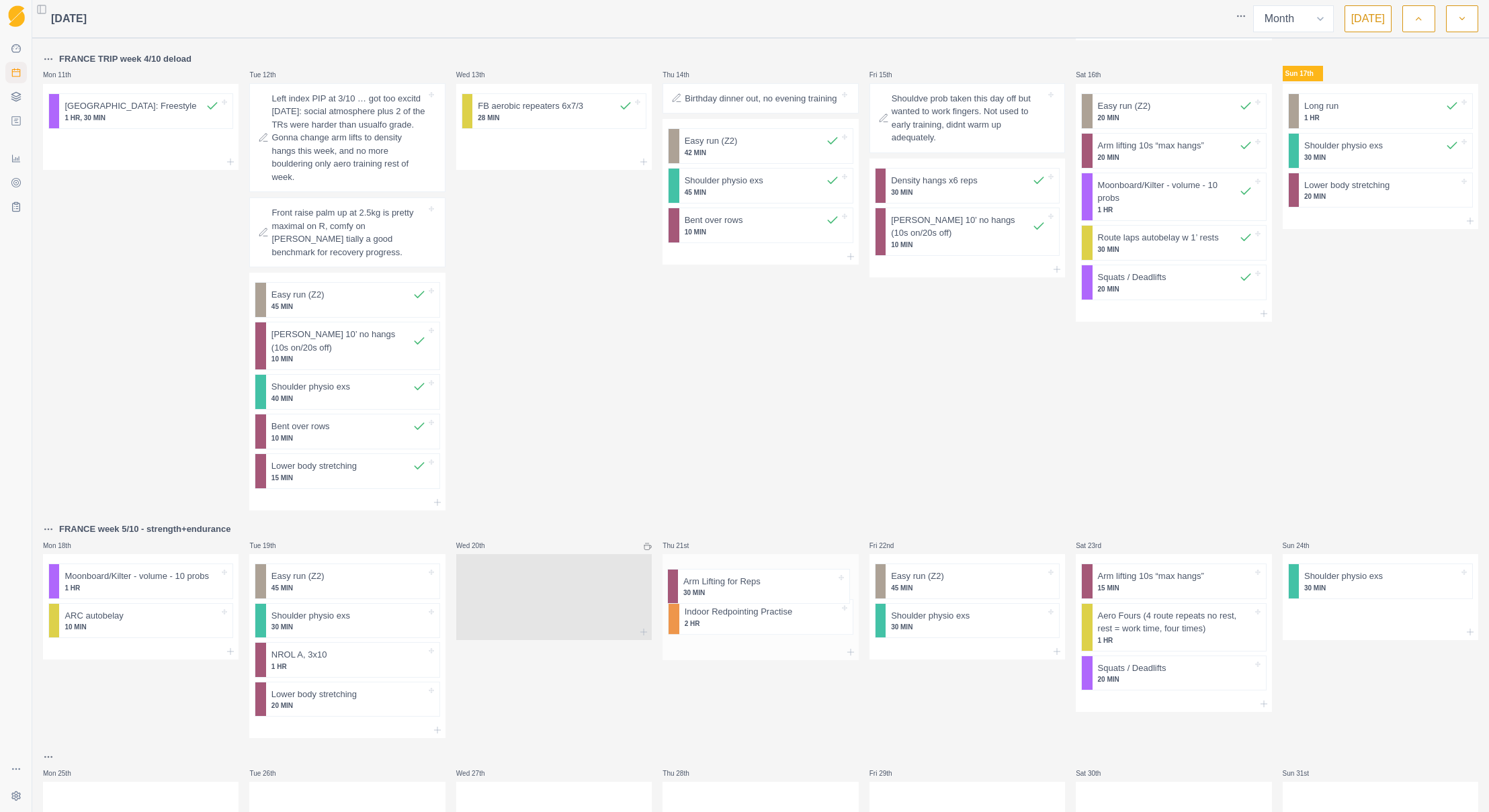
scroll to position [553, 0]
drag, startPoint x: 711, startPoint y: 616, endPoint x: 719, endPoint y: 571, distance: 45.7
click at [719, 571] on div "Indoor Redpointing Practise 2 HR Arm Lifting for Reps 30 MIN" at bounding box center [760, 598] width 196 height 90
click at [1051, 649] on icon at bounding box center [1056, 650] width 10 height 10
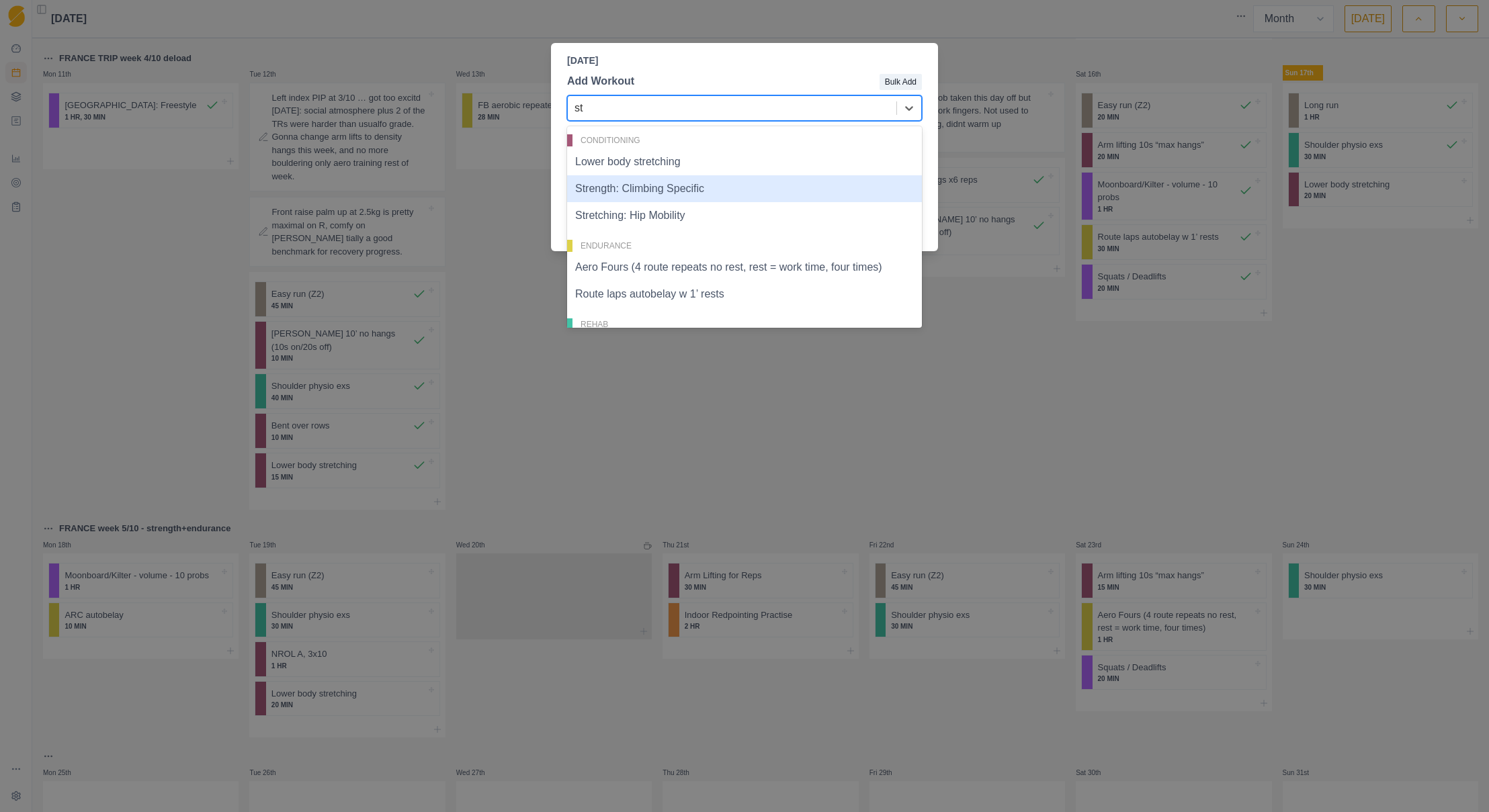
type input "str"
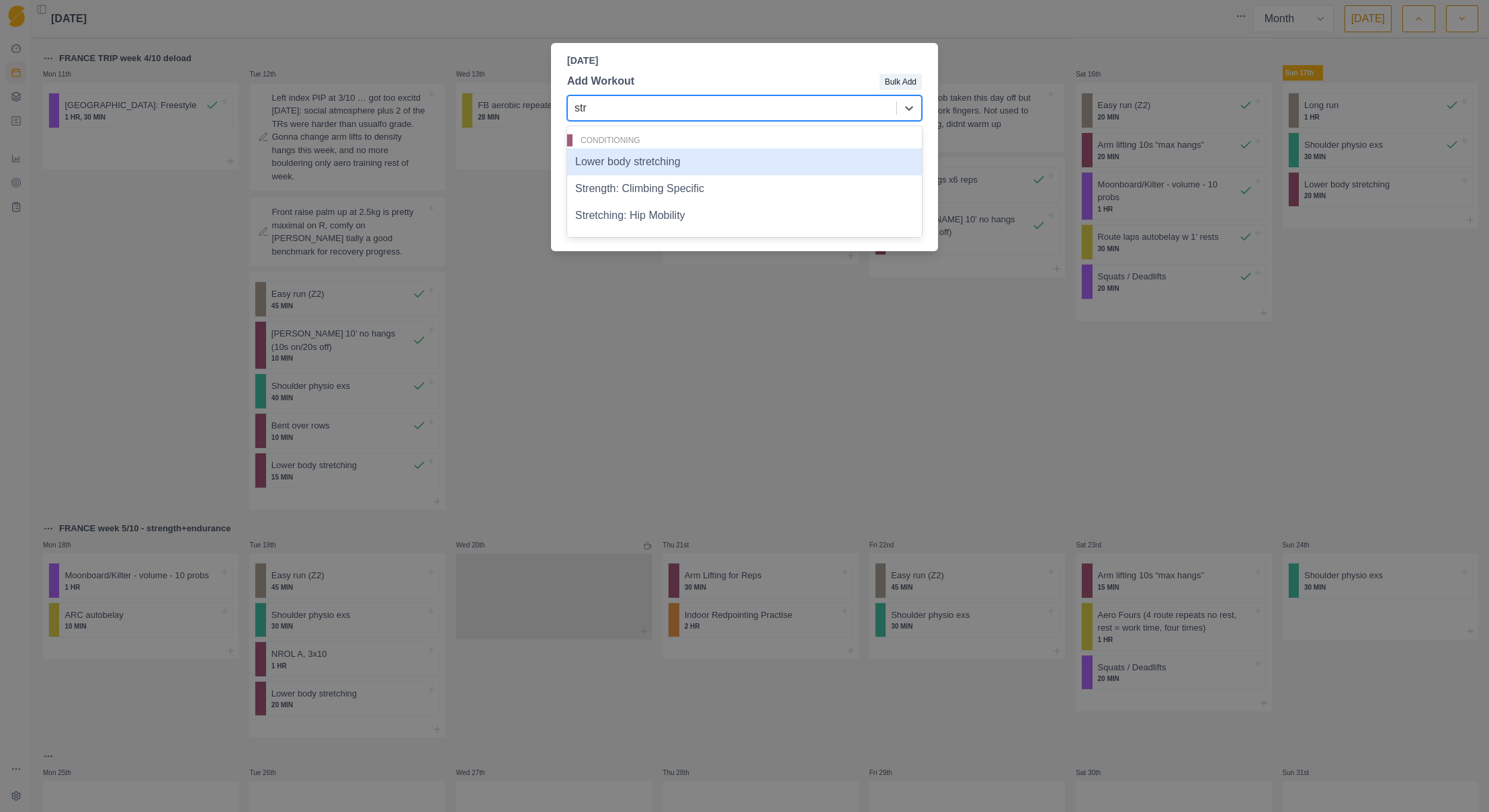
click at [689, 164] on div "Lower body stretching" at bounding box center [744, 162] width 355 height 27
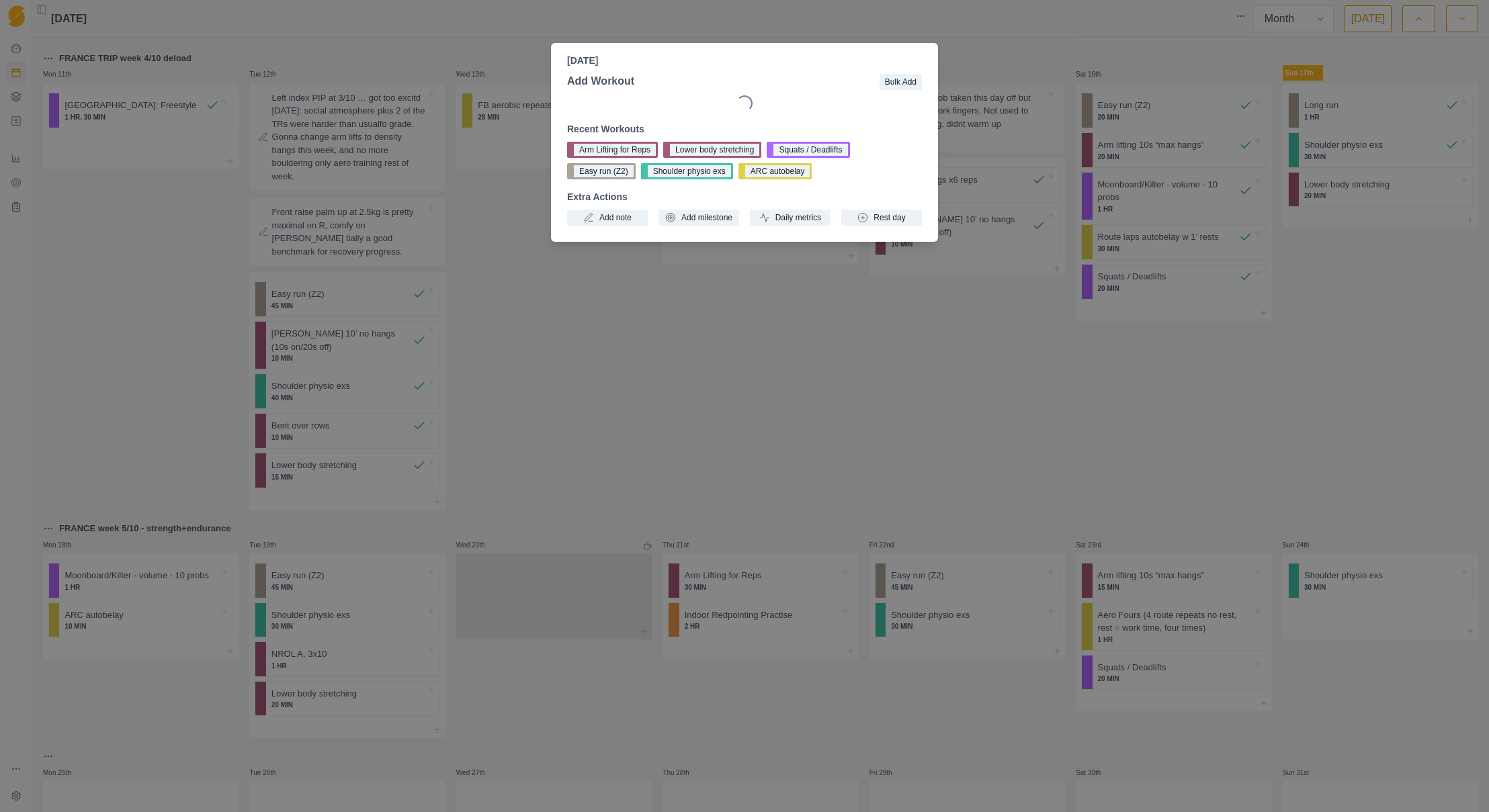
click at [738, 164] on button "ARC autobelay" at bounding box center [775, 170] width 74 height 16
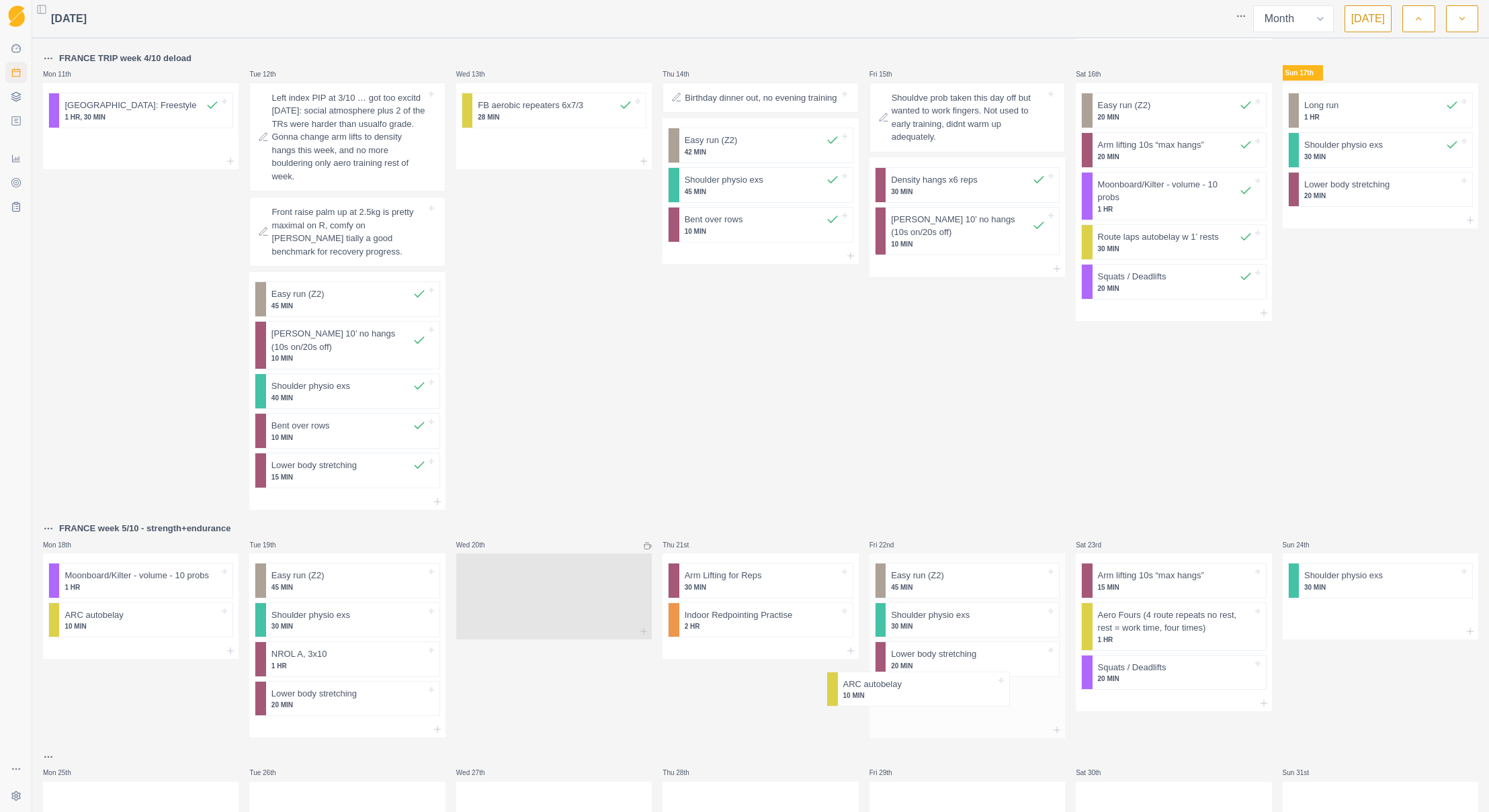
scroll to position [563, 0]
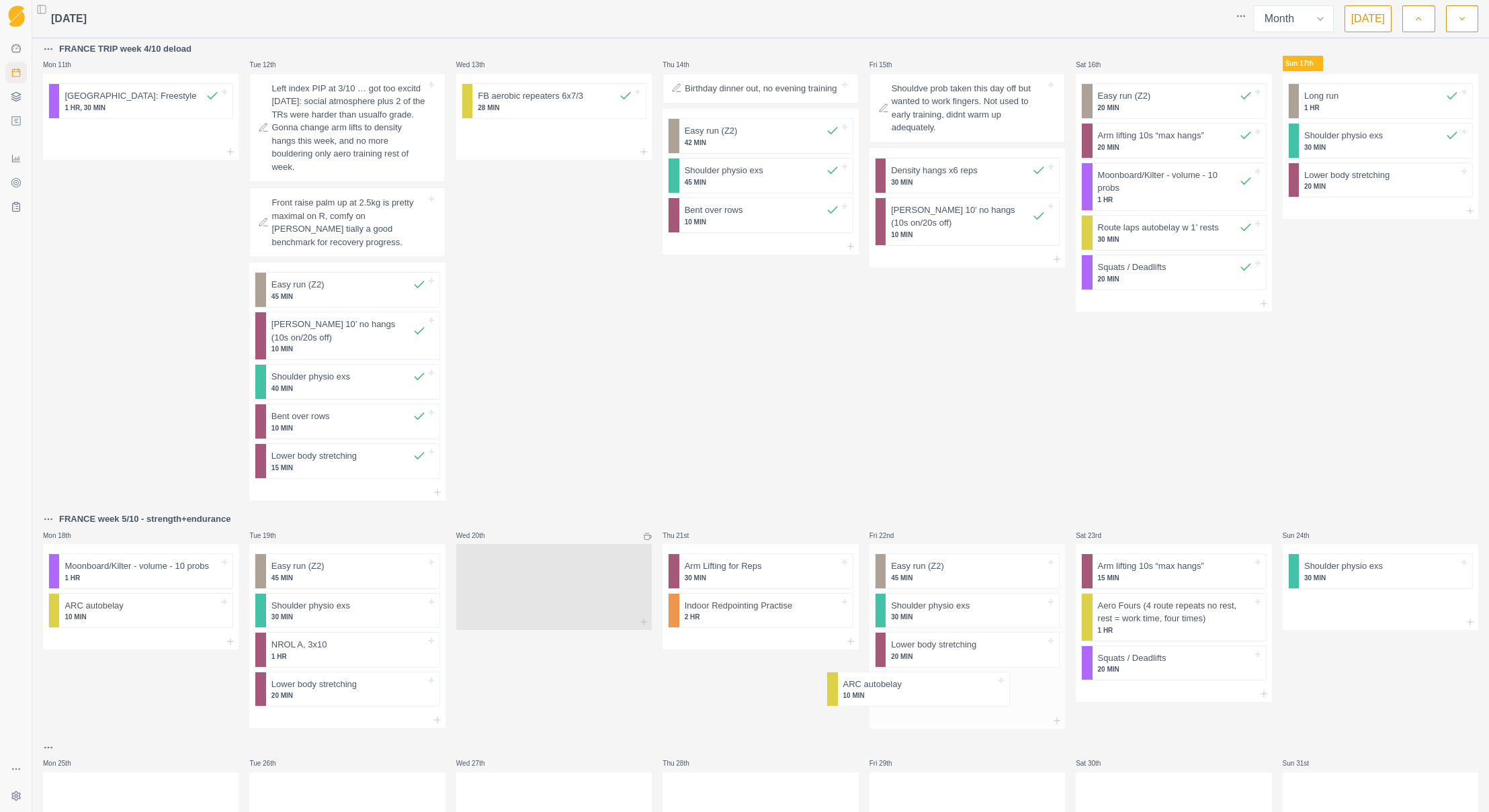
drag, startPoint x: 999, startPoint y: 701, endPoint x: 954, endPoint y: 697, distance: 45.2
click at [954, 697] on div "Easy run (Z2) 45 MIN Shoulder physio exs 30 MIN Lower body stretching 20 MIN AR…" at bounding box center [967, 628] width 196 height 169
click at [954, 694] on p "10 MIN" at bounding box center [968, 694] width 155 height 10
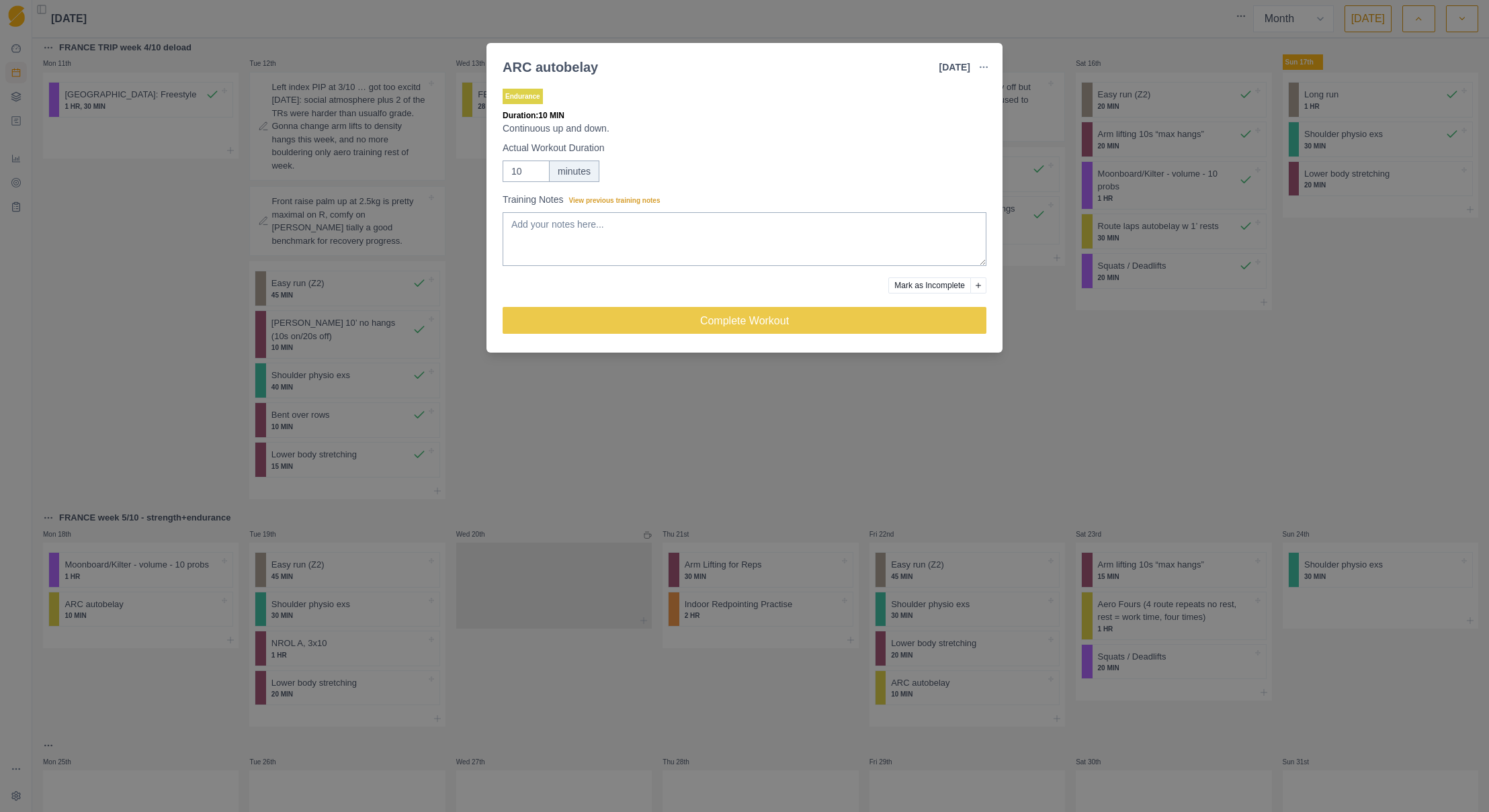
click at [983, 59] on button "button" at bounding box center [984, 66] width 27 height 27
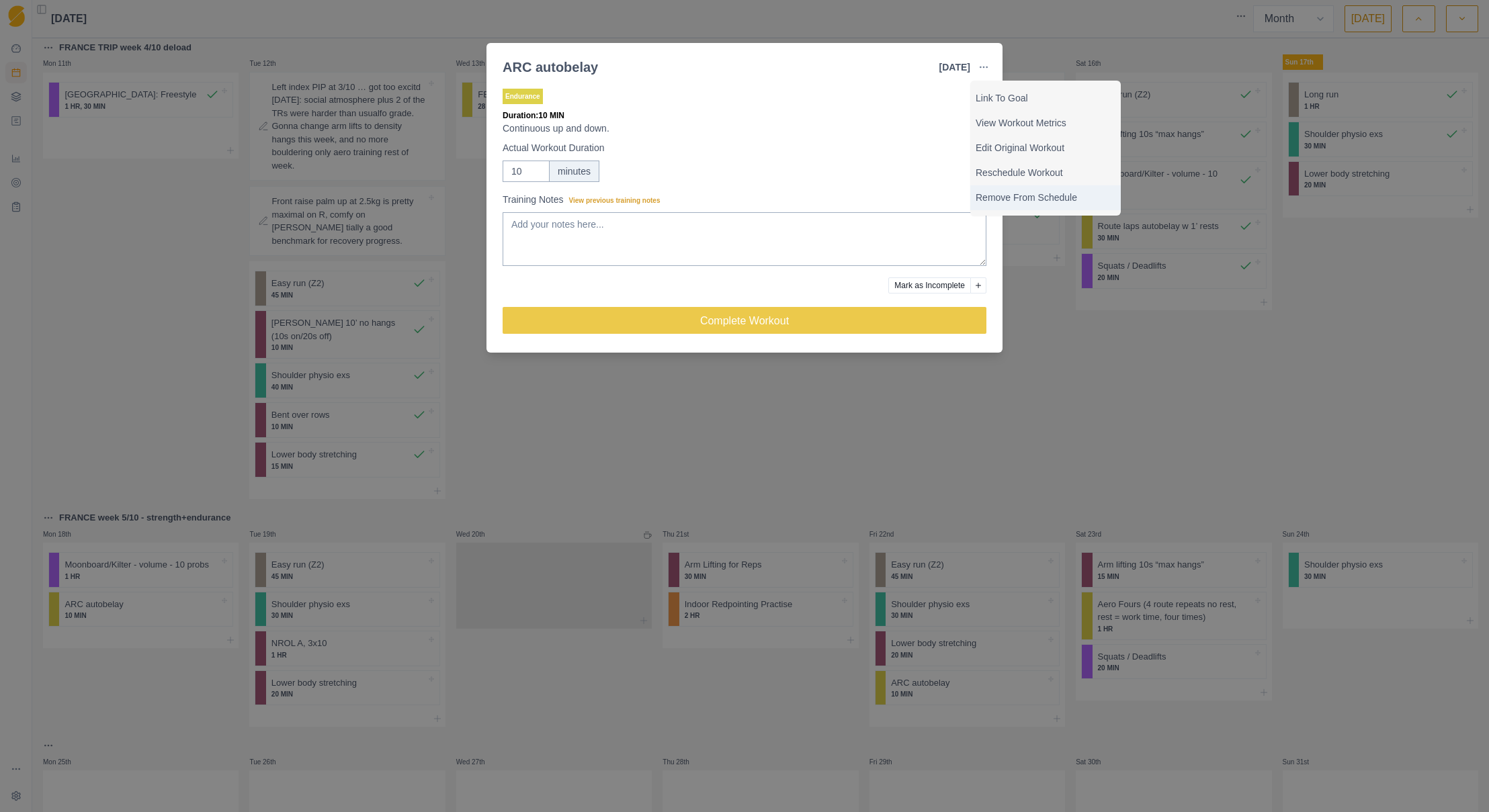
click at [1003, 192] on p "Remove From Schedule" at bounding box center [1045, 198] width 140 height 14
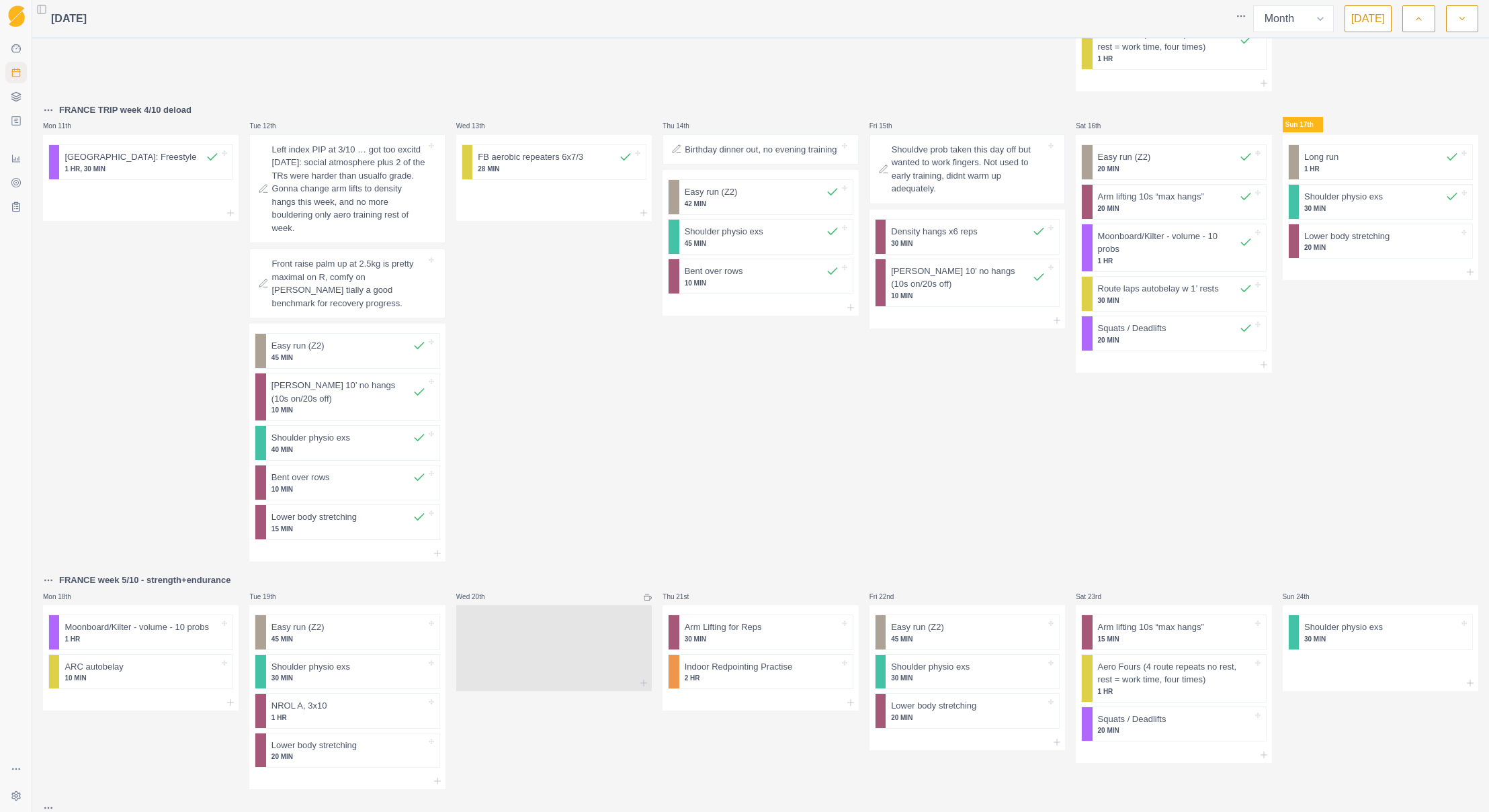
scroll to position [474, 0]
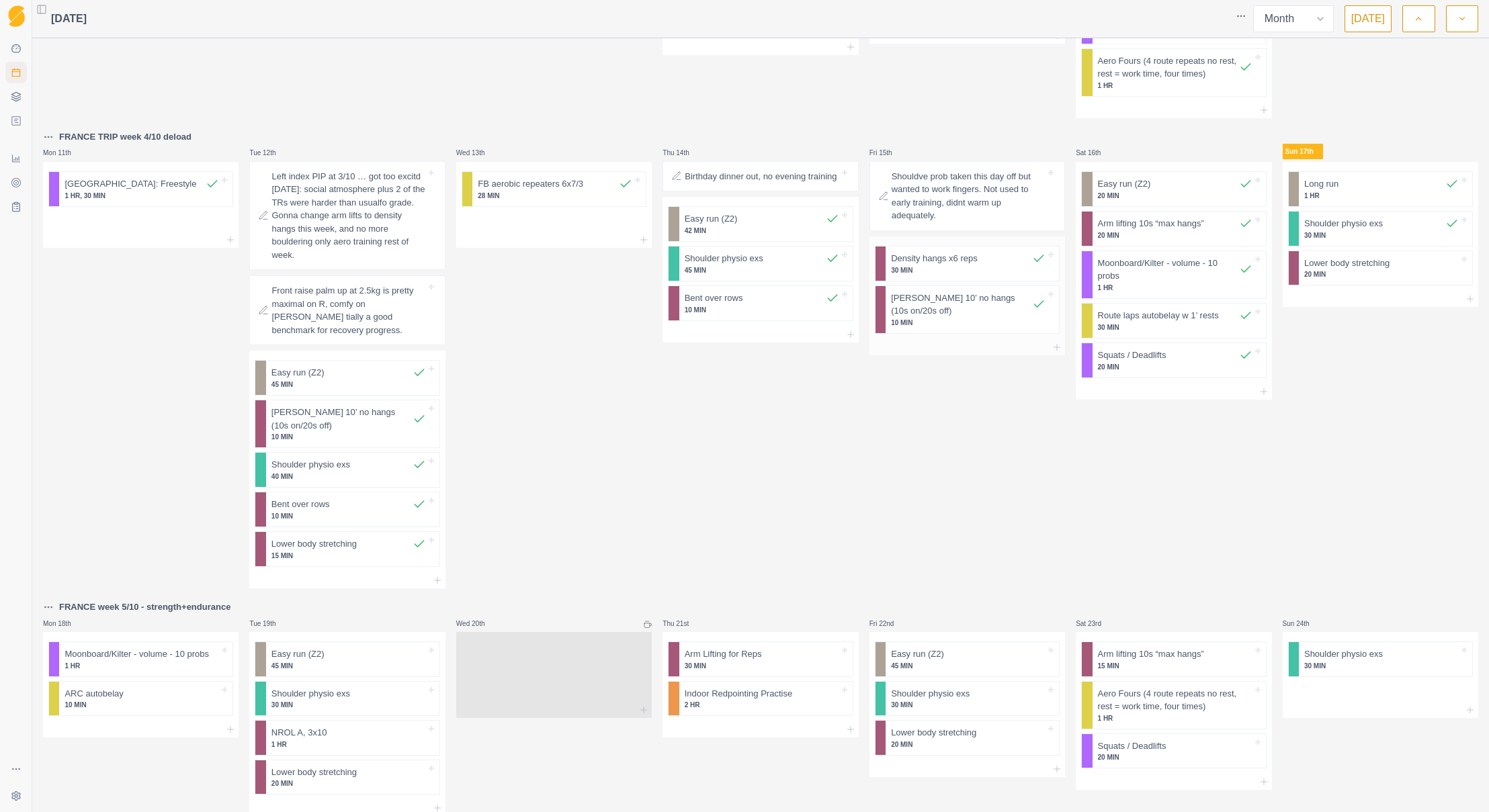
click at [931, 272] on p "30 MIN" at bounding box center [968, 270] width 155 height 10
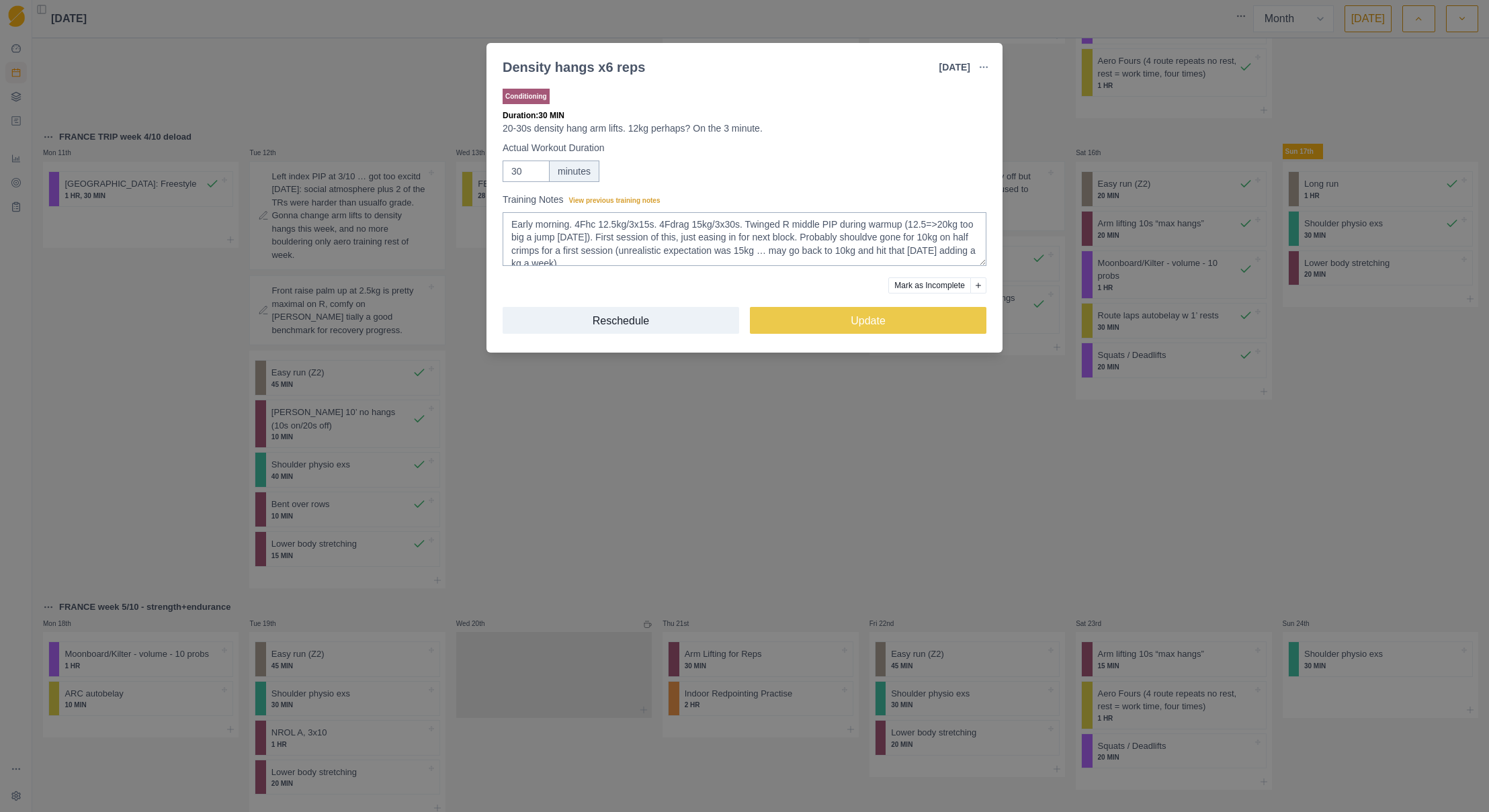
click at [935, 415] on div "Density hangs x6 reps [DATE] Link To Goal View Workout Metrics Edit Original Wo…" at bounding box center [744, 406] width 1489 height 812
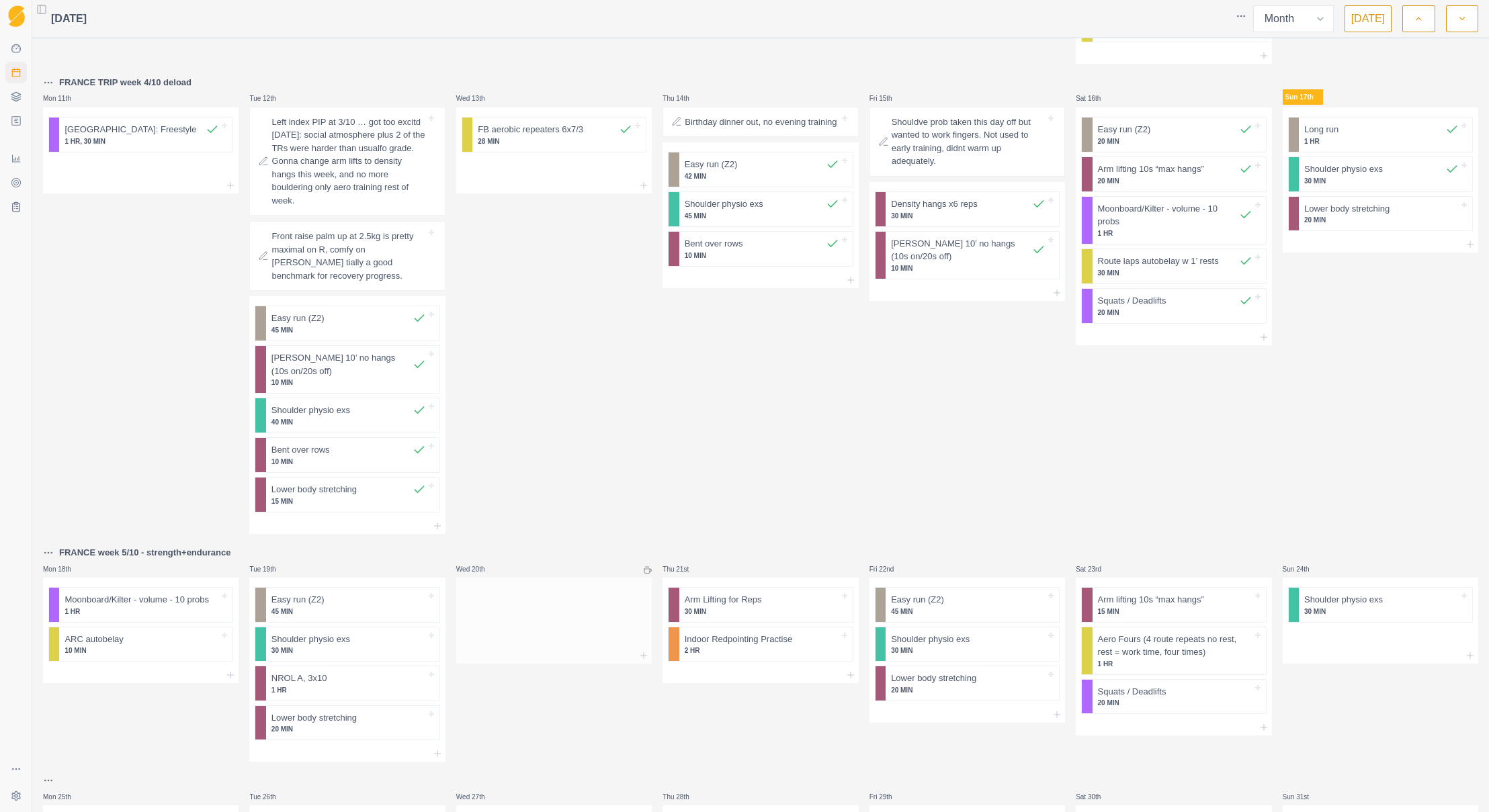
scroll to position [641, 0]
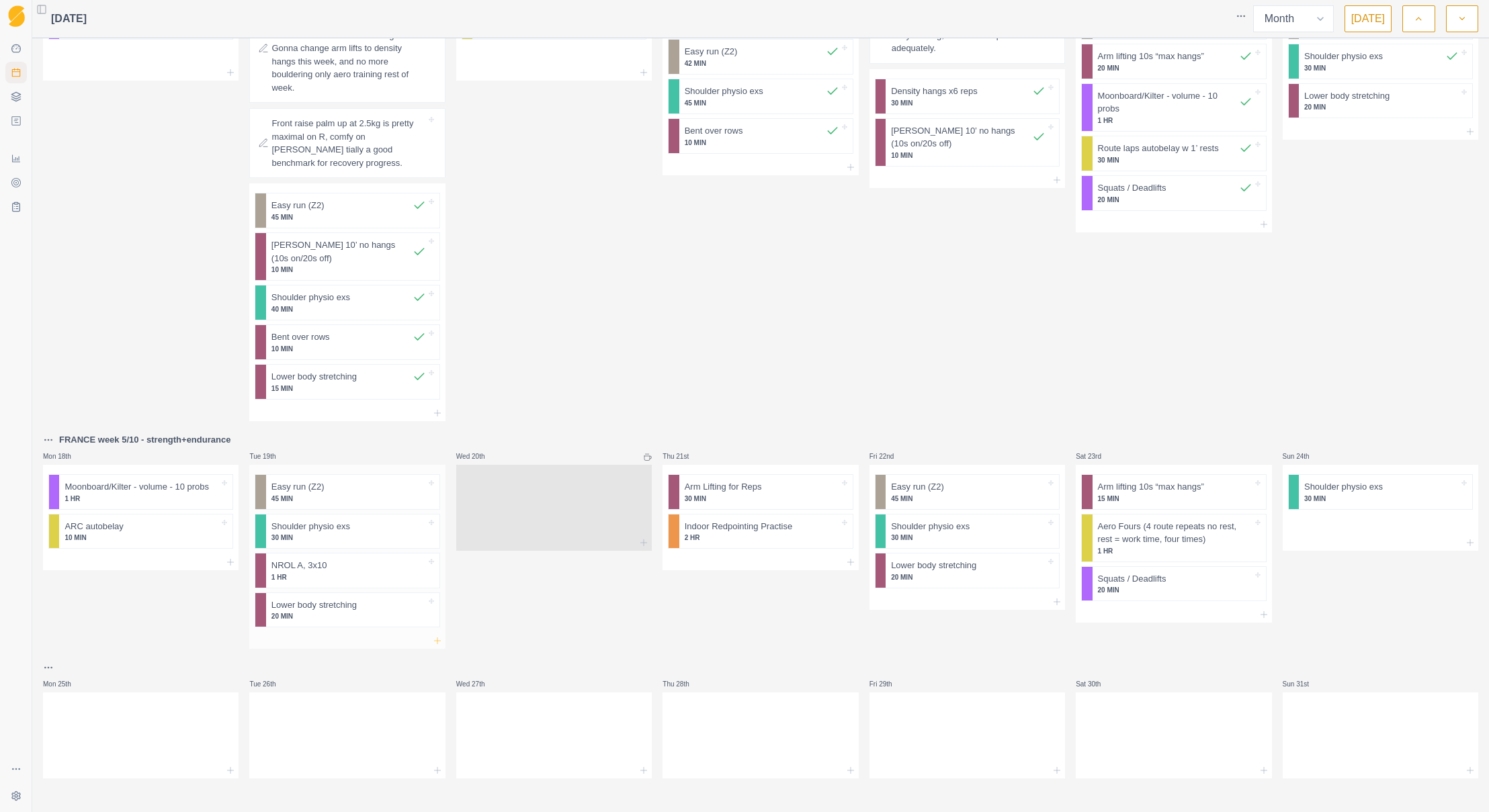
click at [433, 638] on icon at bounding box center [437, 640] width 10 height 10
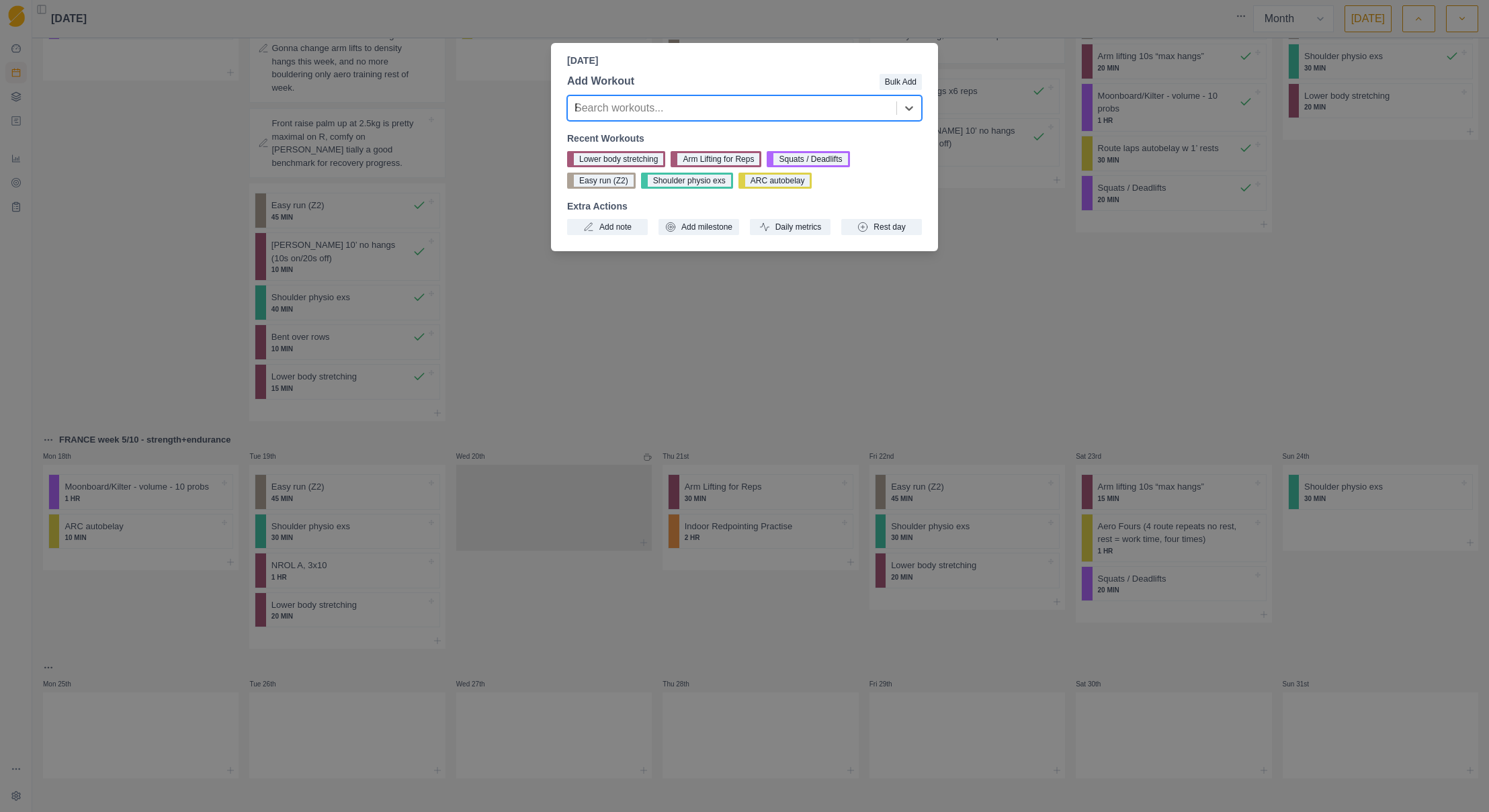
type input "FB"
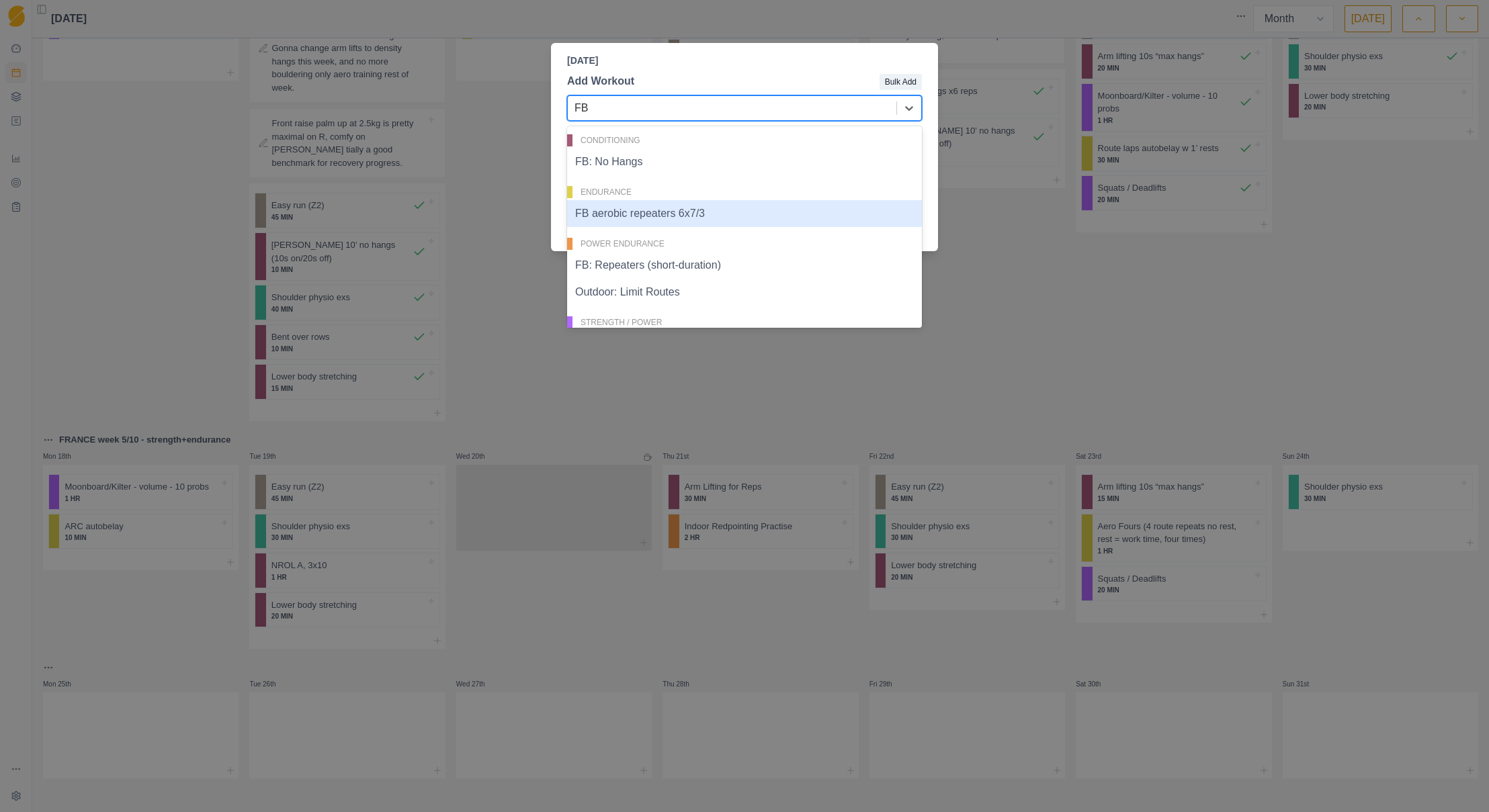
click at [677, 214] on div "FB aerobic repeaters 6x7/3" at bounding box center [744, 214] width 355 height 27
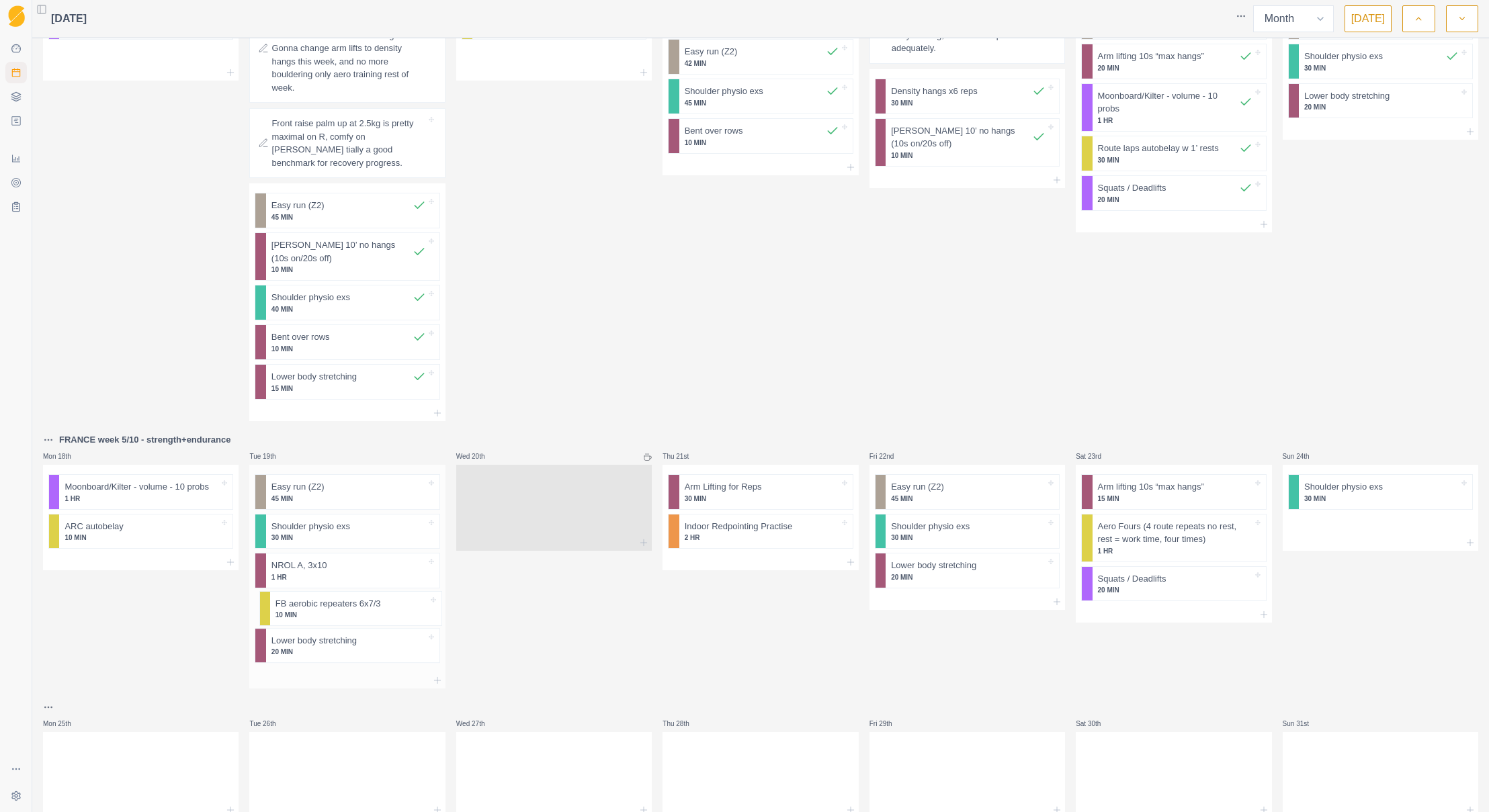
scroll to position [642, 0]
drag, startPoint x: 329, startPoint y: 654, endPoint x: 334, endPoint y: 527, distance: 127.1
click at [334, 527] on div "Easy run (Z2) 45 MIN Shoulder physio exs 30 MIN NROL A, 3x10 1 HR Lower body st…" at bounding box center [347, 567] width 196 height 208
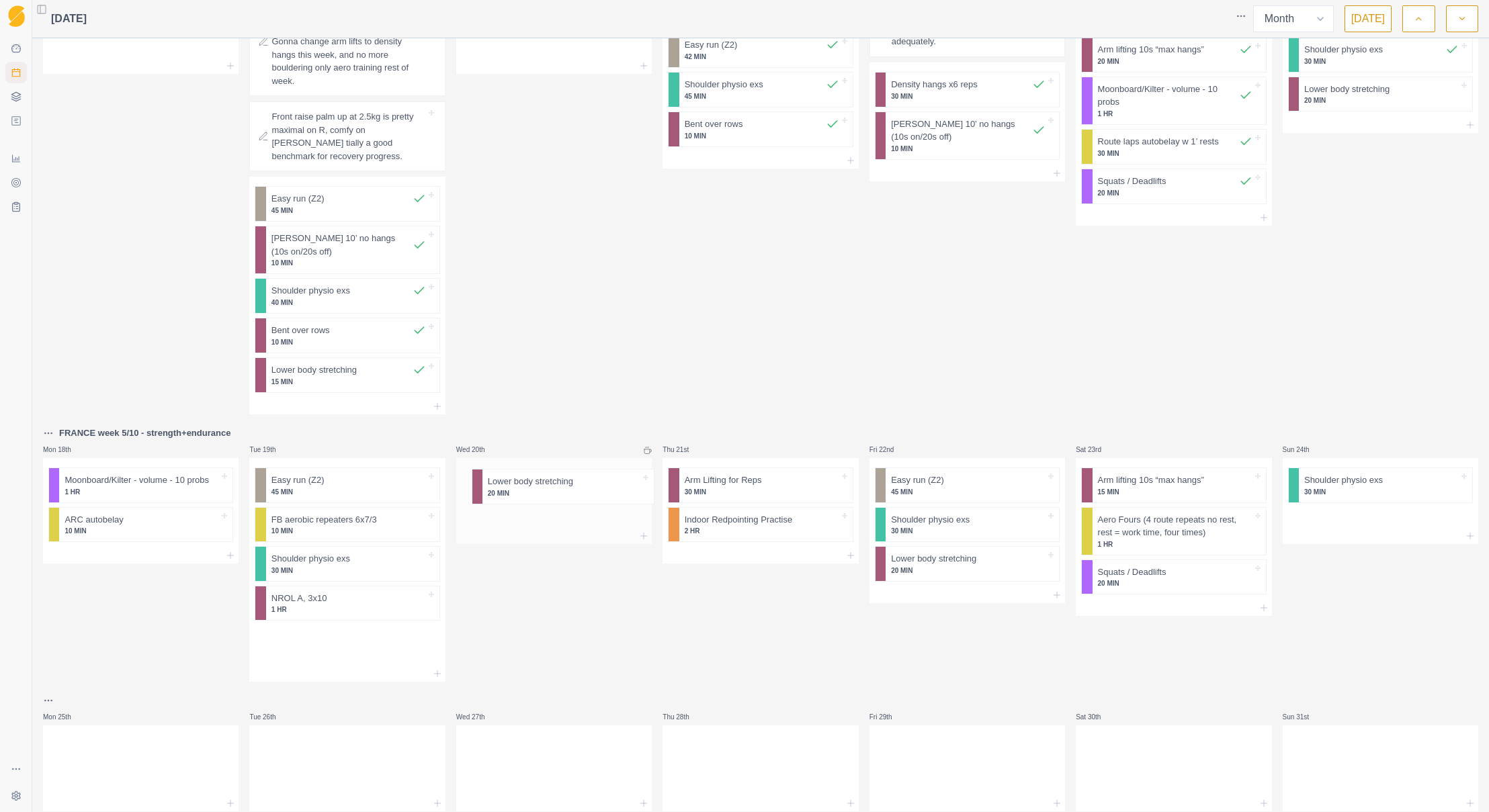
drag, startPoint x: 339, startPoint y: 649, endPoint x: 566, endPoint y: 490, distance: 277.1
click at [566, 490] on div "Mon 28th Moonboard/Kilter - volume - 10 probs 1 HR Tue 29th Easy run (Z2) 45 MI…" at bounding box center [761, 104] width 1436 height 1414
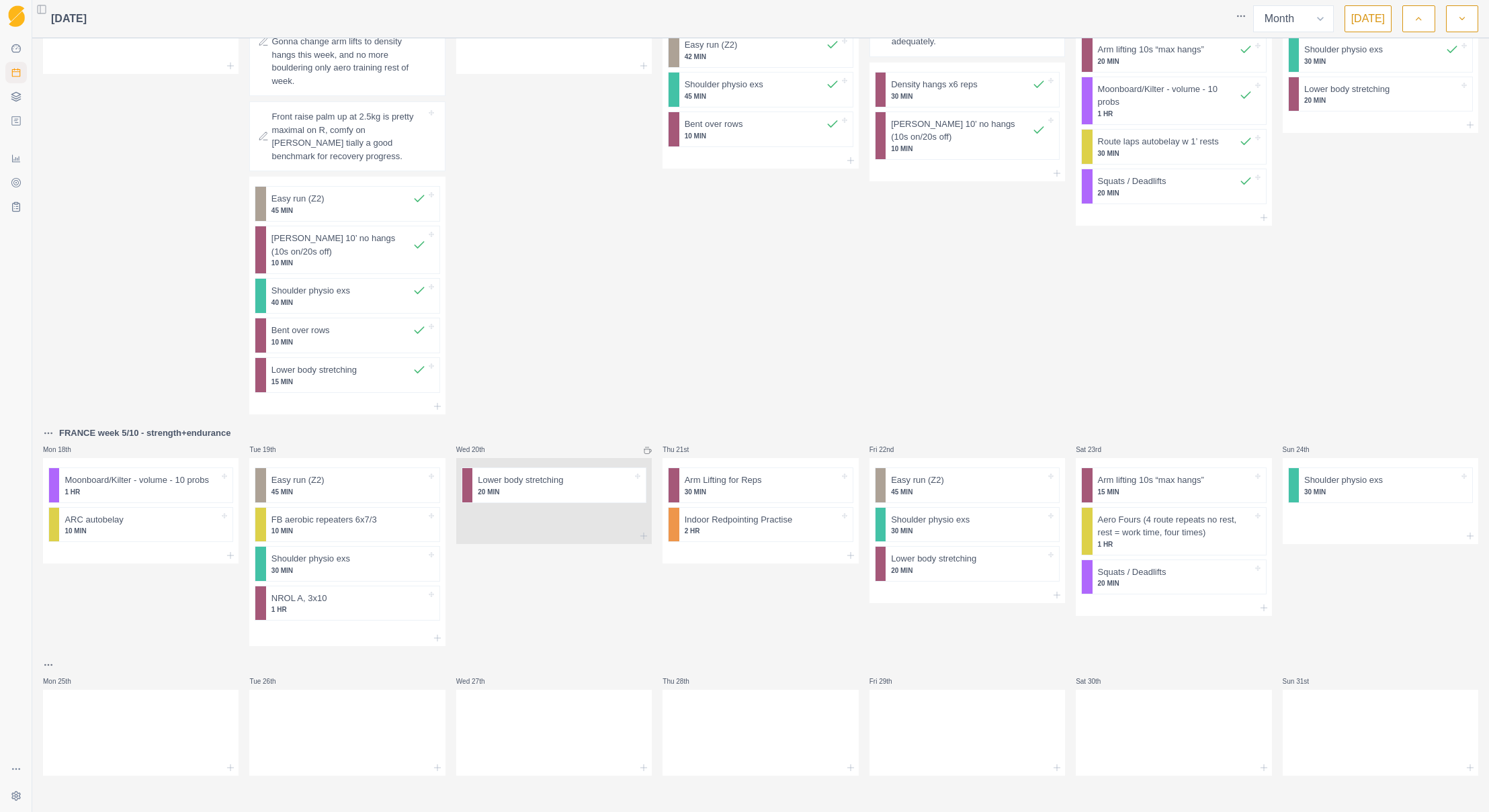
scroll to position [641, 0]
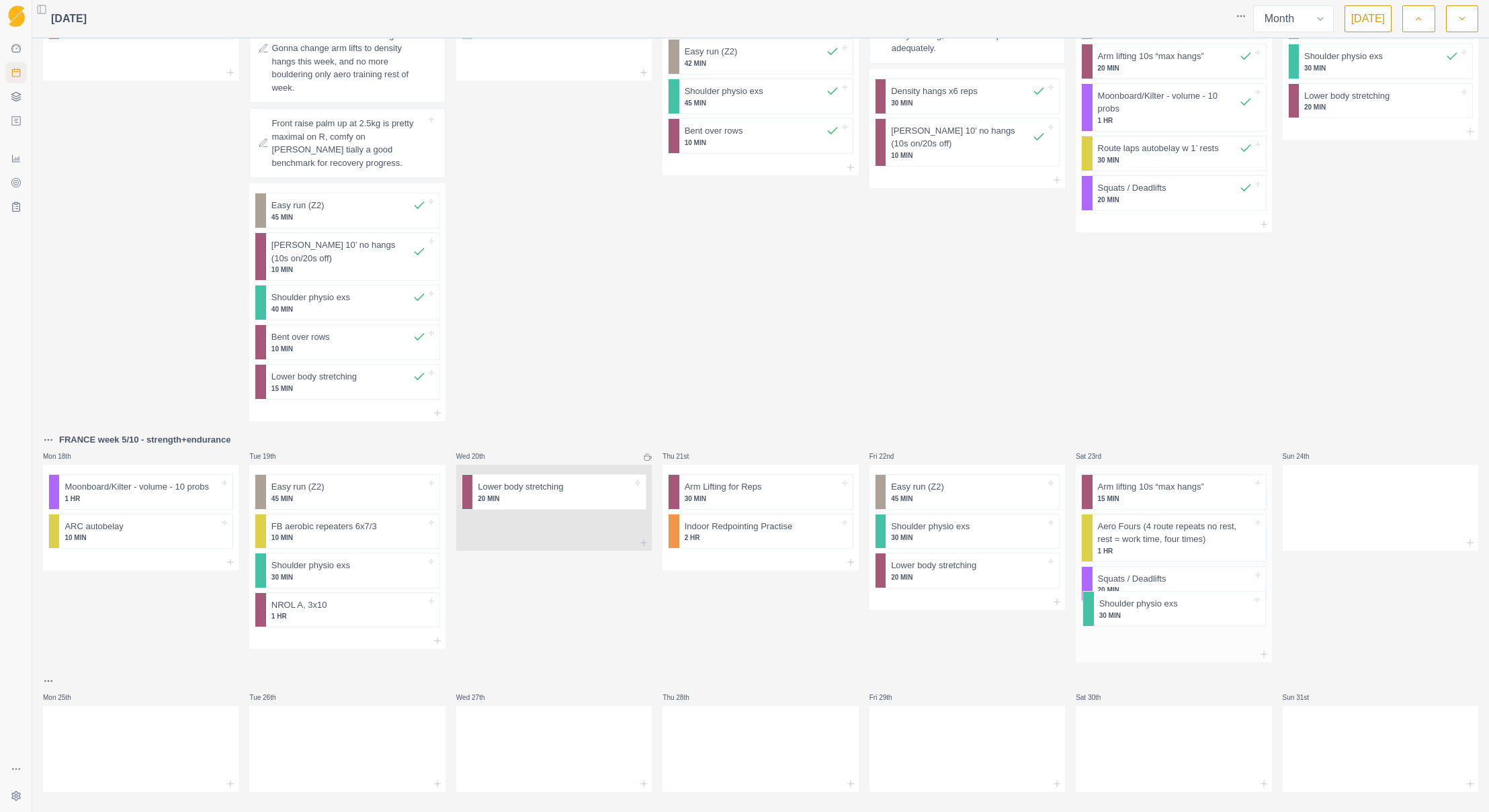
drag, startPoint x: 1345, startPoint y: 495, endPoint x: 1139, endPoint y: 629, distance: 245.7
click at [1139, 629] on div "Mon 28th Moonboard/Kilter - volume - 10 probs 1 HR Tue 29th Easy run (Z2) 45 MI…" at bounding box center [761, 97] width 1436 height 1388
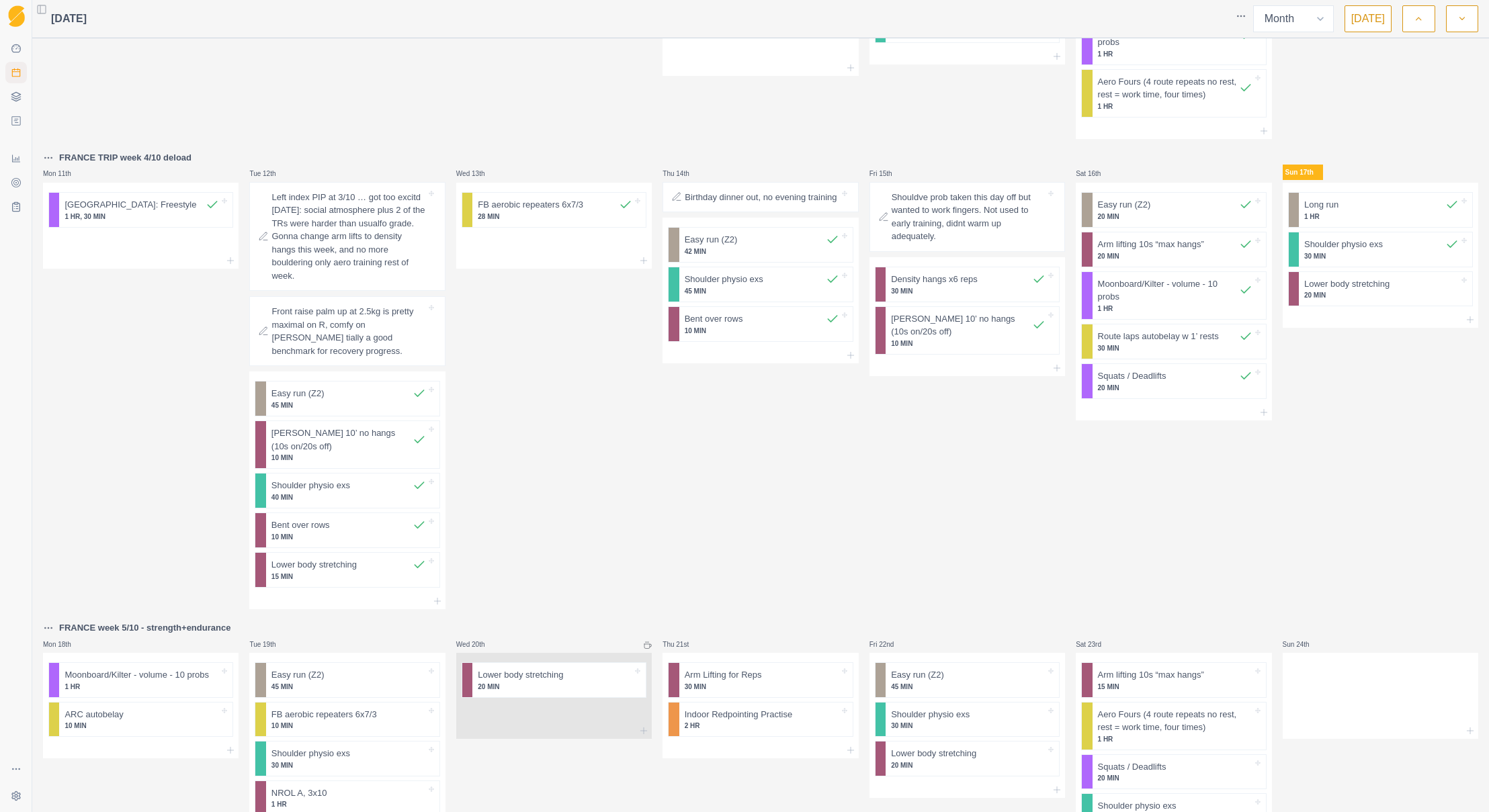
scroll to position [654, 0]
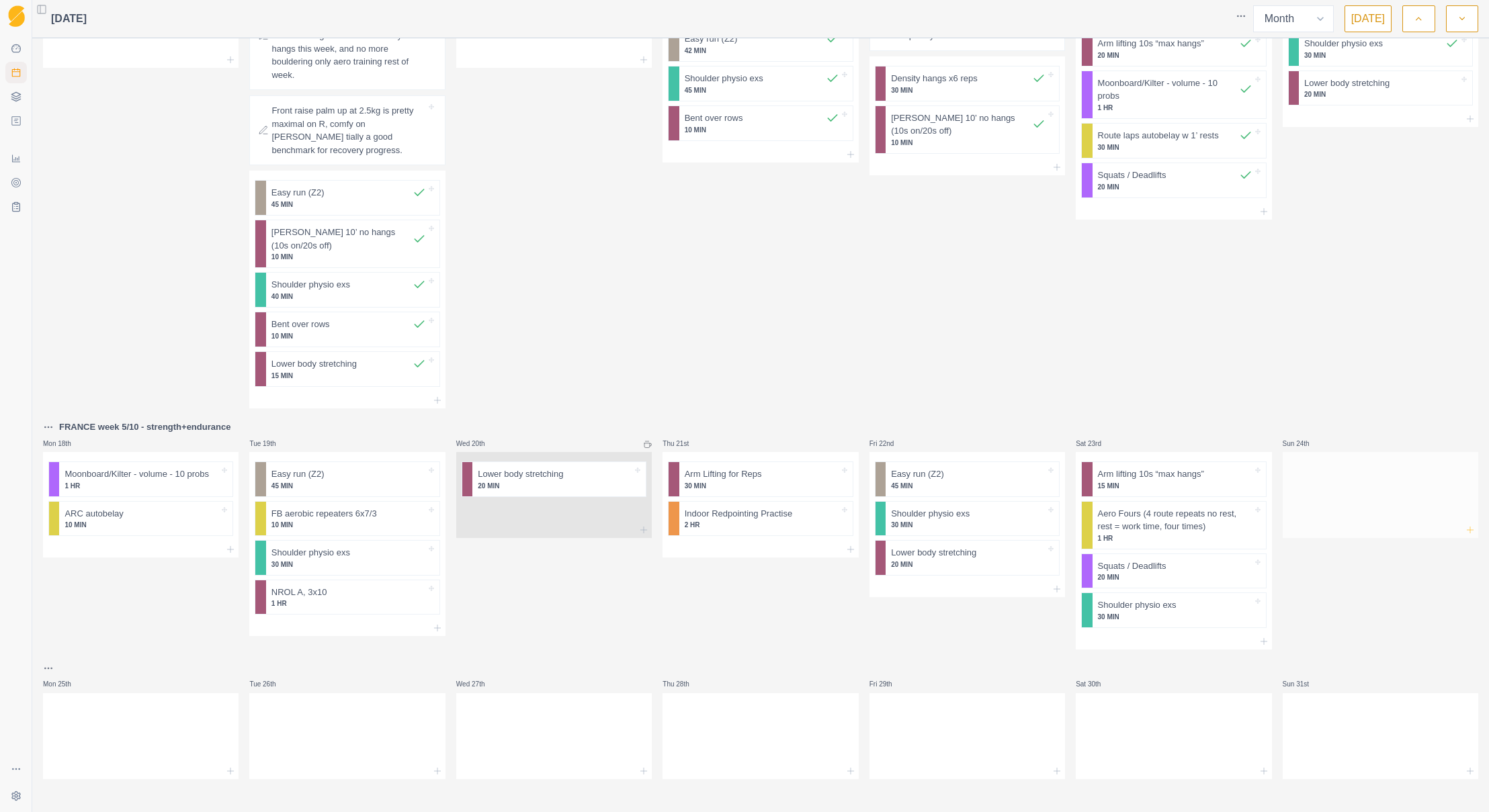
click at [1416, 524] on icon at bounding box center [1470, 529] width 10 height 10
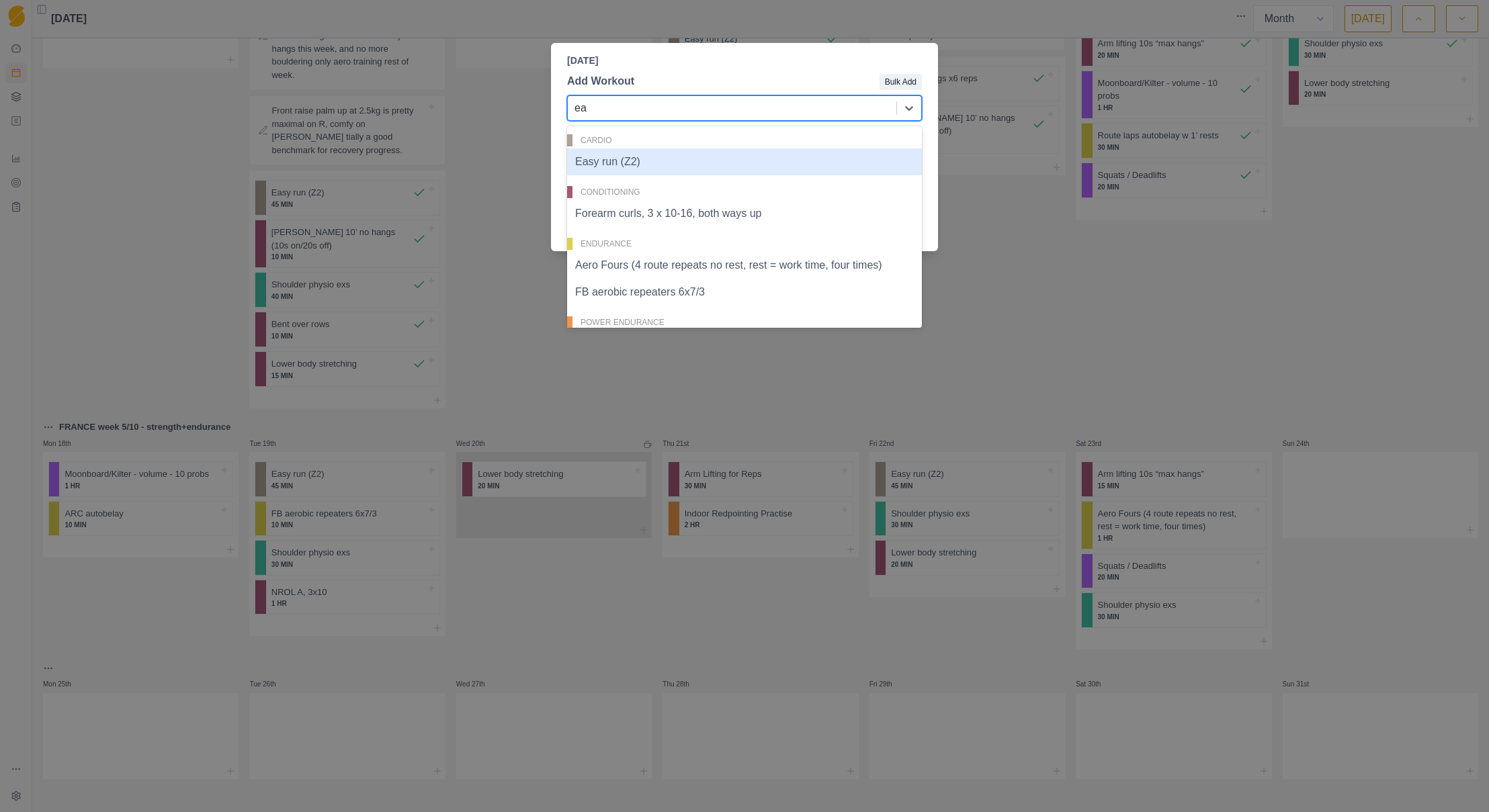
type input "eas"
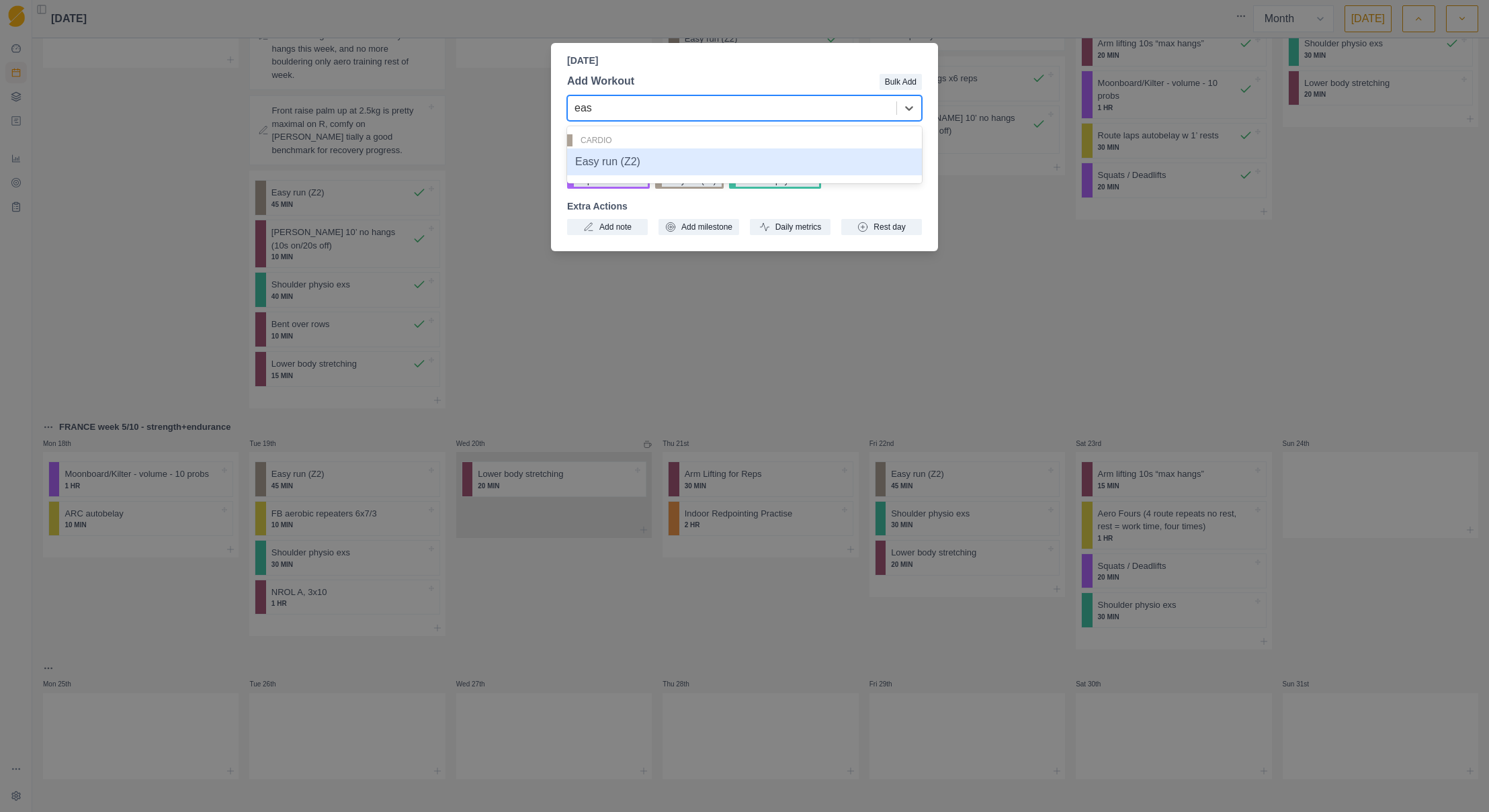
click at [697, 161] on div "Easy run (Z2)" at bounding box center [744, 162] width 355 height 27
